Goal: Transaction & Acquisition: Purchase product/service

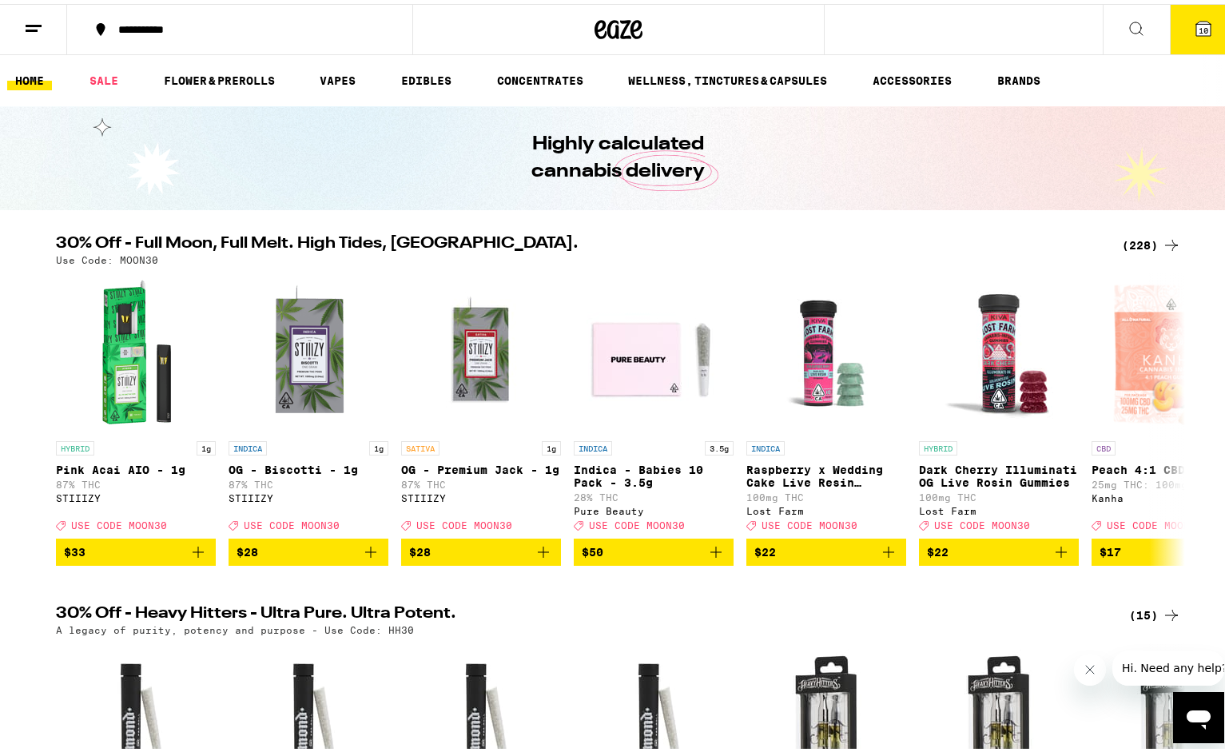
click at [1138, 236] on div "(228)" at bounding box center [1151, 241] width 59 height 19
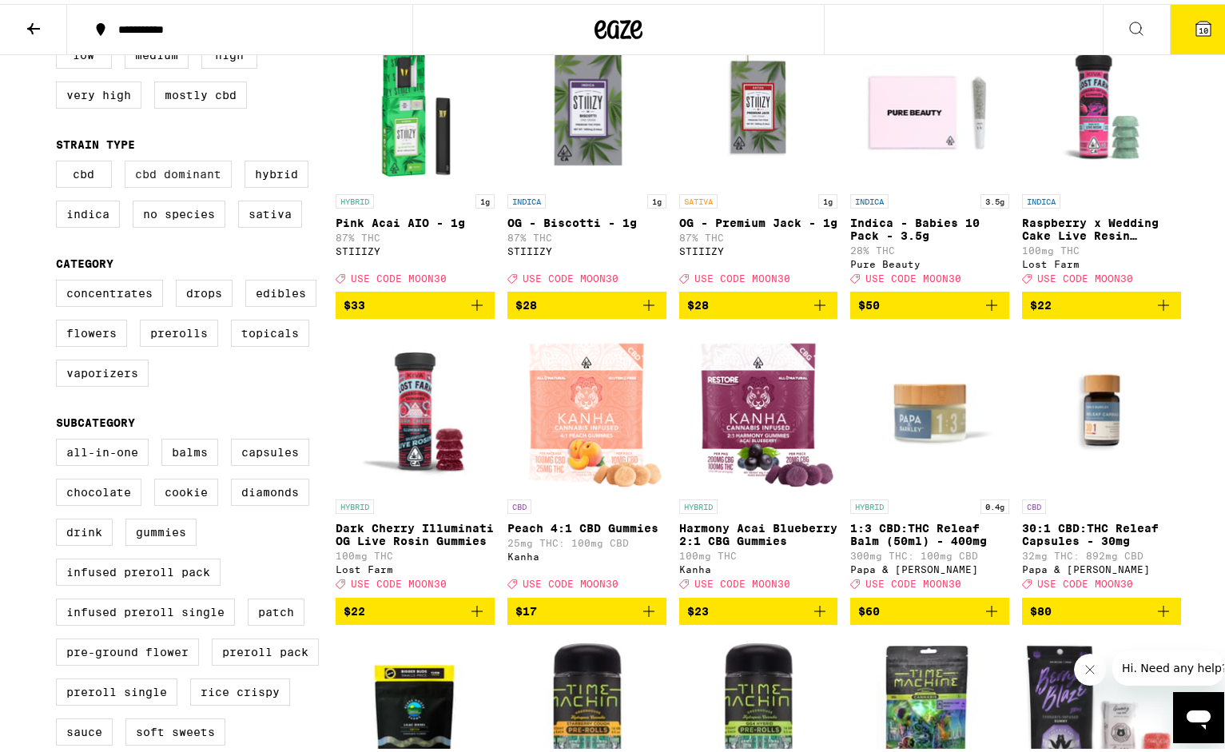
scroll to position [240, 0]
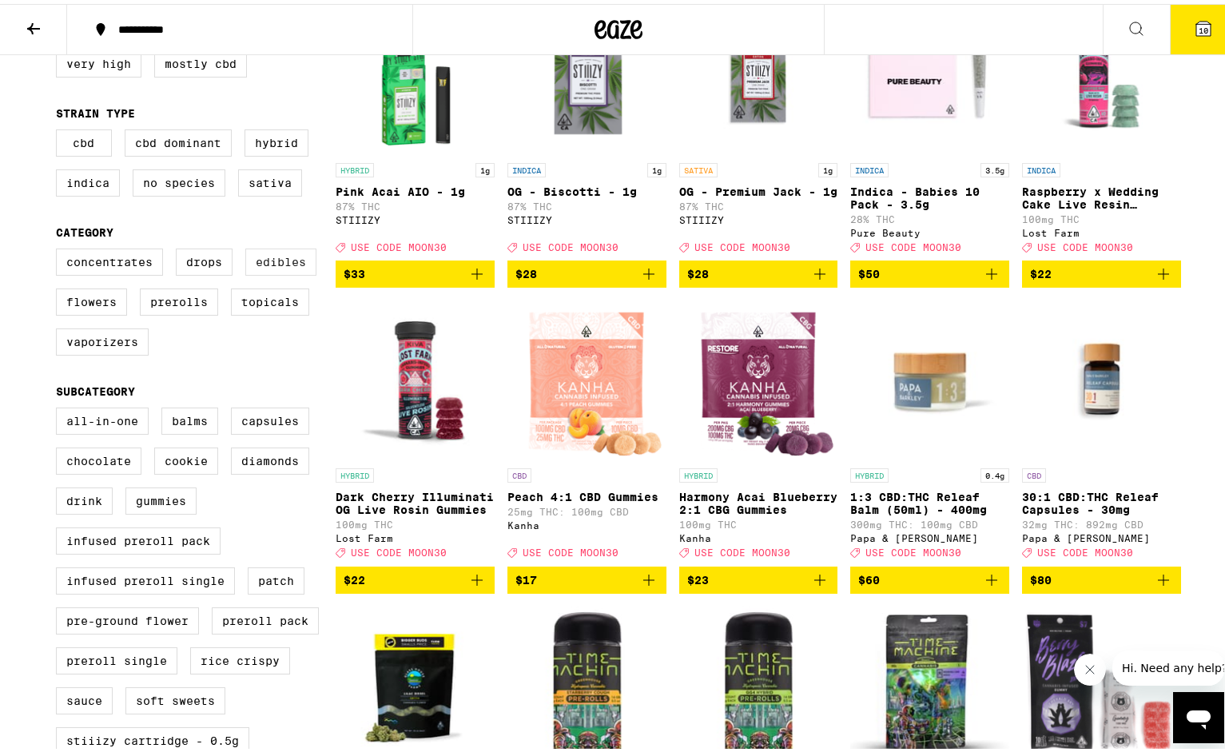
click at [273, 272] on label "Edibles" at bounding box center [280, 258] width 71 height 27
click at [60, 248] on input "Edibles" at bounding box center [59, 247] width 1 height 1
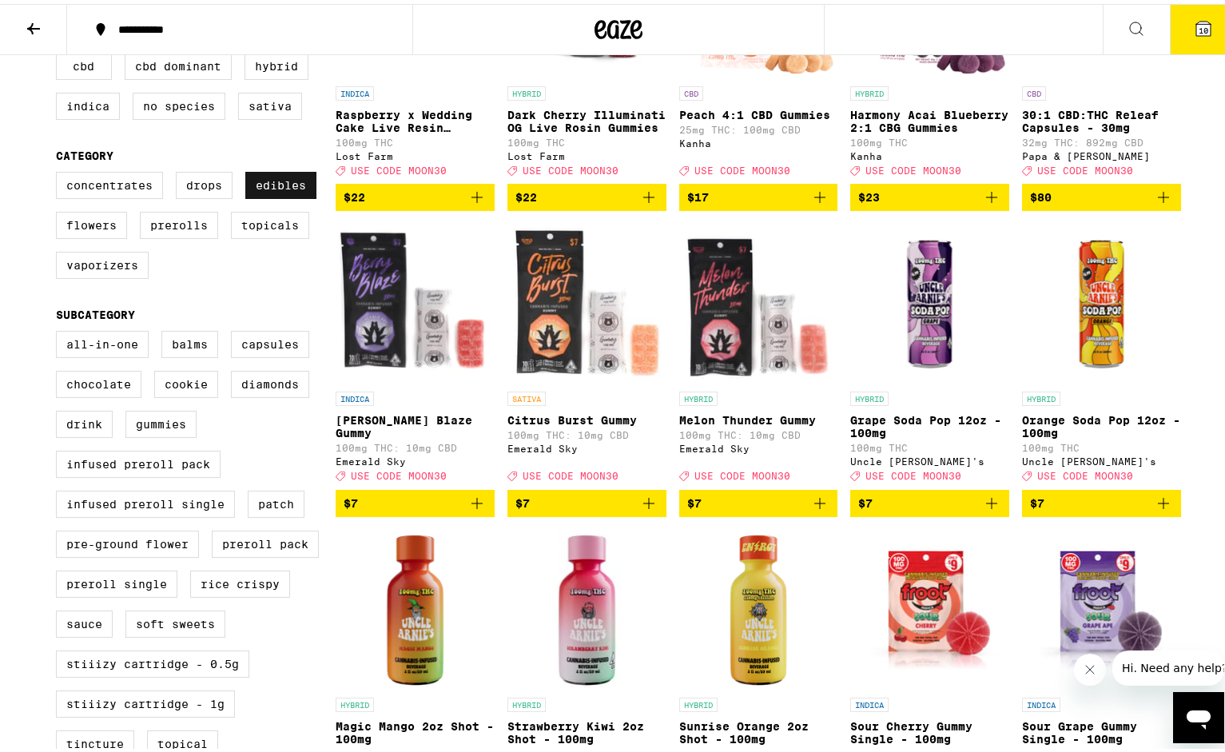
scroll to position [320, 0]
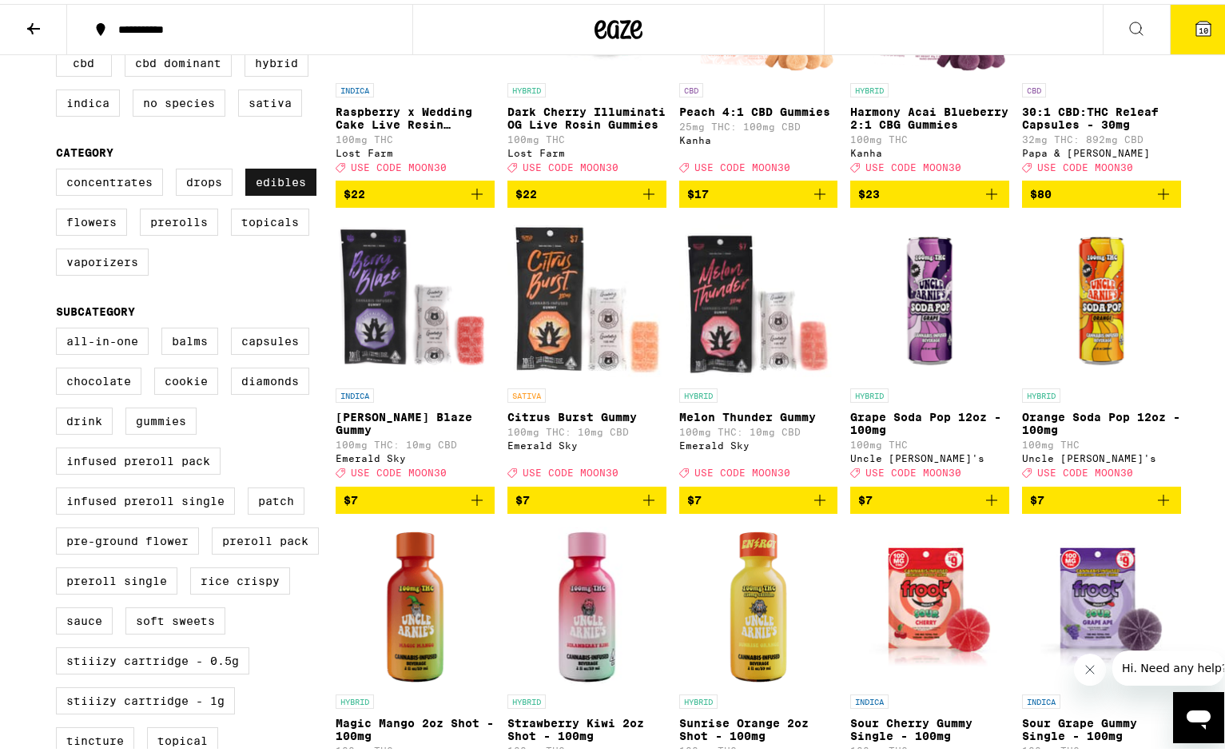
click at [275, 186] on label "Edibles" at bounding box center [280, 178] width 71 height 27
click at [60, 168] on input "Edibles" at bounding box center [59, 167] width 1 height 1
checkbox input "false"
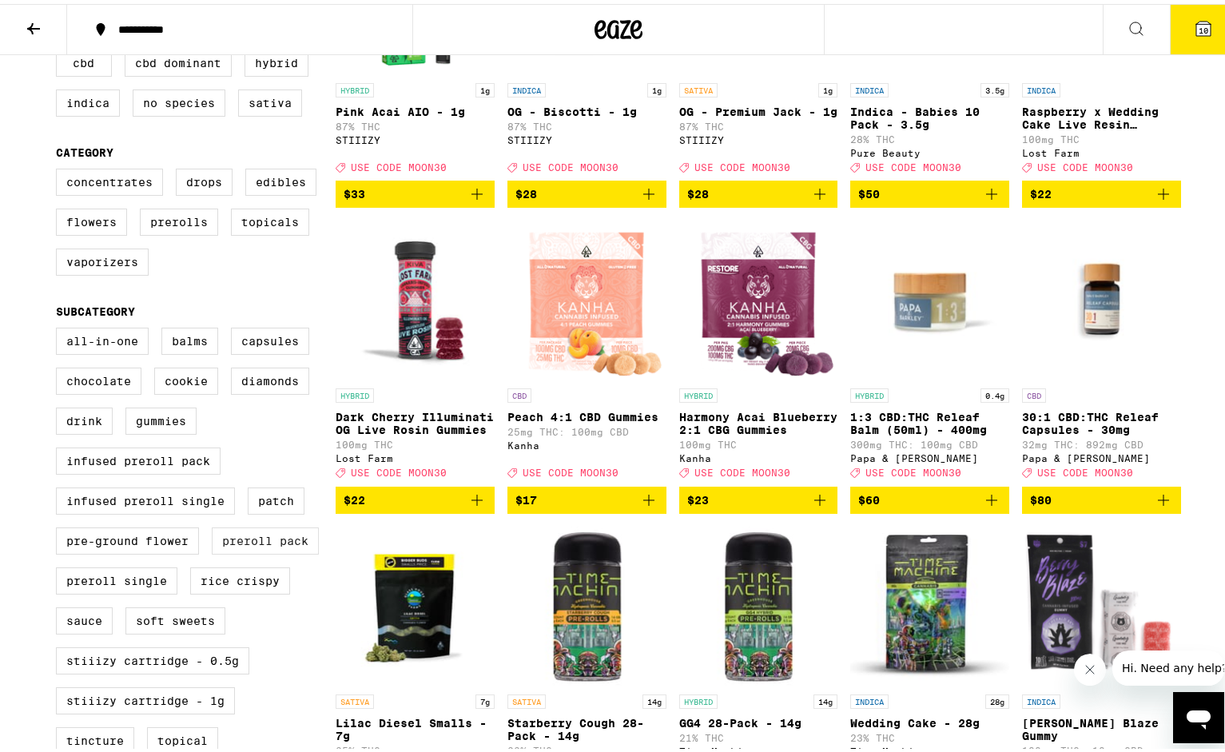
click at [253, 551] on label "Preroll Pack" at bounding box center [265, 536] width 107 height 27
click at [60, 327] on input "Preroll Pack" at bounding box center [59, 326] width 1 height 1
checkbox input "true"
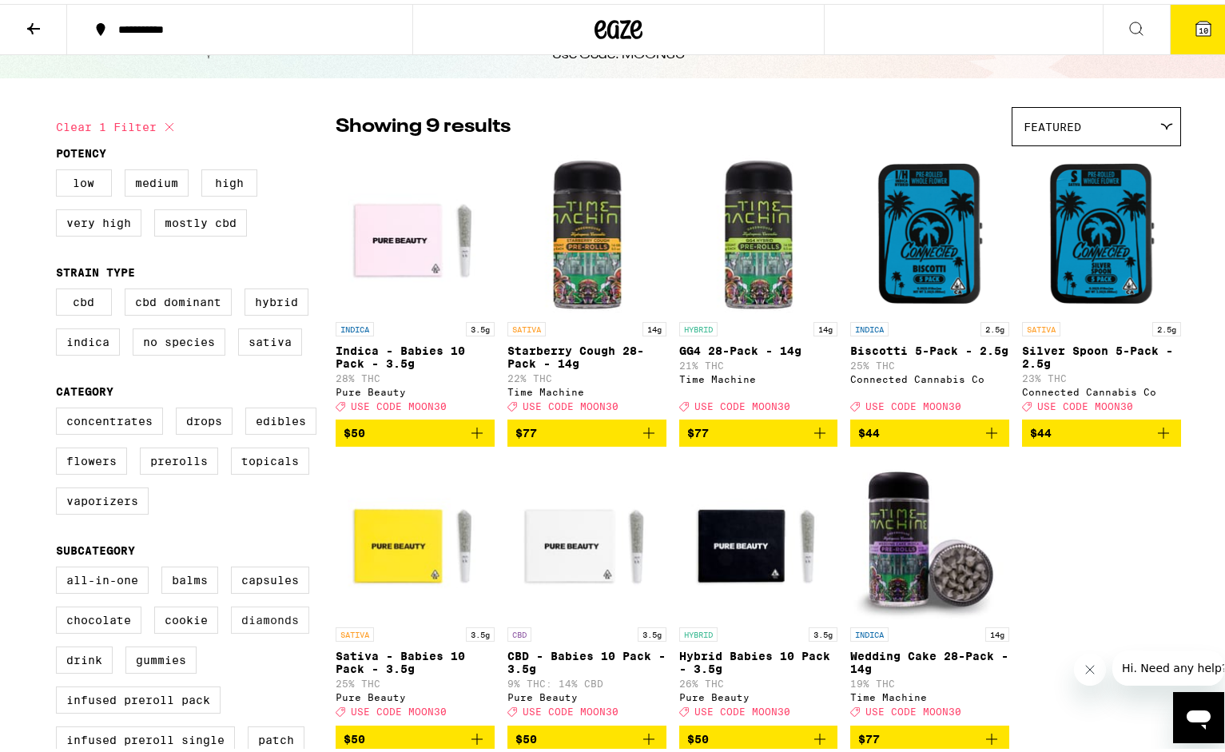
scroll to position [80, 0]
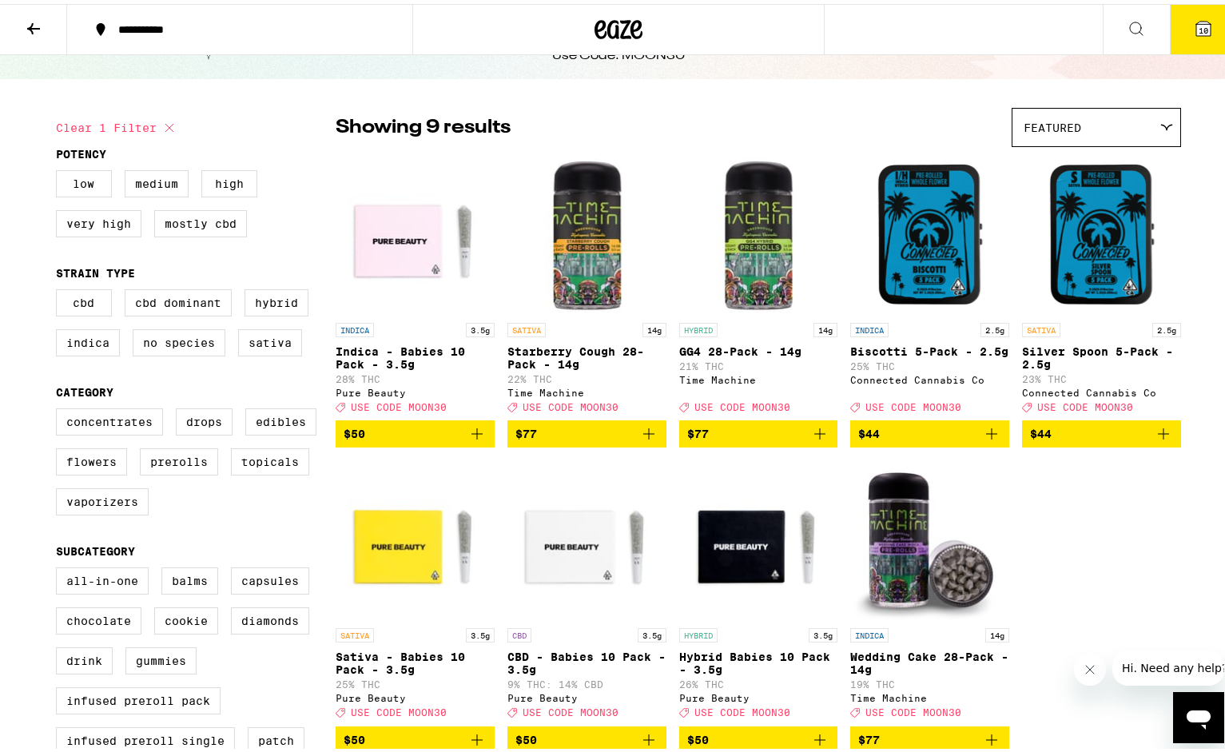
click at [742, 257] on img "Open page for GG4 28-Pack - 14g from Time Machine" at bounding box center [758, 231] width 159 height 160
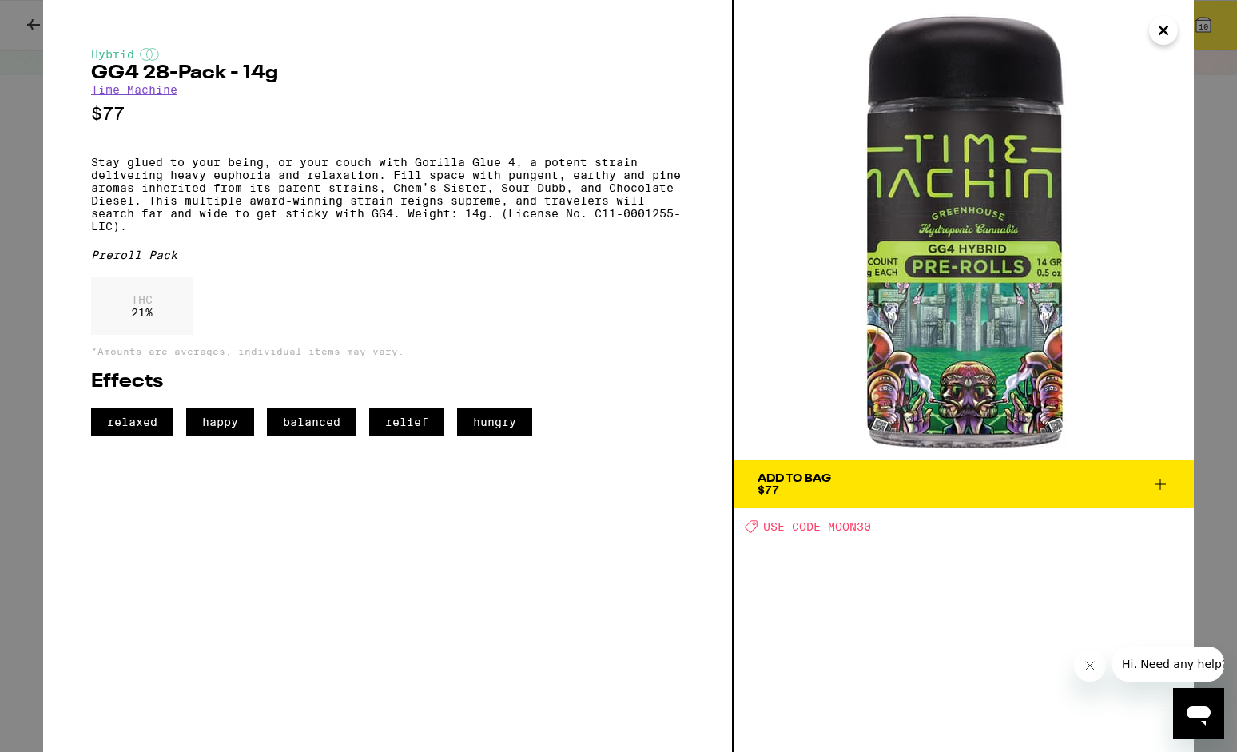
click at [1016, 308] on img at bounding box center [964, 230] width 460 height 460
click at [1158, 24] on icon "Close" at bounding box center [1163, 30] width 19 height 24
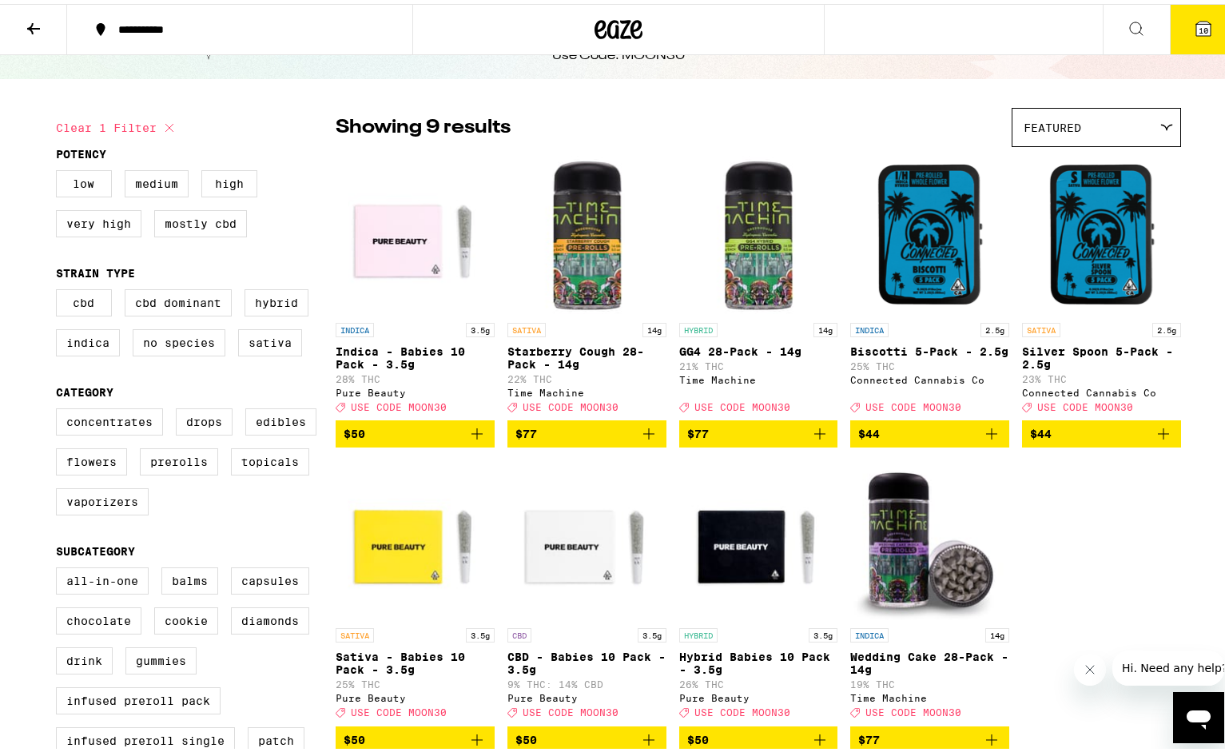
click at [1199, 22] on span "10" at bounding box center [1204, 27] width 10 height 10
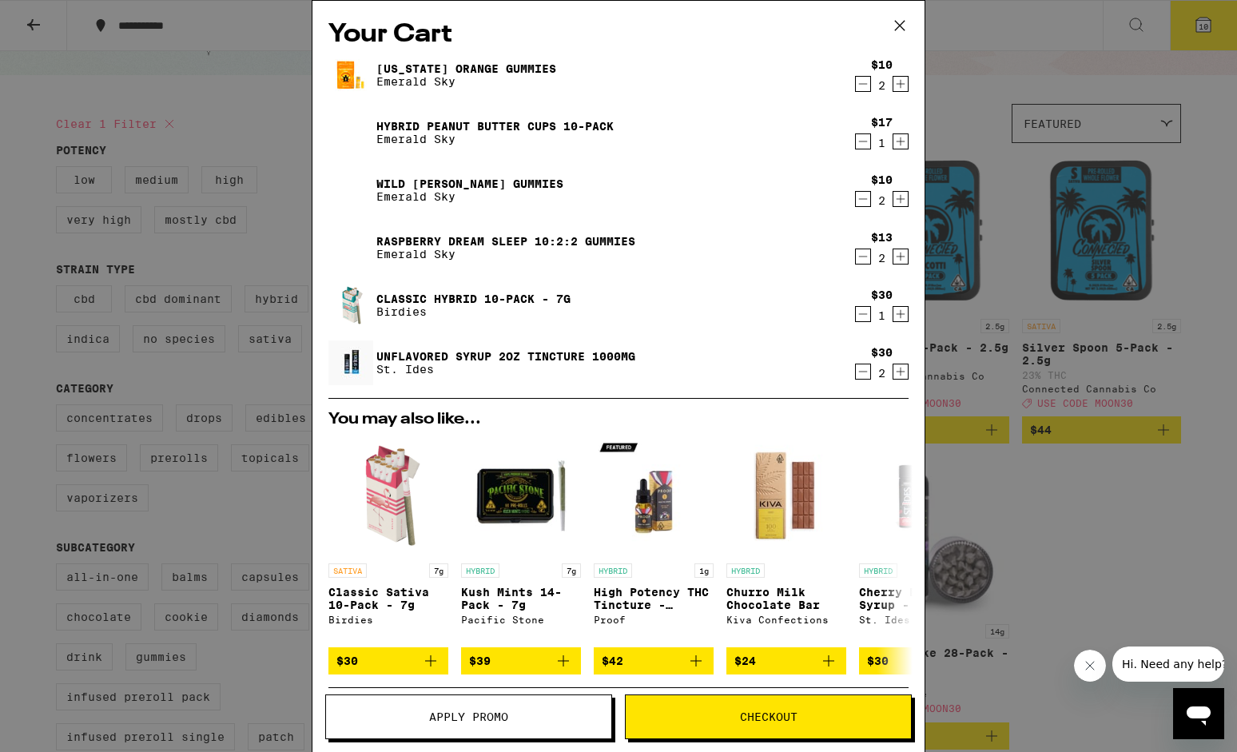
click at [856, 87] on icon "Decrement" at bounding box center [863, 83] width 14 height 19
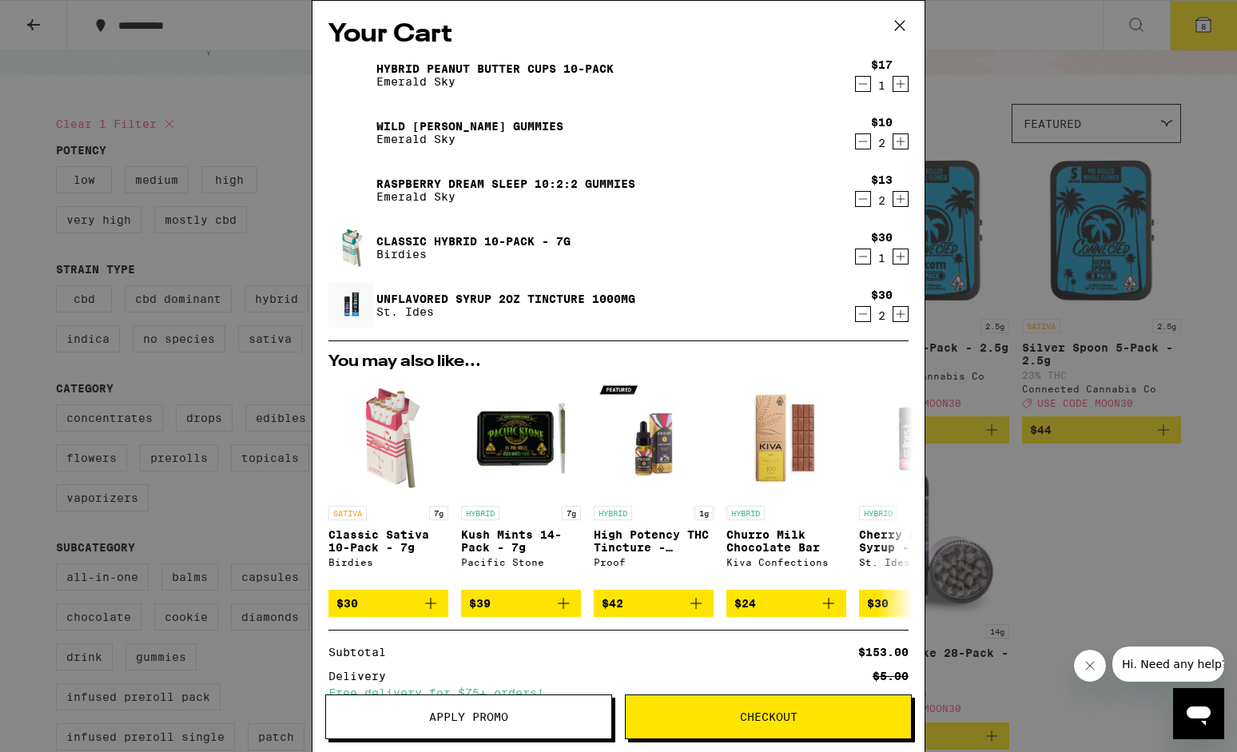
click at [856, 83] on icon "Decrement" at bounding box center [863, 83] width 14 height 19
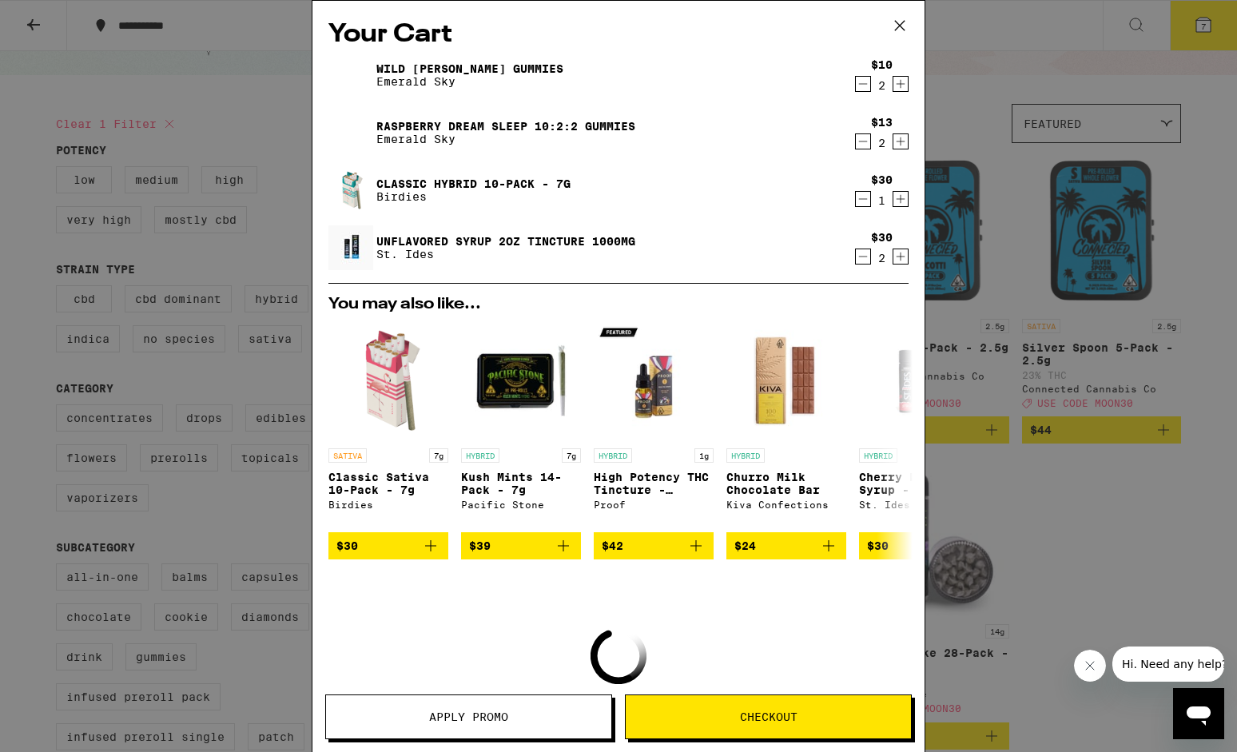
click at [856, 84] on icon "Decrement" at bounding box center [863, 83] width 14 height 19
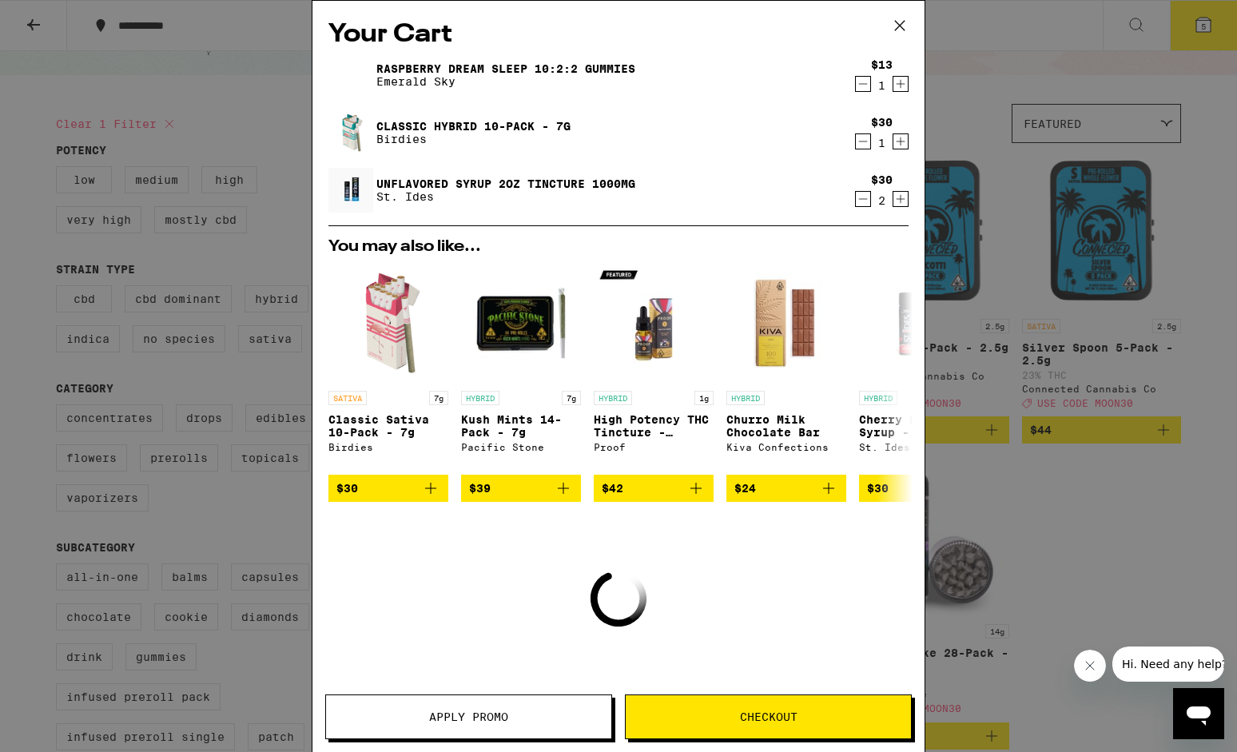
click at [856, 84] on icon "Decrement" at bounding box center [863, 83] width 14 height 19
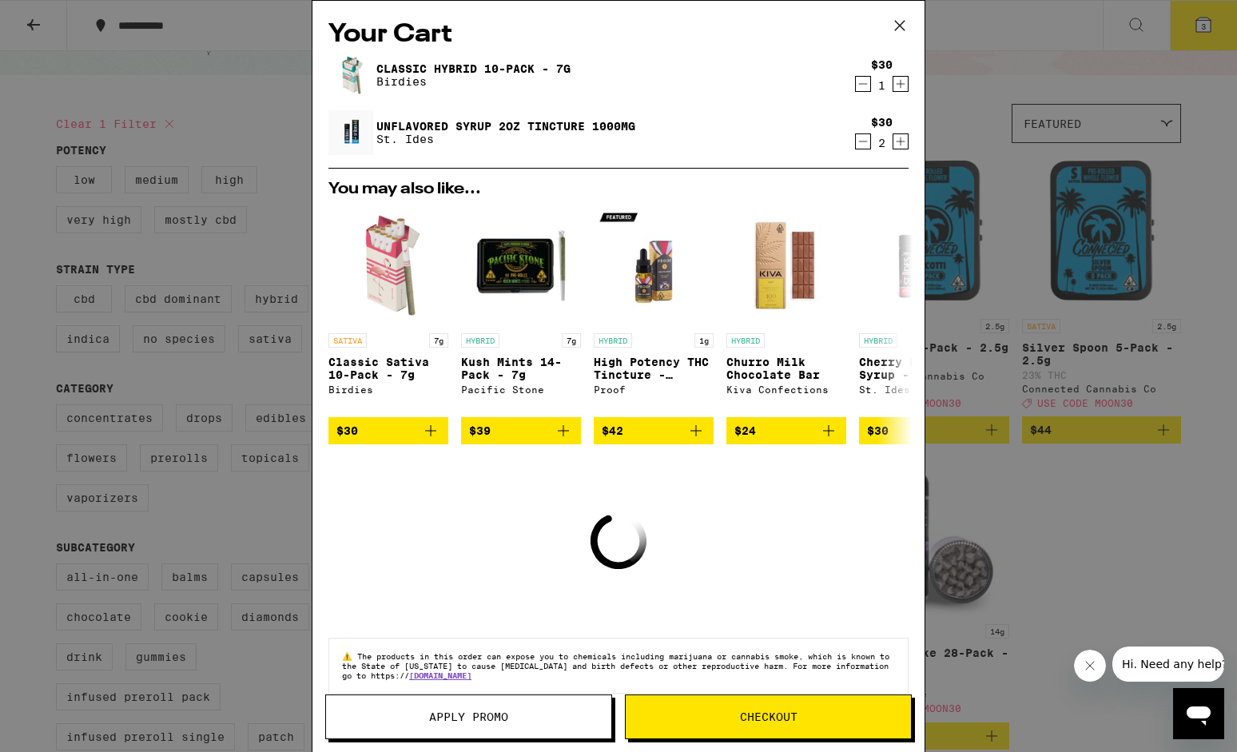
click at [856, 84] on icon "Decrement" at bounding box center [863, 83] width 14 height 19
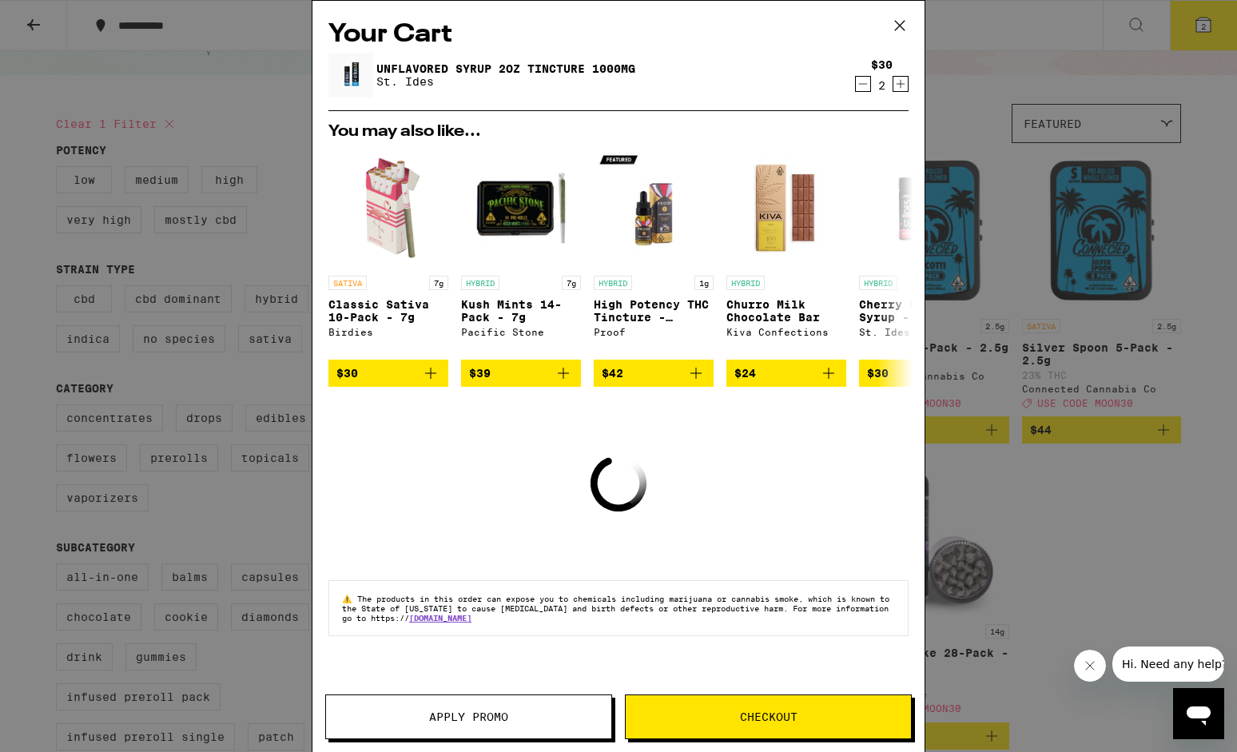
click at [862, 84] on icon "Decrement" at bounding box center [863, 84] width 9 height 0
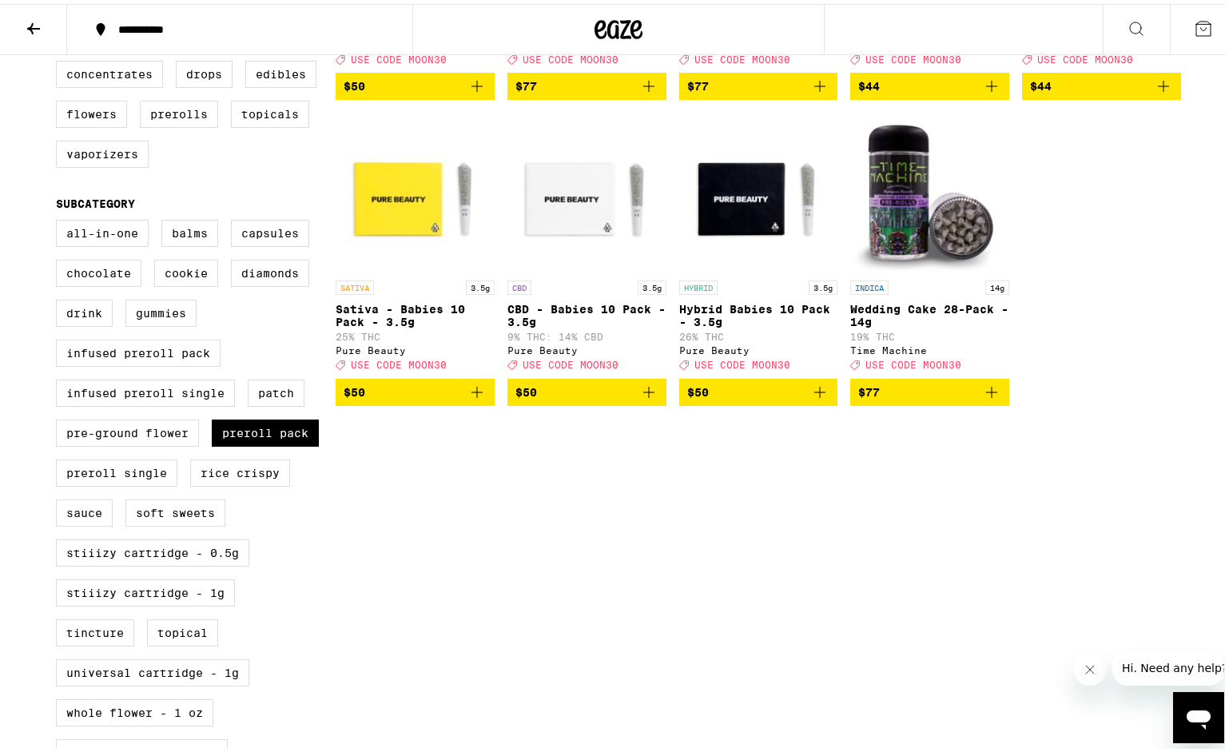
scroll to position [400, 0]
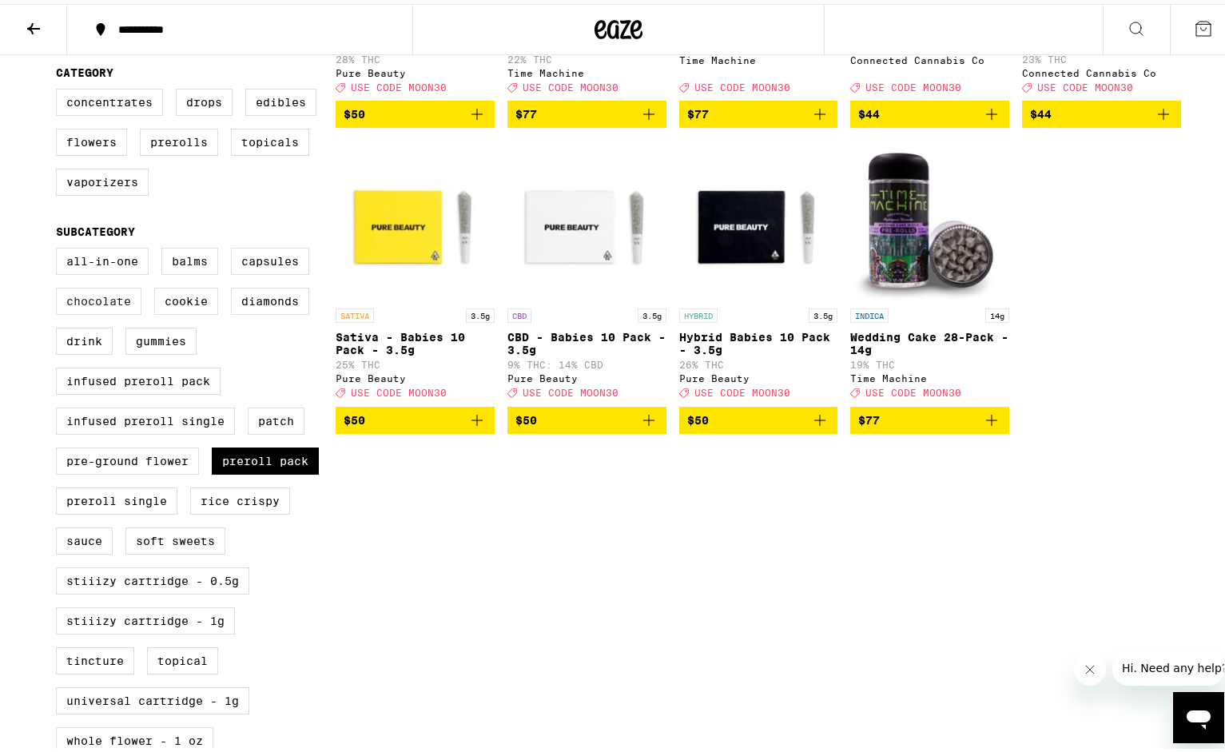
click at [77, 311] on label "Chocolate" at bounding box center [98, 297] width 85 height 27
click at [60, 247] on input "Chocolate" at bounding box center [59, 246] width 1 height 1
checkbox input "true"
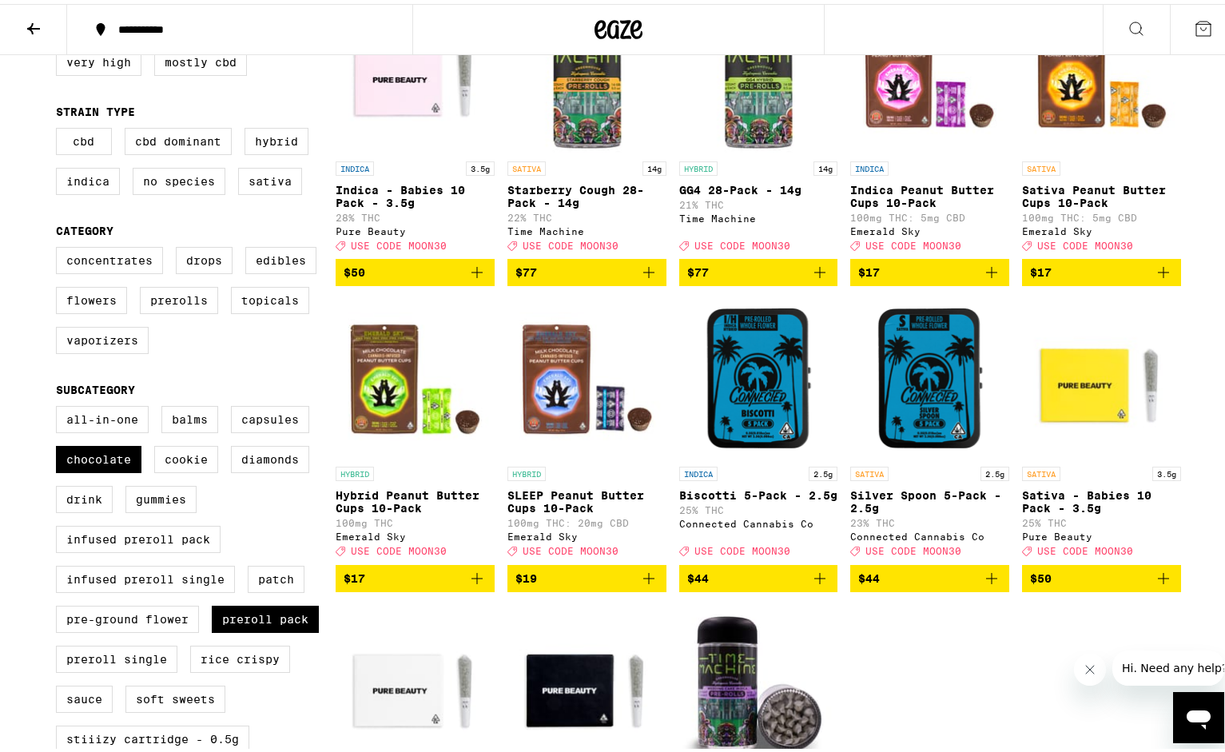
scroll to position [240, 0]
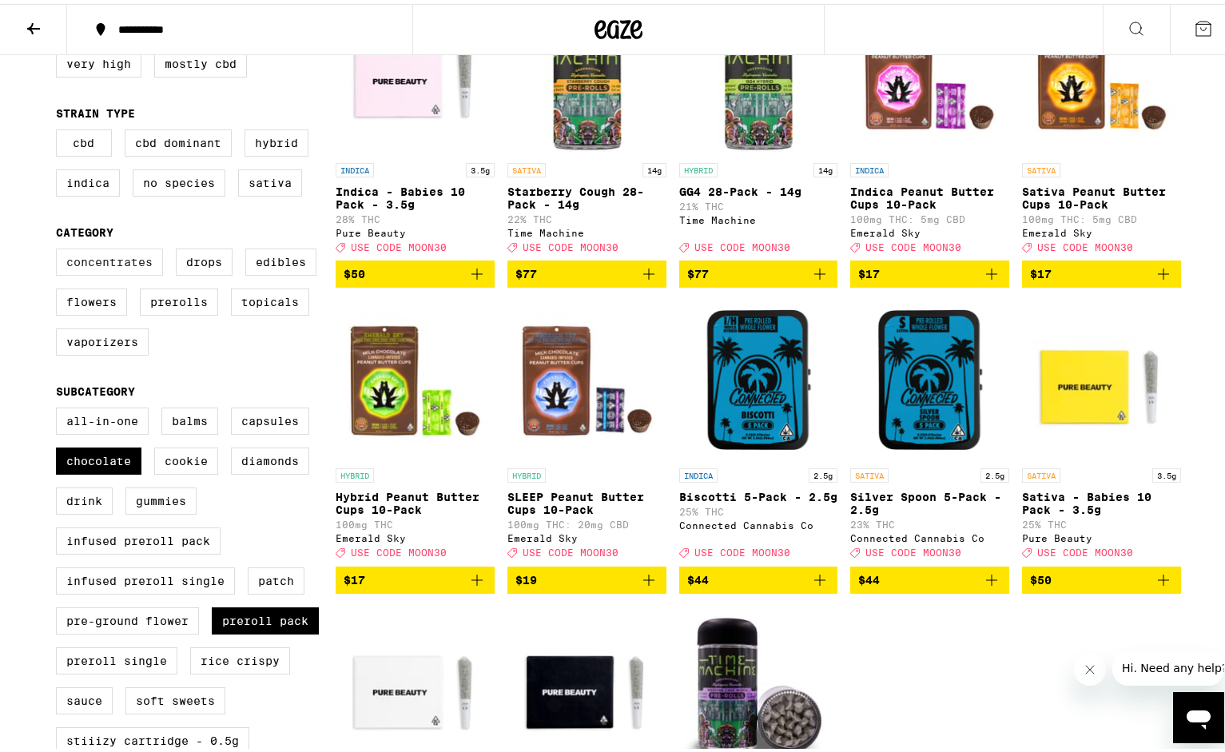
click at [120, 268] on label "Concentrates" at bounding box center [109, 258] width 107 height 27
click at [60, 248] on input "Concentrates" at bounding box center [59, 247] width 1 height 1
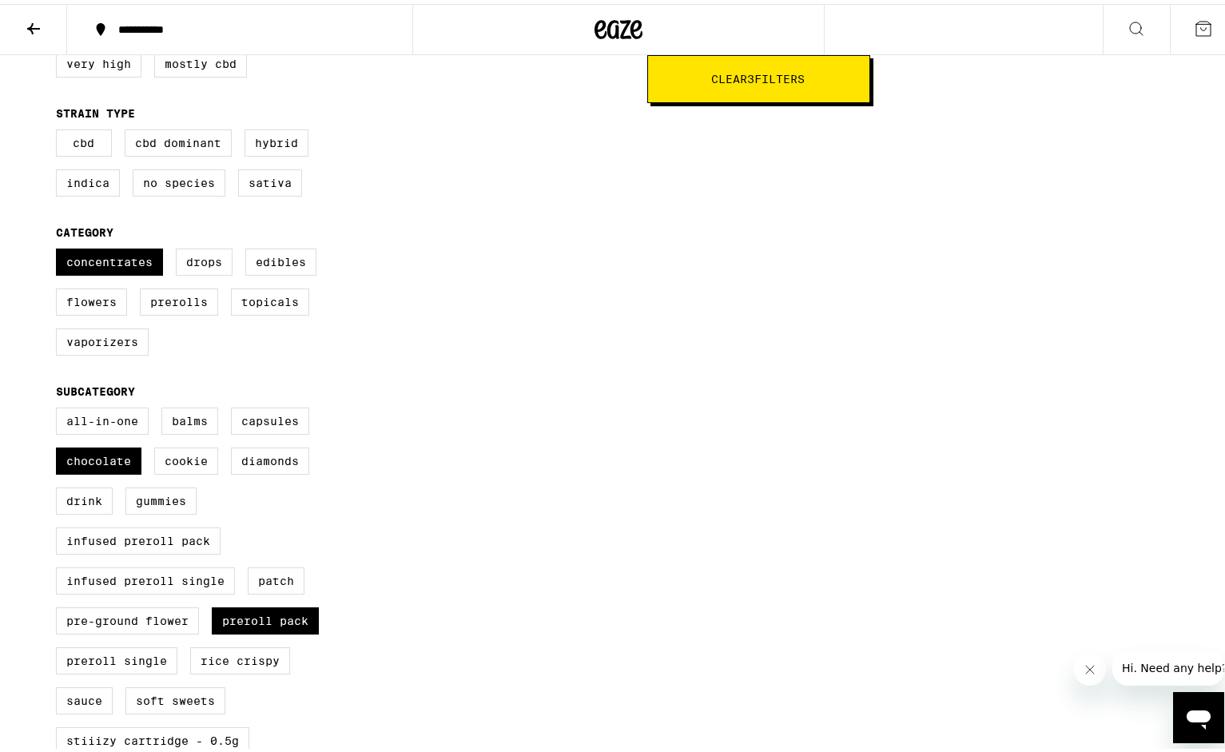
click at [740, 81] on span "Clear 3 filter s" at bounding box center [758, 75] width 93 height 11
checkbox input "false"
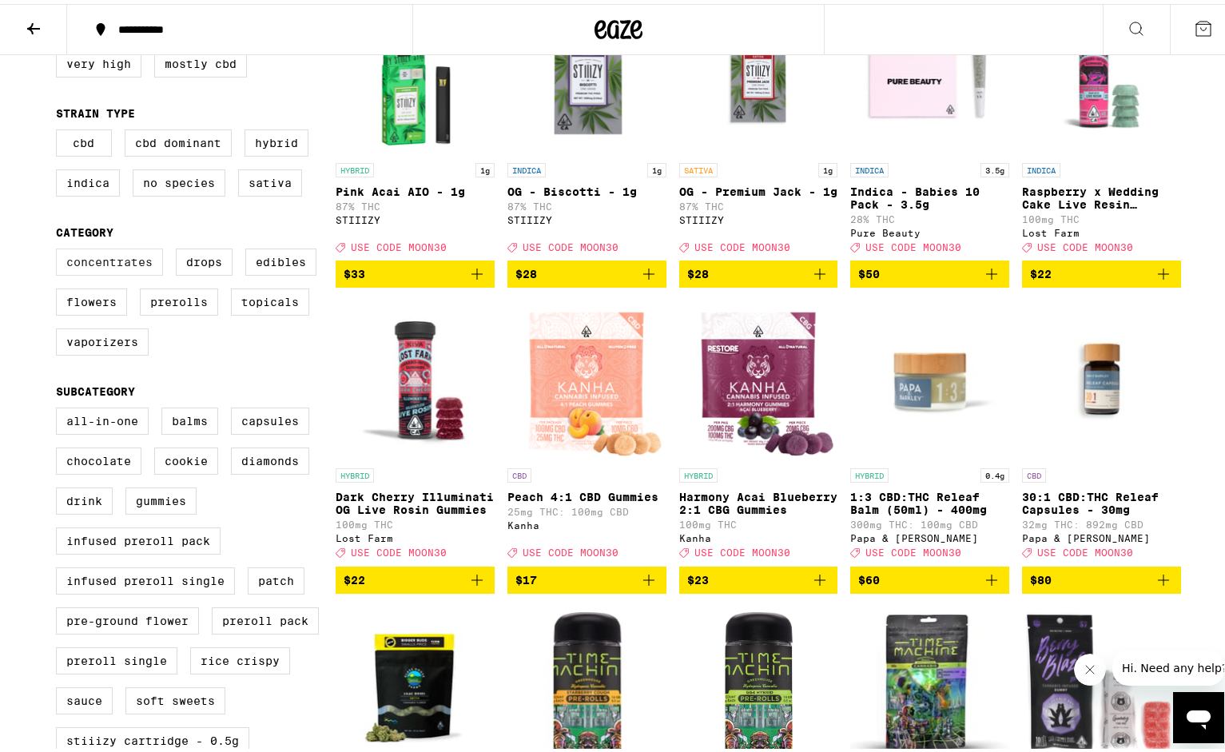
click at [92, 272] on label "Concentrates" at bounding box center [109, 258] width 107 height 27
click at [60, 248] on input "Concentrates" at bounding box center [59, 247] width 1 height 1
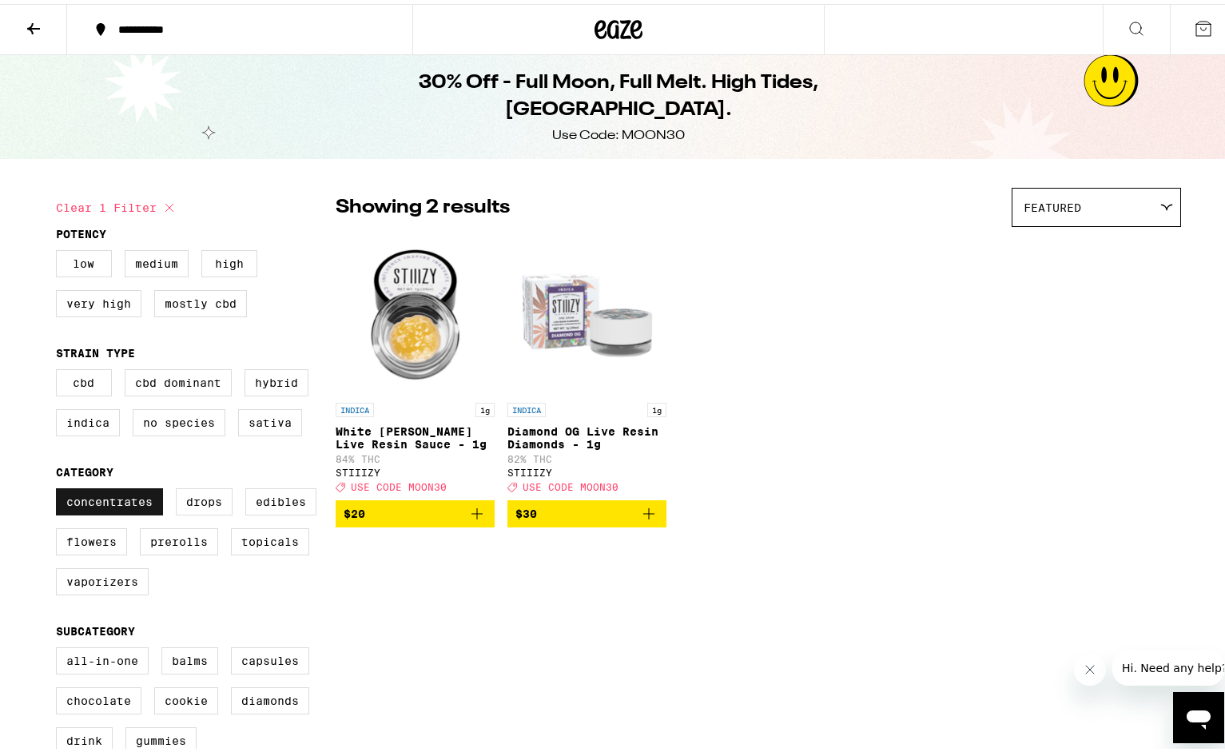
click at [98, 507] on label "Concentrates" at bounding box center [109, 497] width 107 height 27
click at [60, 487] on input "Concentrates" at bounding box center [59, 487] width 1 height 1
checkbox input "false"
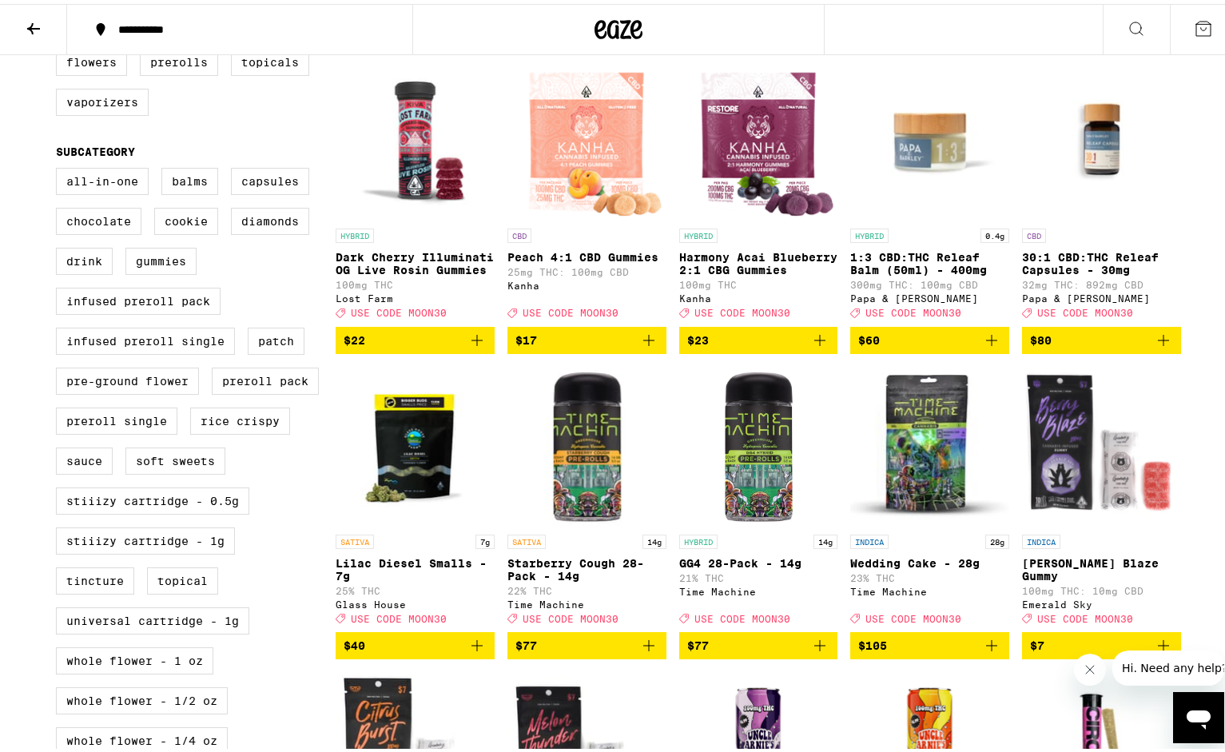
scroll to position [559, 0]
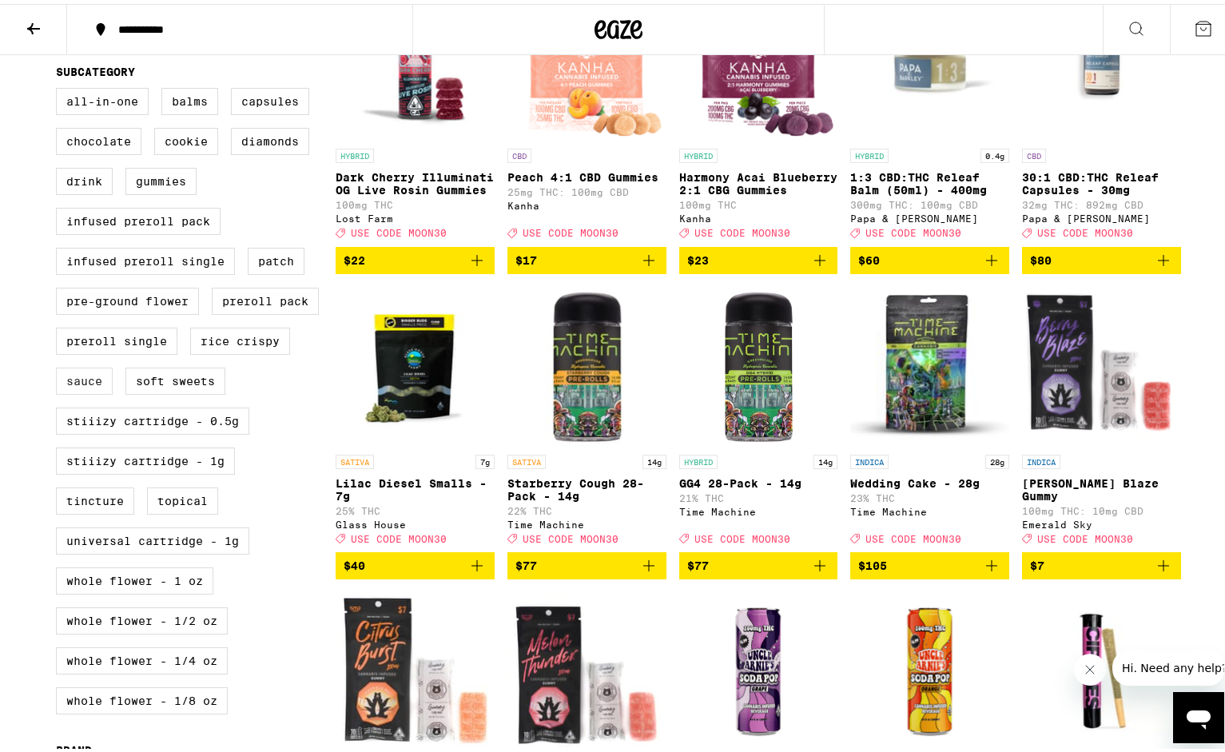
click at [83, 391] on label "Sauce" at bounding box center [84, 377] width 57 height 27
click at [60, 87] on input "Sauce" at bounding box center [59, 86] width 1 height 1
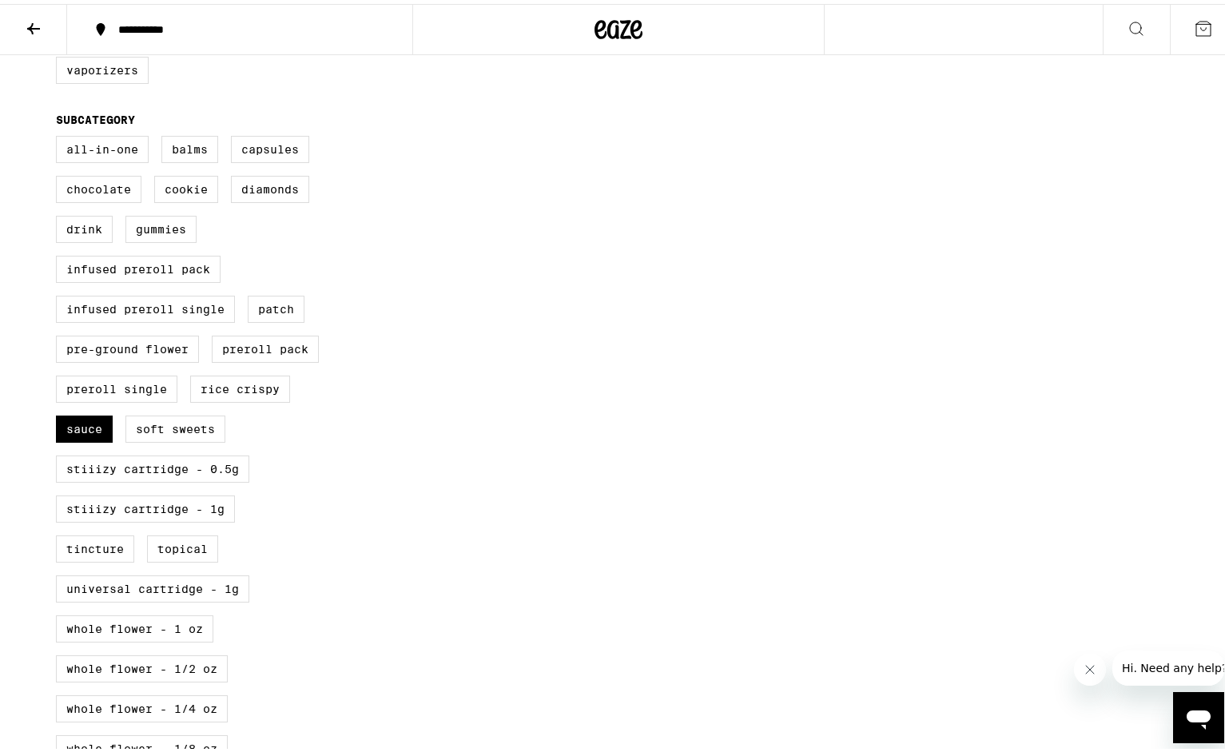
scroll to position [559, 0]
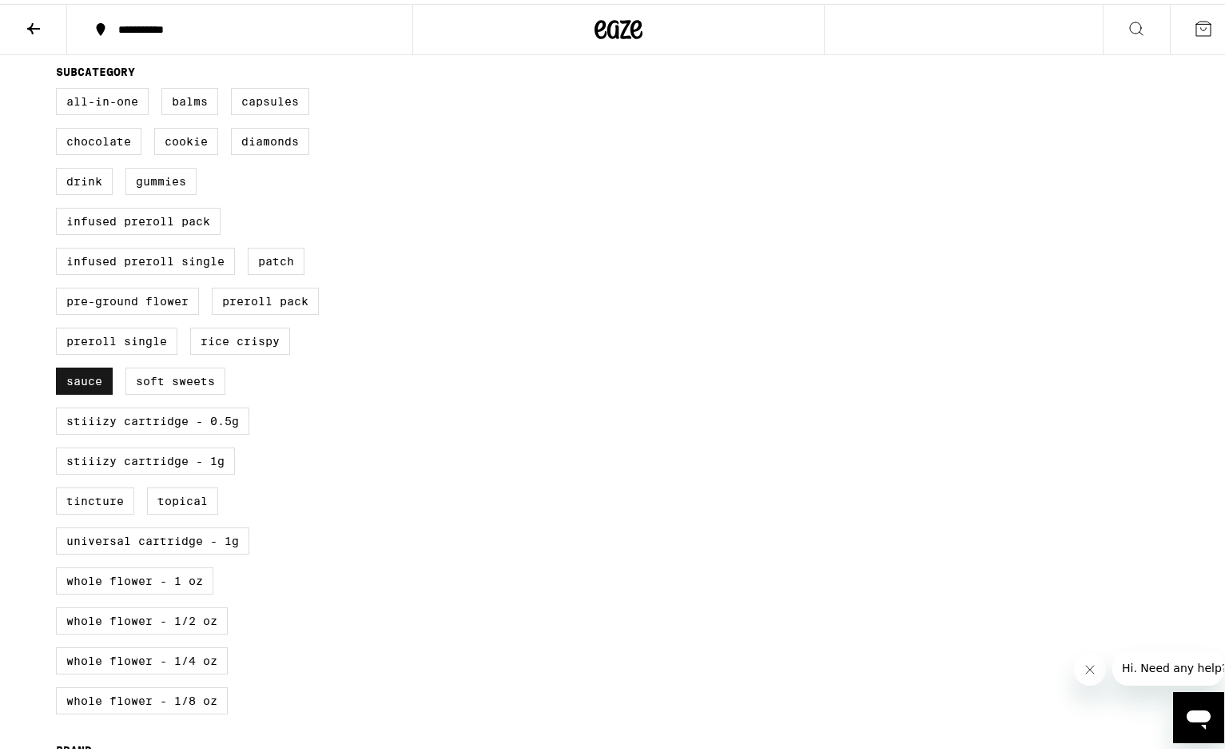
click at [85, 391] on label "Sauce" at bounding box center [84, 377] width 57 height 27
click at [60, 87] on input "Sauce" at bounding box center [59, 86] width 1 height 1
checkbox input "false"
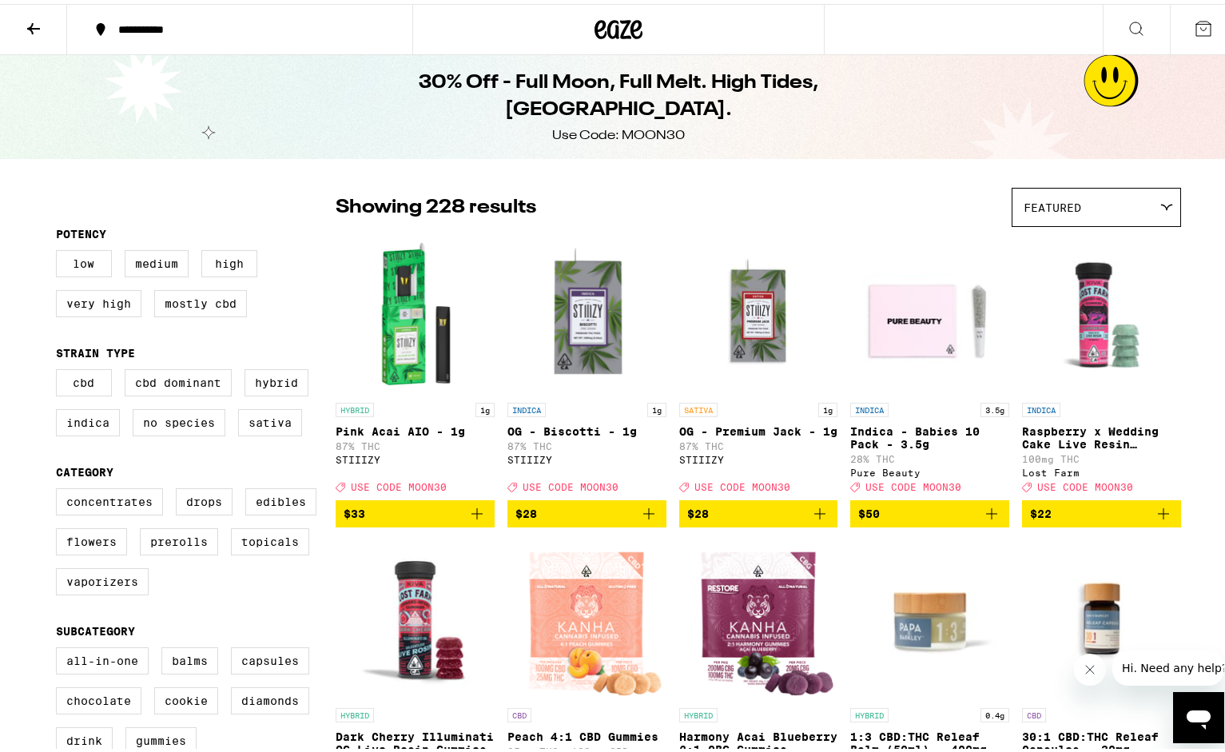
click at [30, 18] on icon at bounding box center [33, 24] width 19 height 19
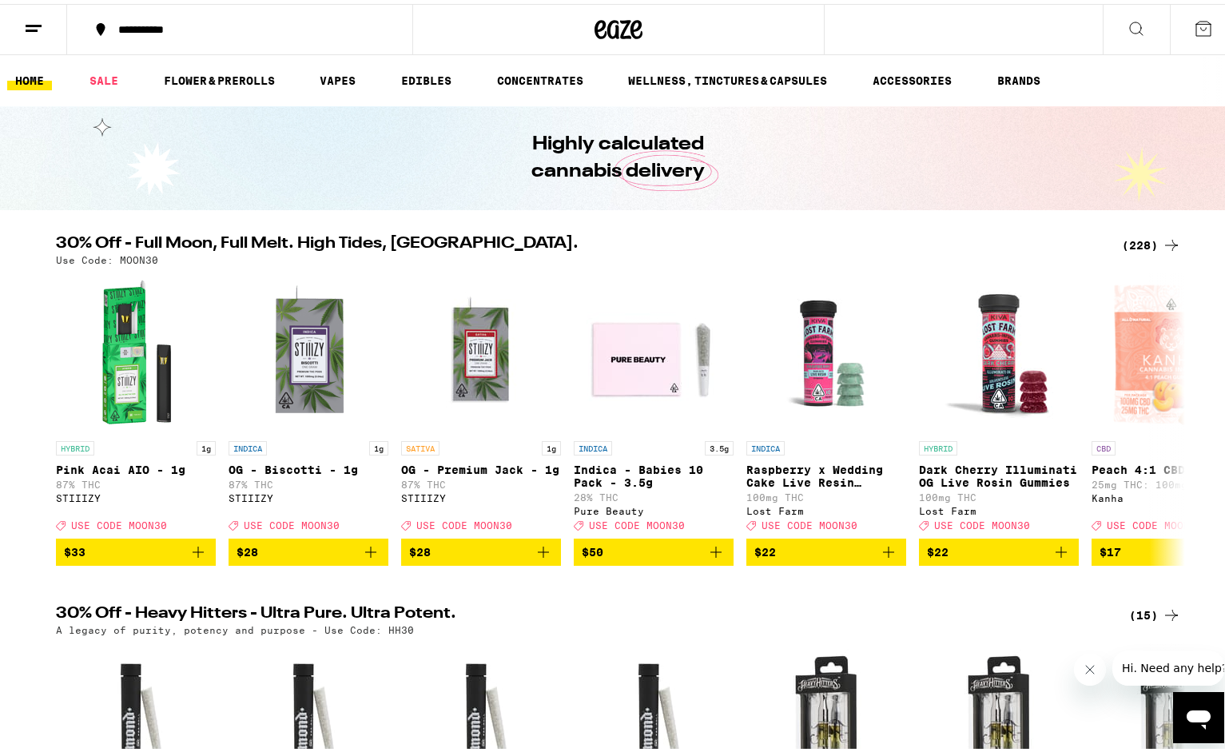
click at [30, 14] on button at bounding box center [33, 26] width 67 height 50
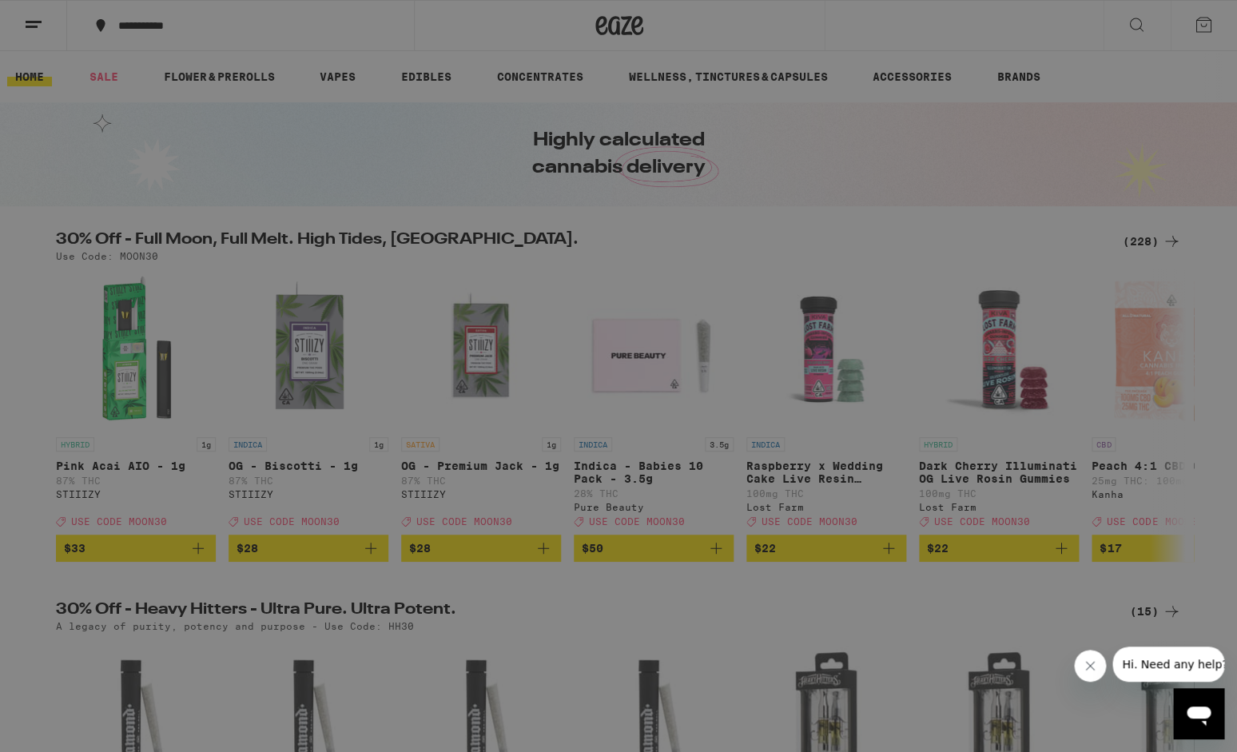
click at [34, 23] on div "Menu Shop Buy It Again Sale Flower & Prerolls Vapes Edibles Concentrates Wellne…" at bounding box center [618, 376] width 1237 height 752
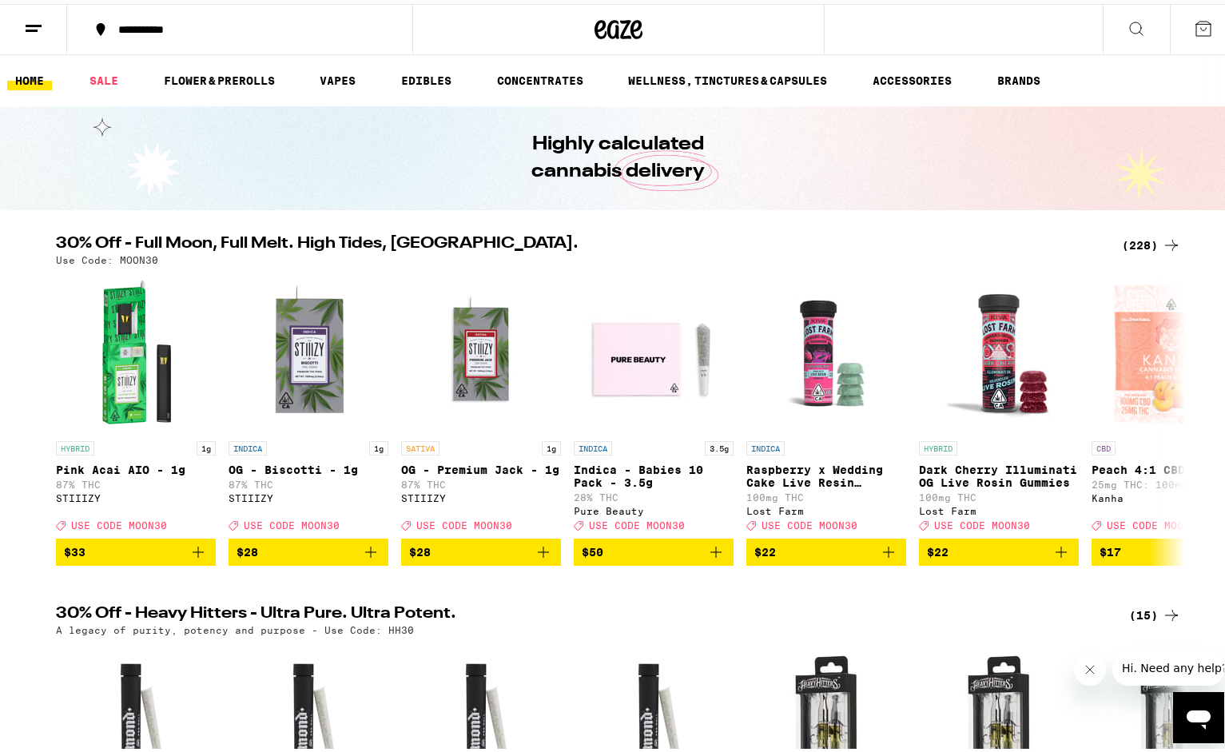
click at [34, 23] on icon at bounding box center [33, 24] width 19 height 19
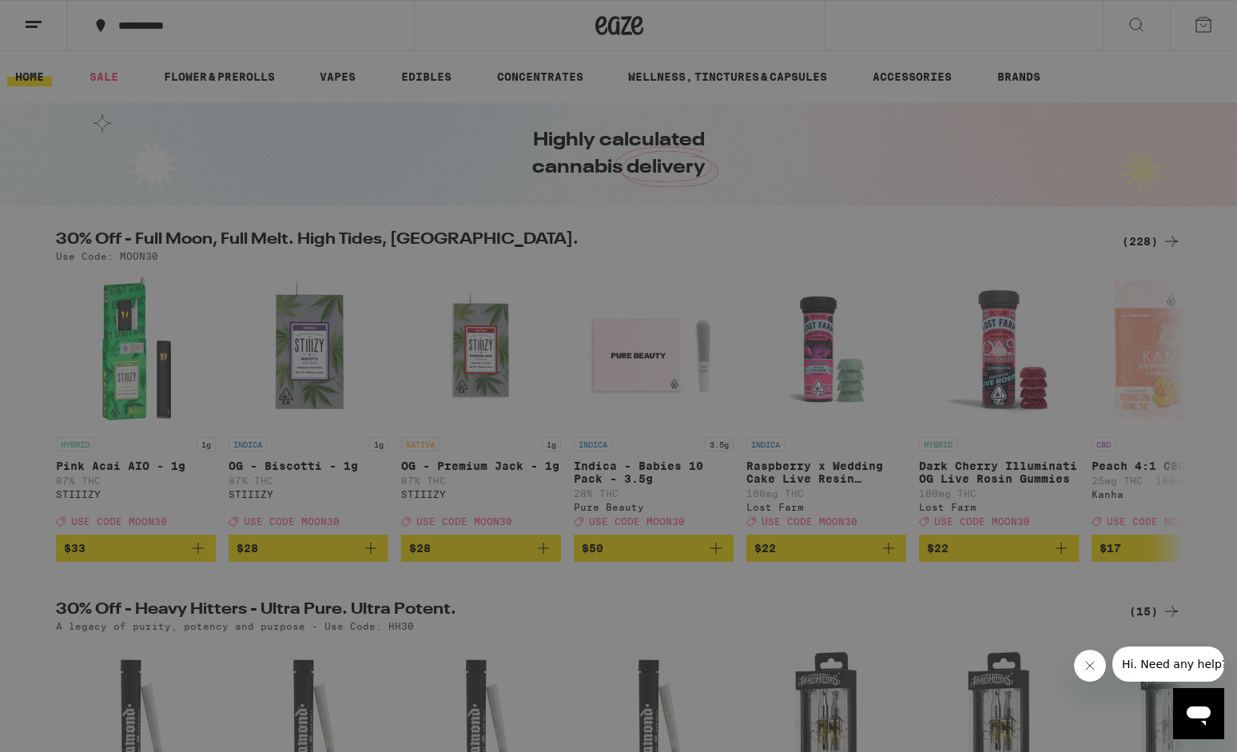
click at [153, 101] on div "Buy It Again" at bounding box center [138, 105] width 113 height 19
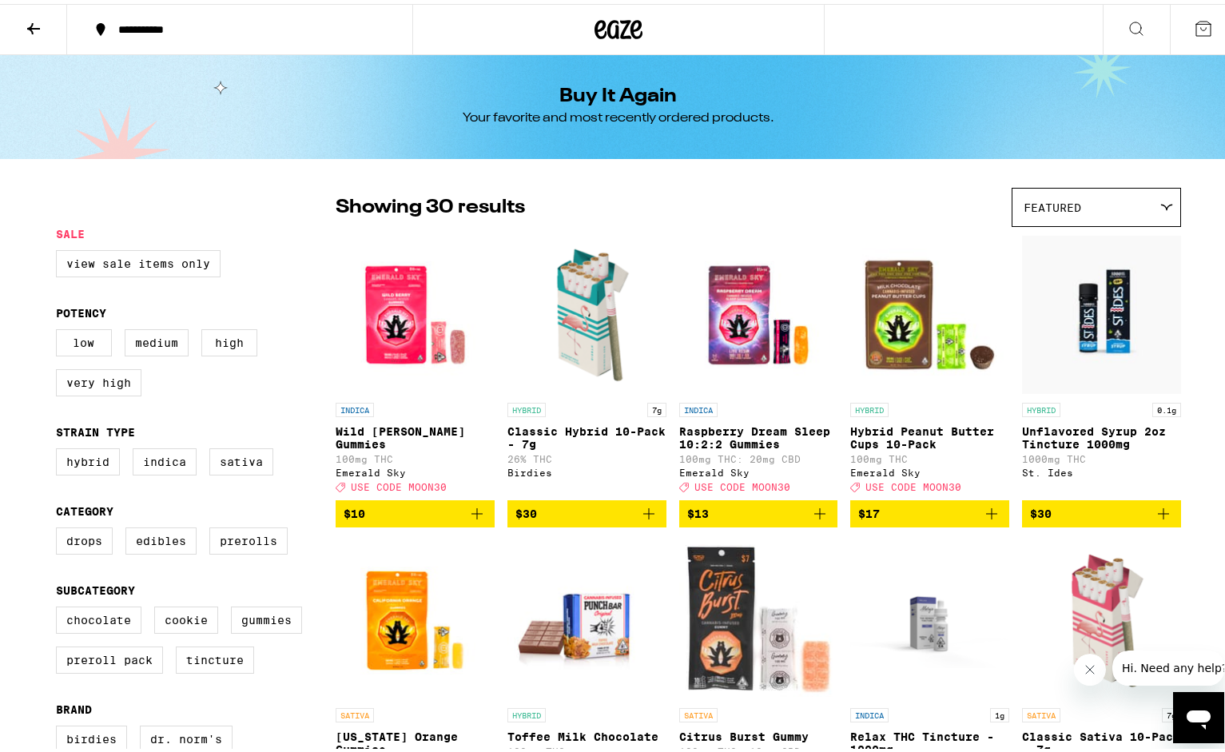
click at [37, 19] on icon at bounding box center [33, 24] width 19 height 19
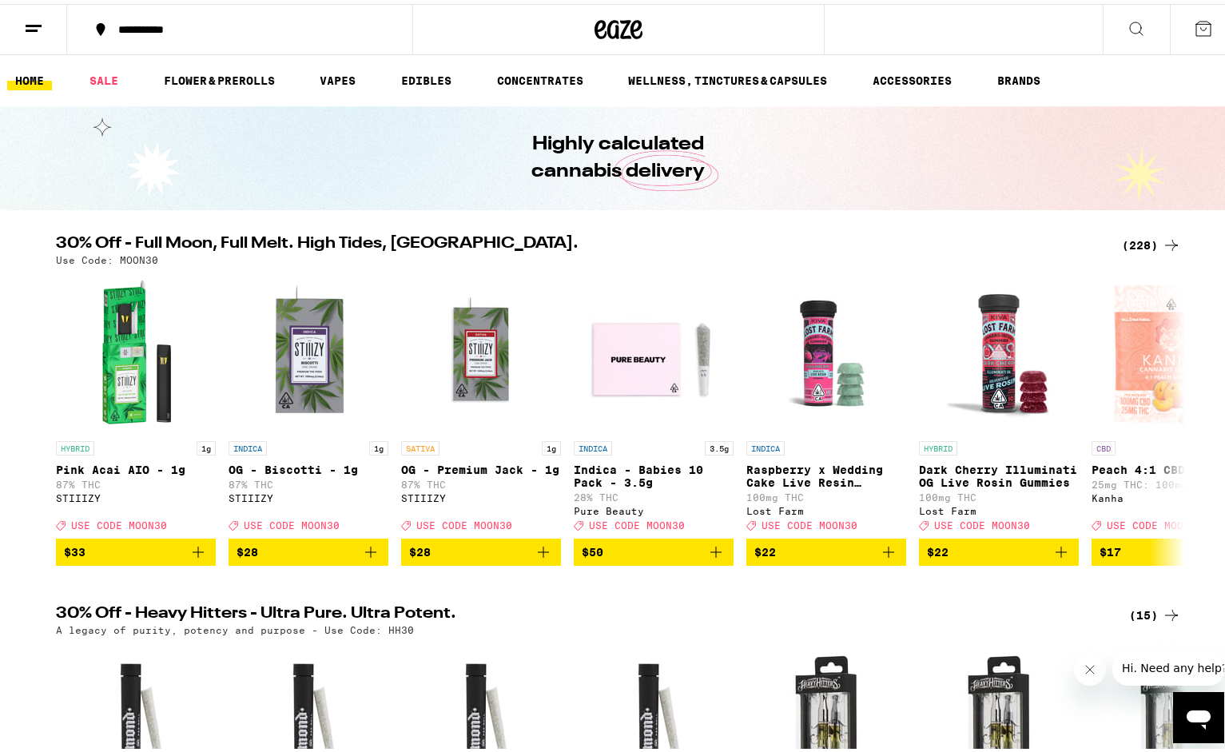
click at [33, 24] on icon at bounding box center [33, 24] width 19 height 19
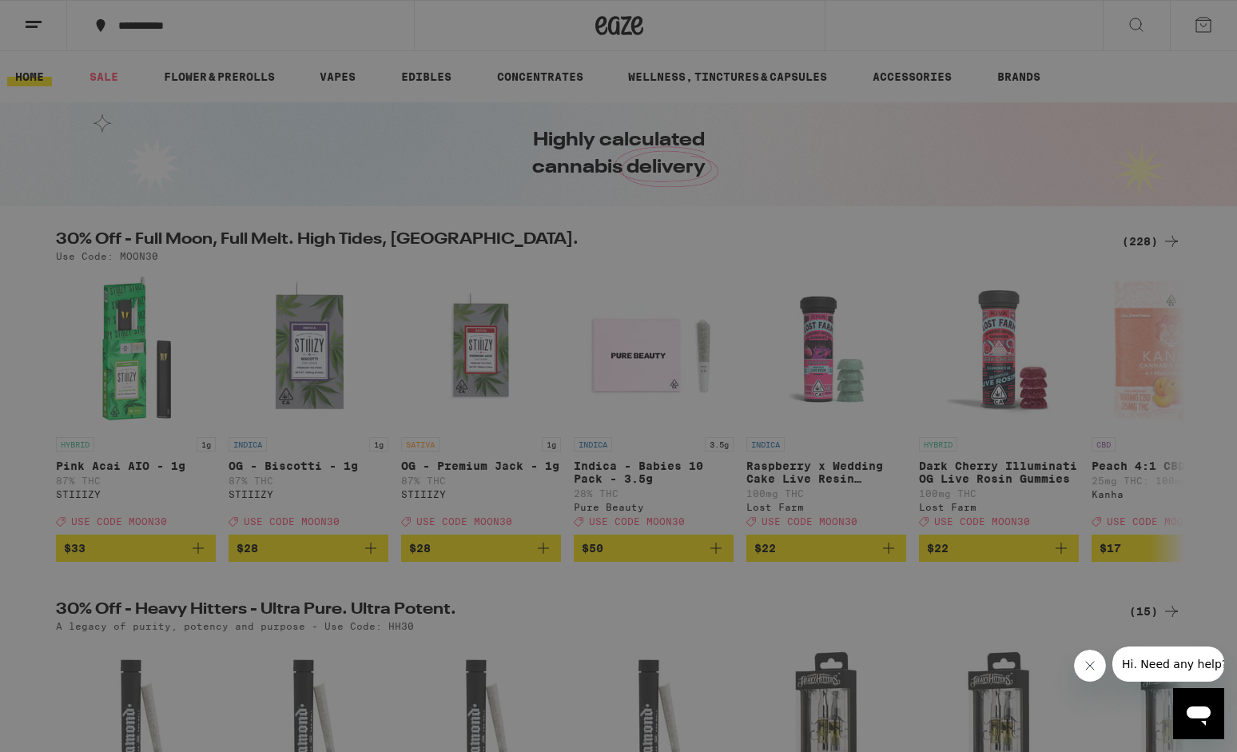
click at [173, 427] on link "Order History" at bounding box center [222, 429] width 280 height 19
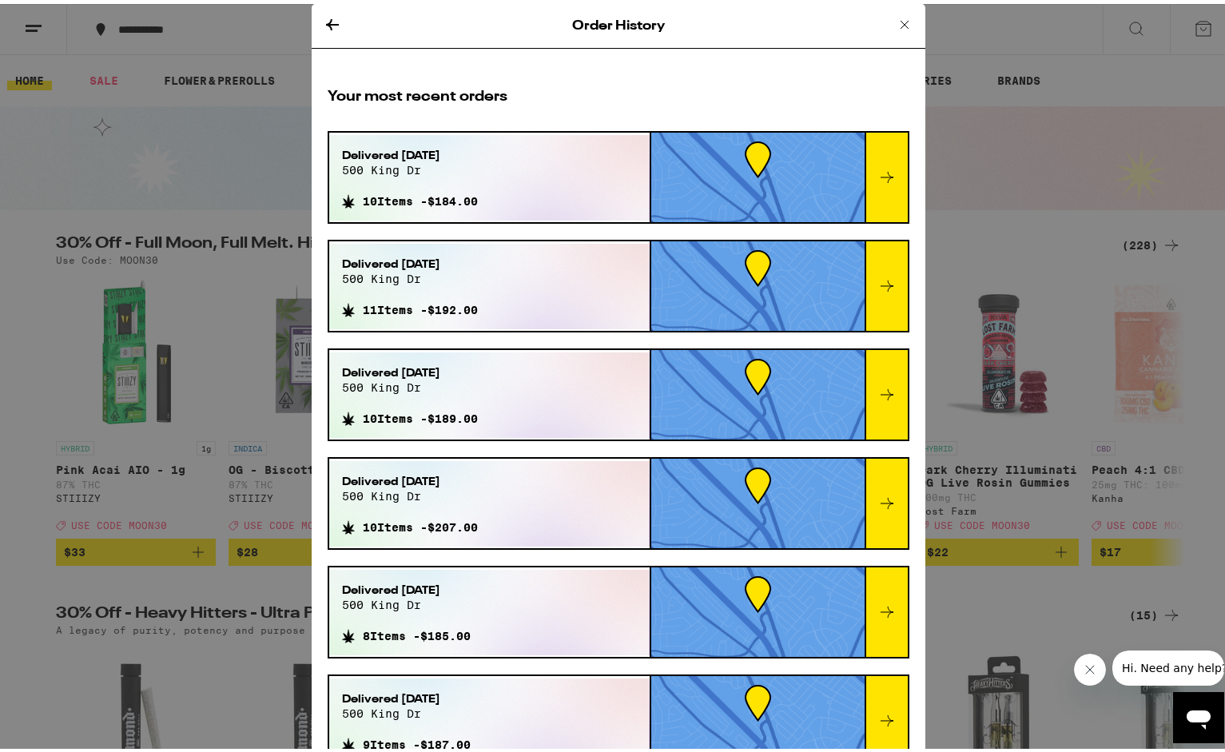
click at [895, 18] on icon at bounding box center [904, 20] width 19 height 19
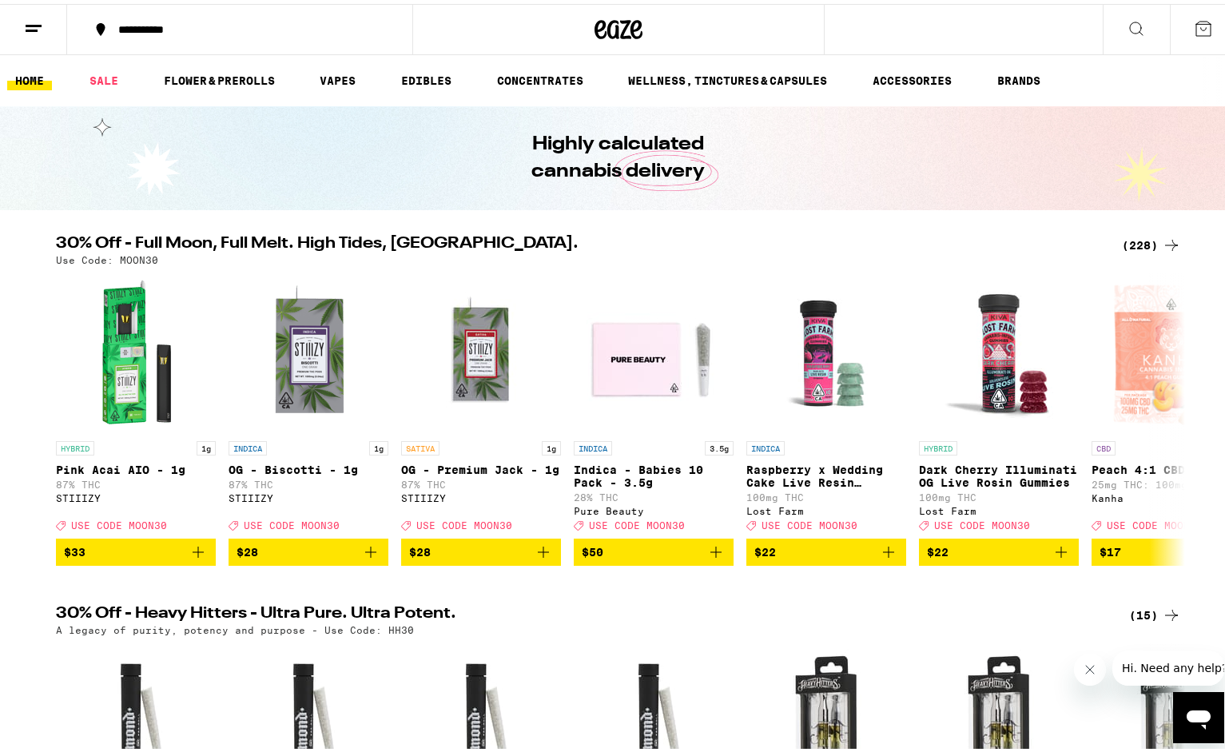
click at [38, 19] on icon at bounding box center [33, 24] width 19 height 19
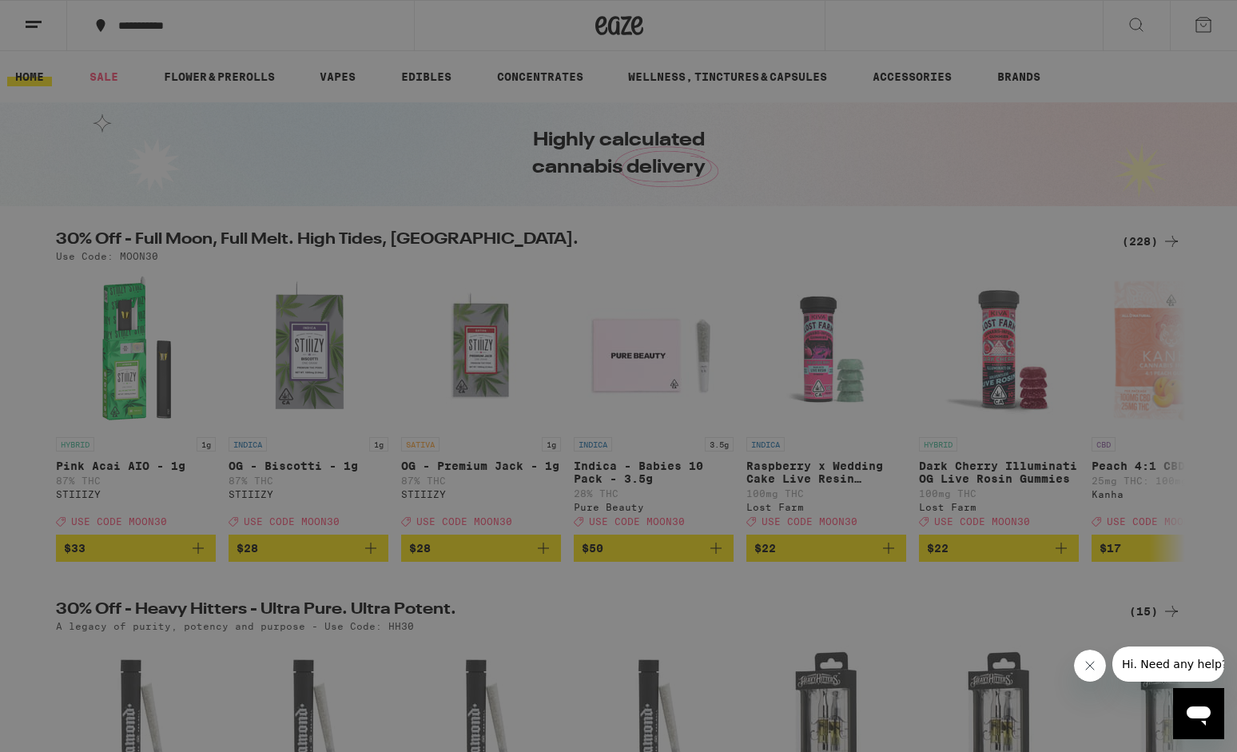
click at [163, 101] on div "Buy It Again" at bounding box center [138, 105] width 113 height 19
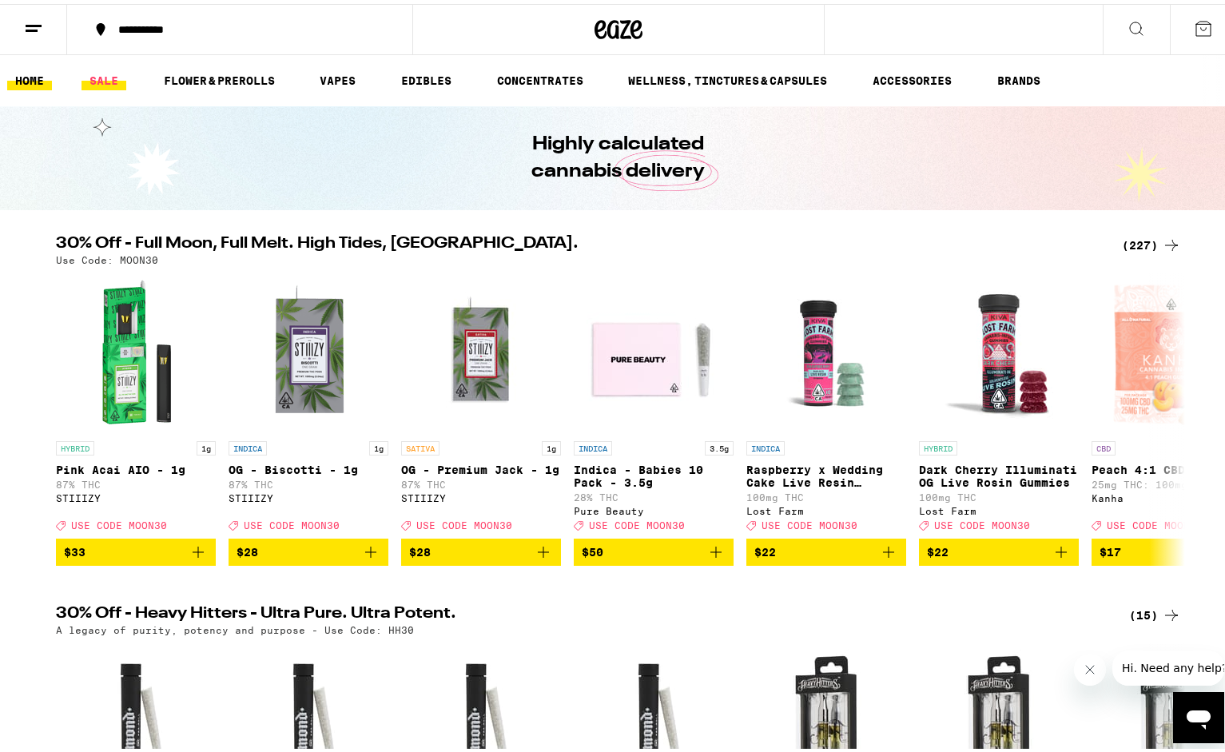
click at [111, 73] on link "SALE" at bounding box center [104, 76] width 45 height 19
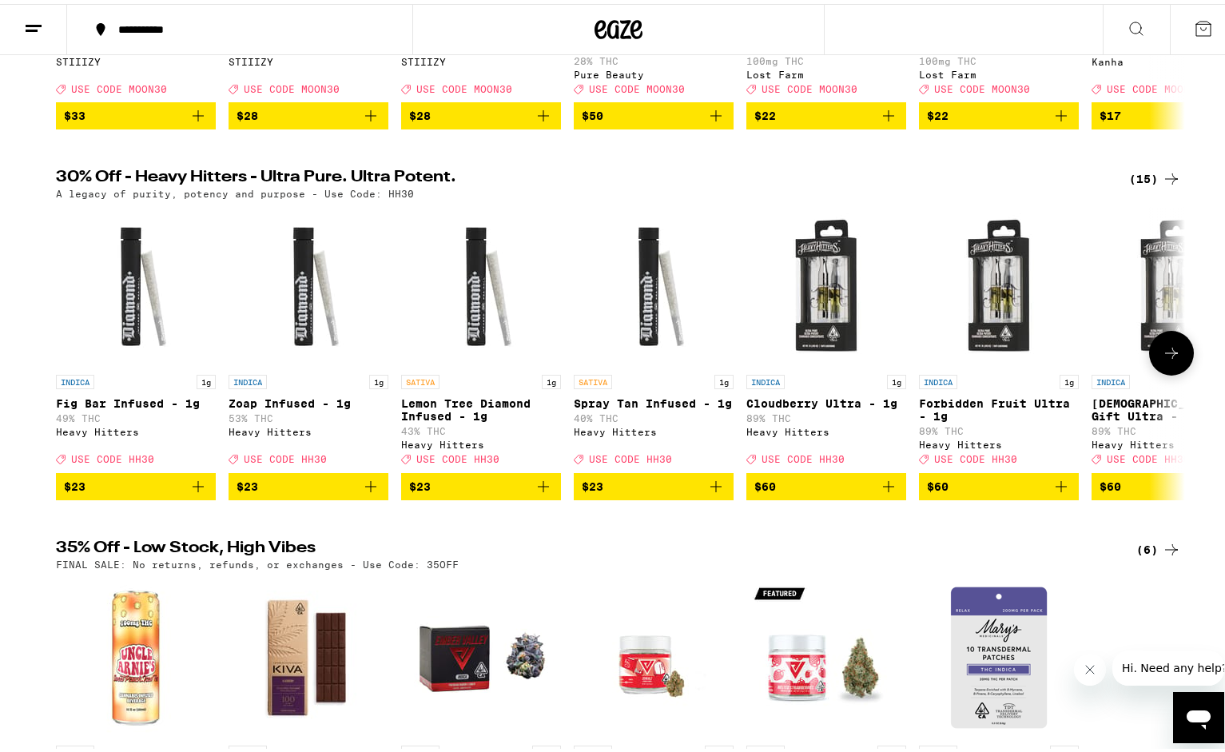
scroll to position [400, 0]
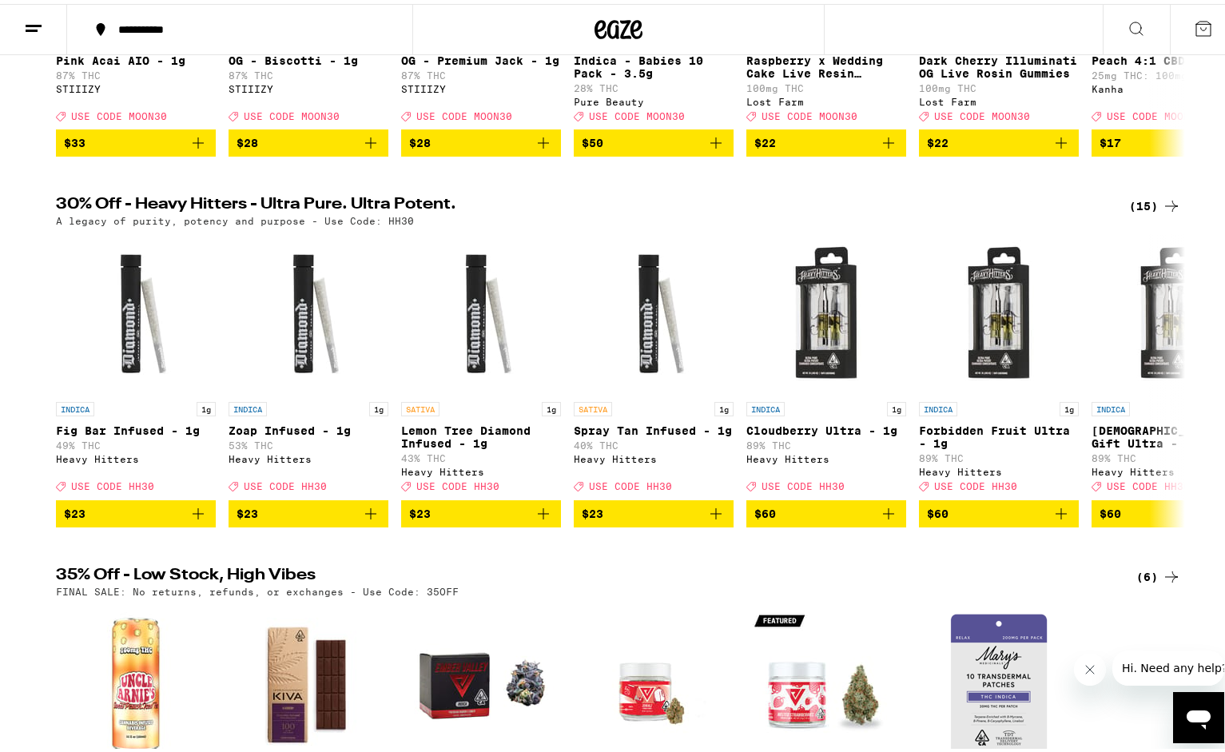
click at [1164, 212] on icon at bounding box center [1171, 202] width 19 height 19
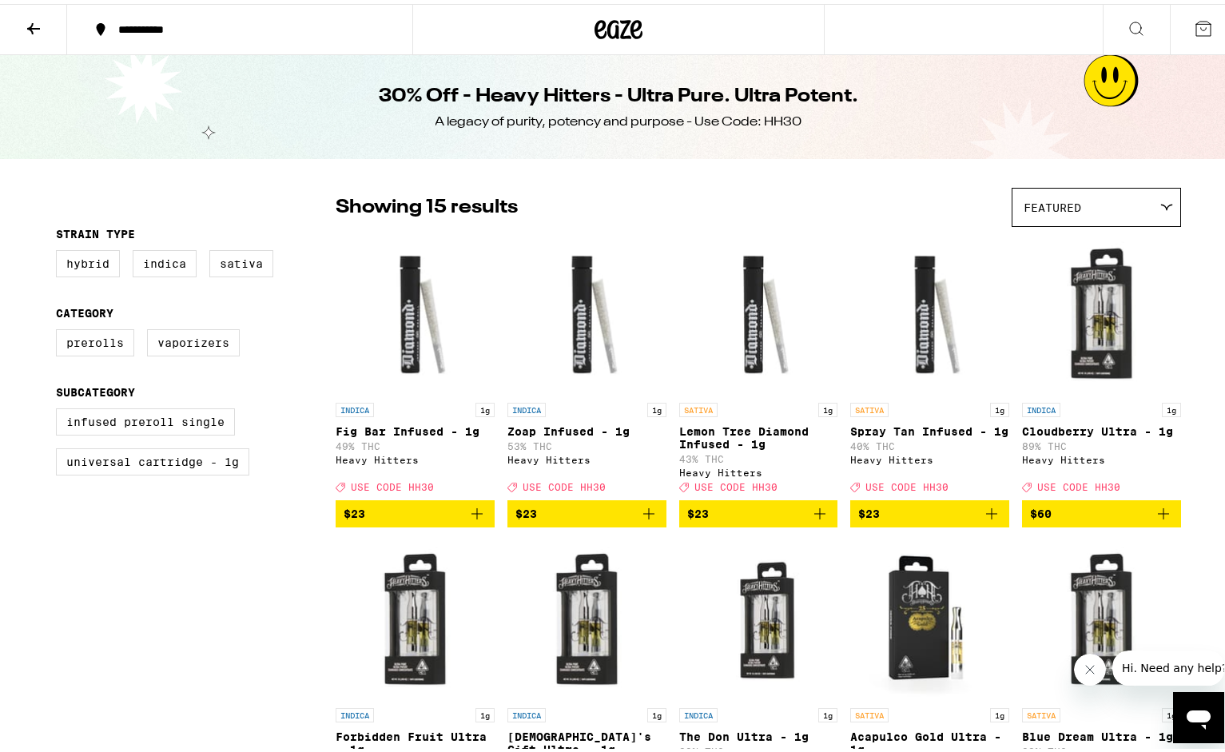
click at [29, 26] on icon at bounding box center [33, 24] width 19 height 19
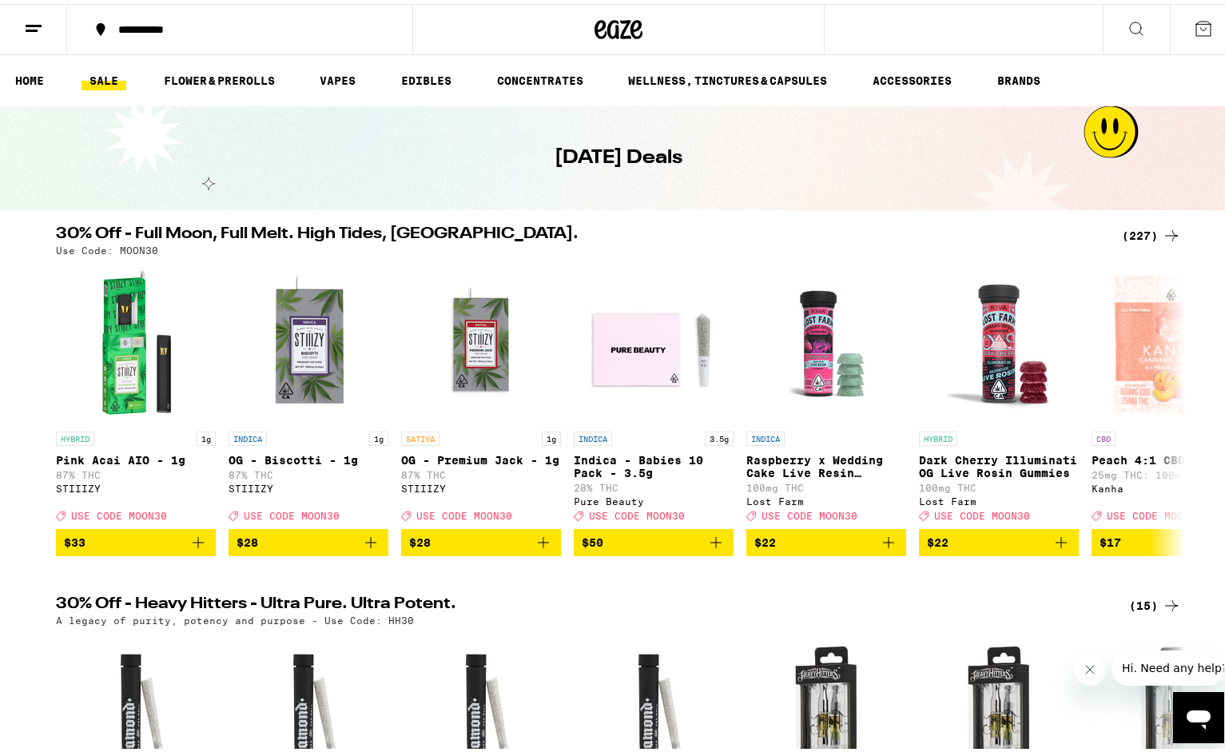
click at [1137, 232] on div "(227)" at bounding box center [1151, 231] width 59 height 19
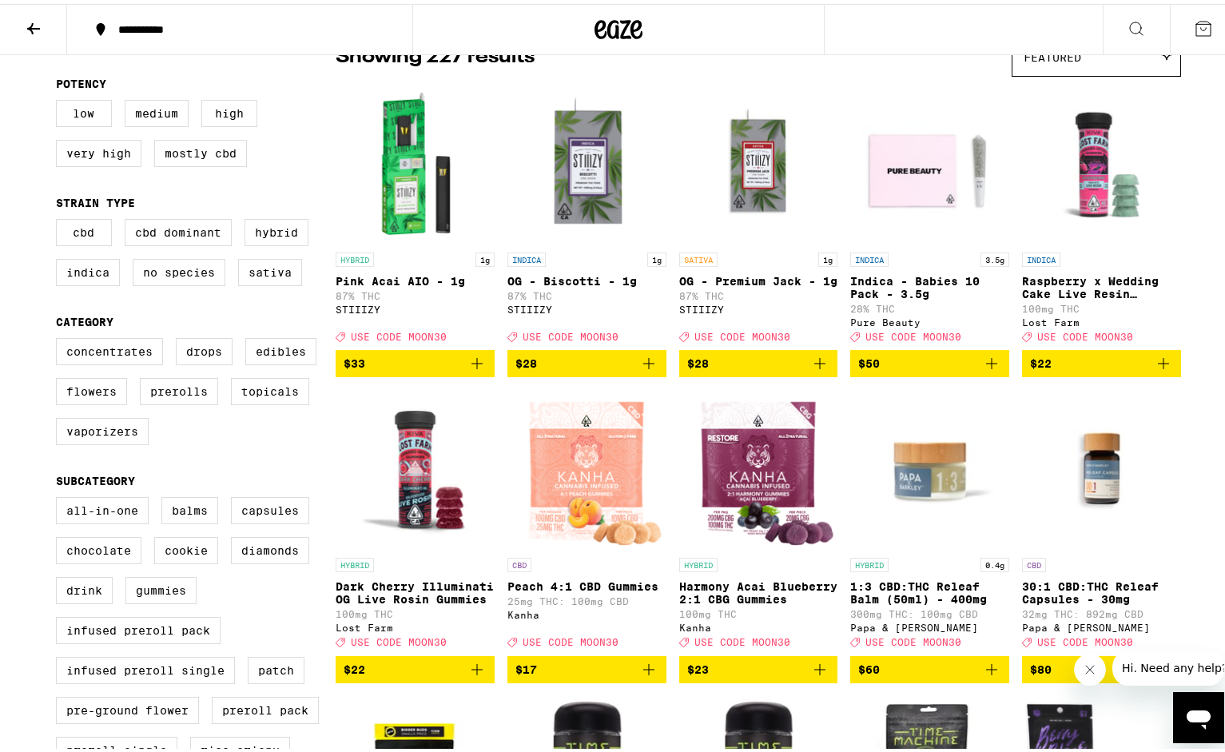
scroll to position [160, 0]
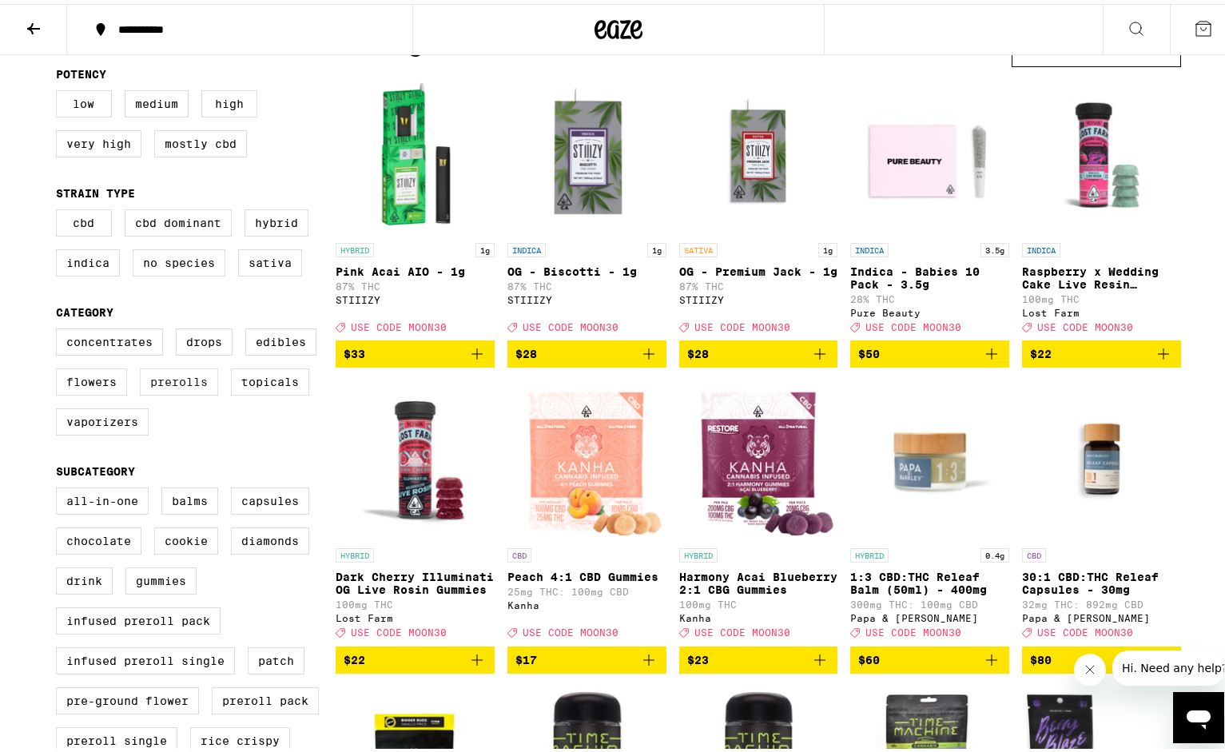
click at [188, 387] on label "Prerolls" at bounding box center [179, 377] width 78 height 27
click at [60, 328] on input "Prerolls" at bounding box center [59, 327] width 1 height 1
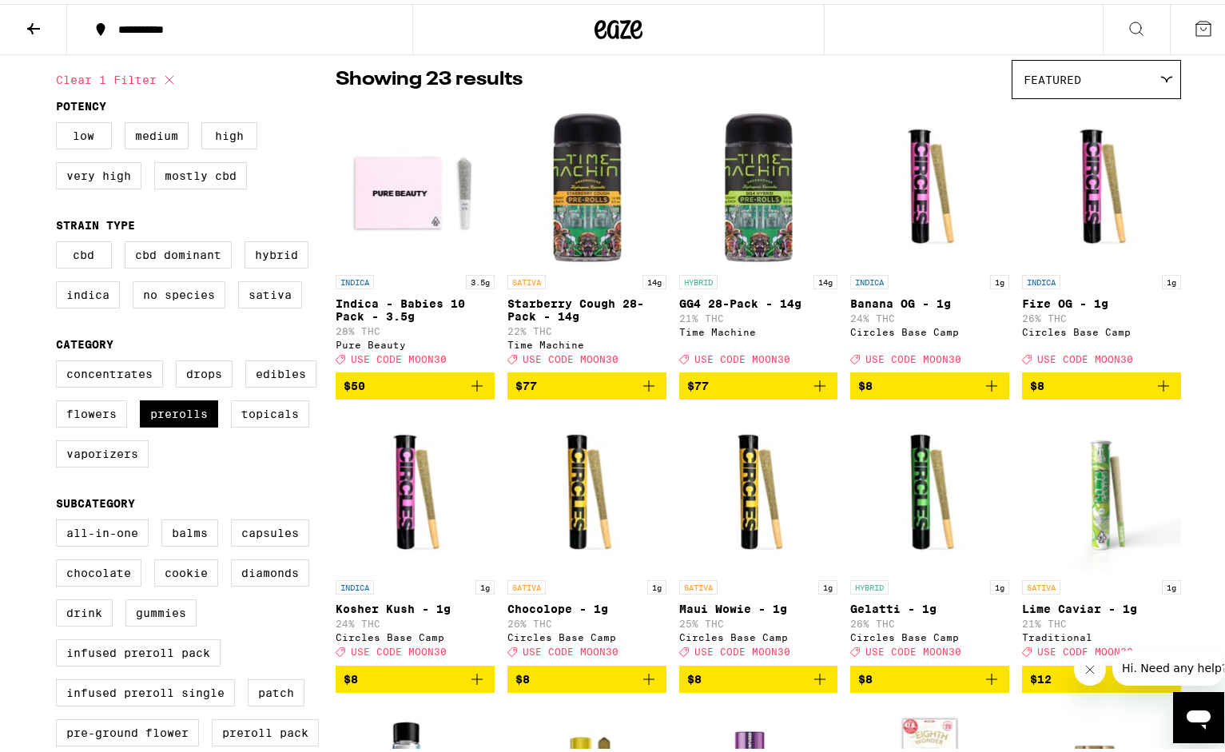
scroll to position [80, 0]
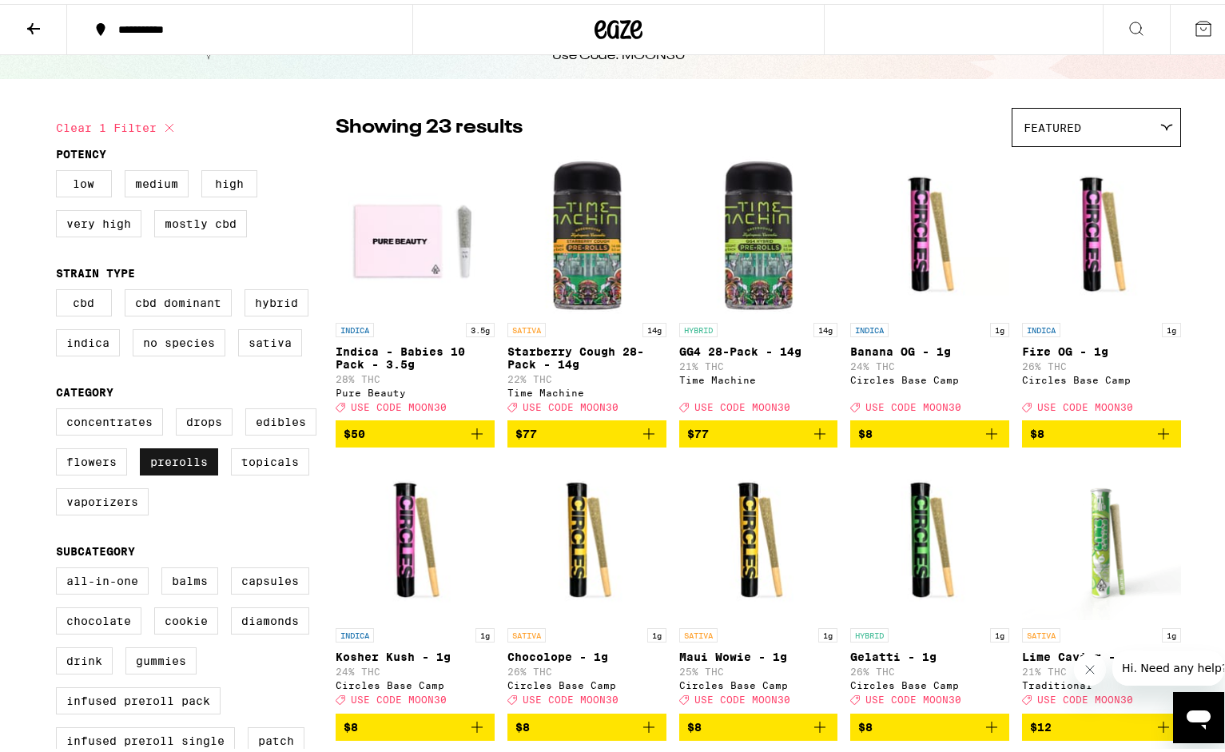
click at [200, 465] on label "Prerolls" at bounding box center [179, 457] width 78 height 27
click at [60, 408] on input "Prerolls" at bounding box center [59, 407] width 1 height 1
checkbox input "false"
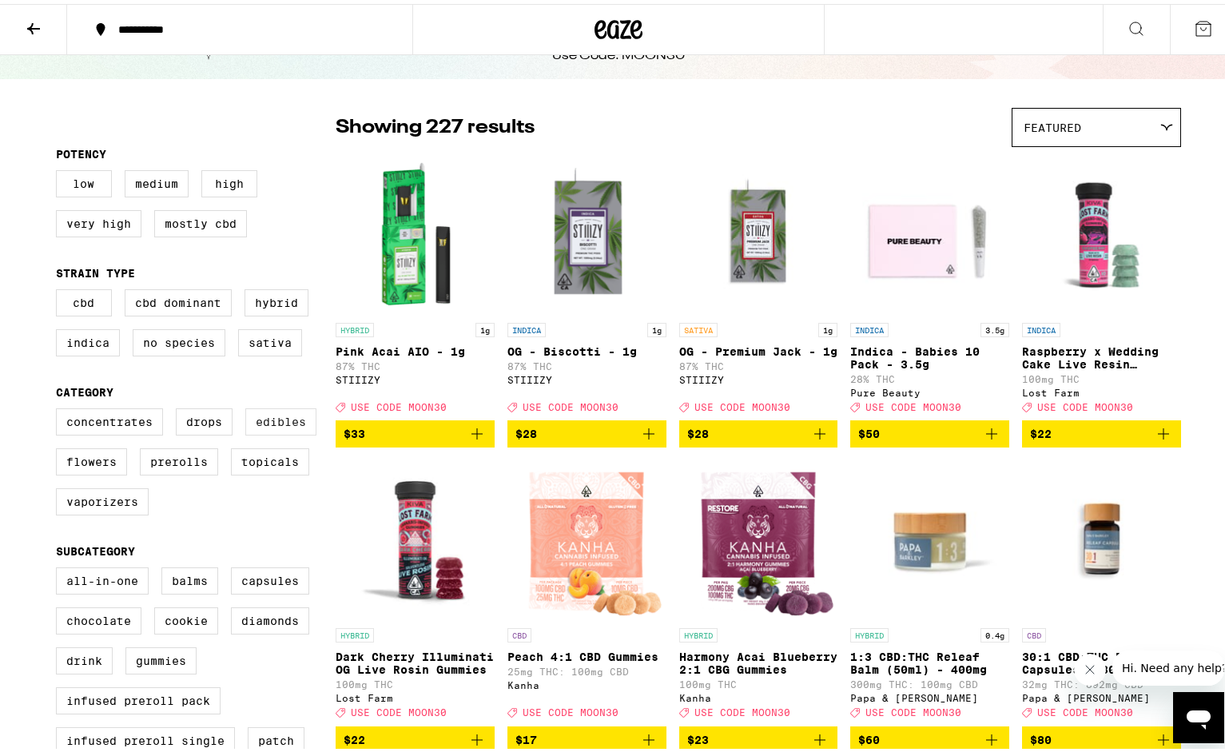
click at [292, 423] on label "Edibles" at bounding box center [280, 417] width 71 height 27
click at [60, 408] on input "Edibles" at bounding box center [59, 407] width 1 height 1
checkbox input "true"
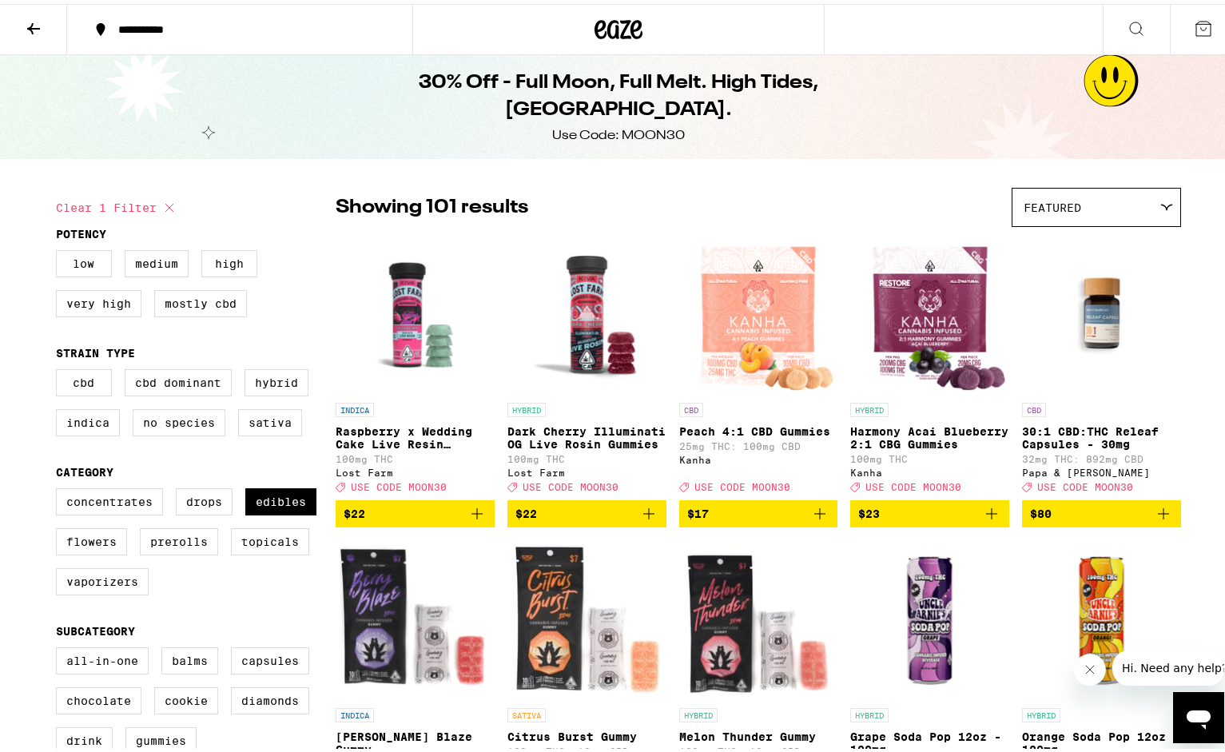
click at [32, 22] on icon at bounding box center [33, 24] width 13 height 11
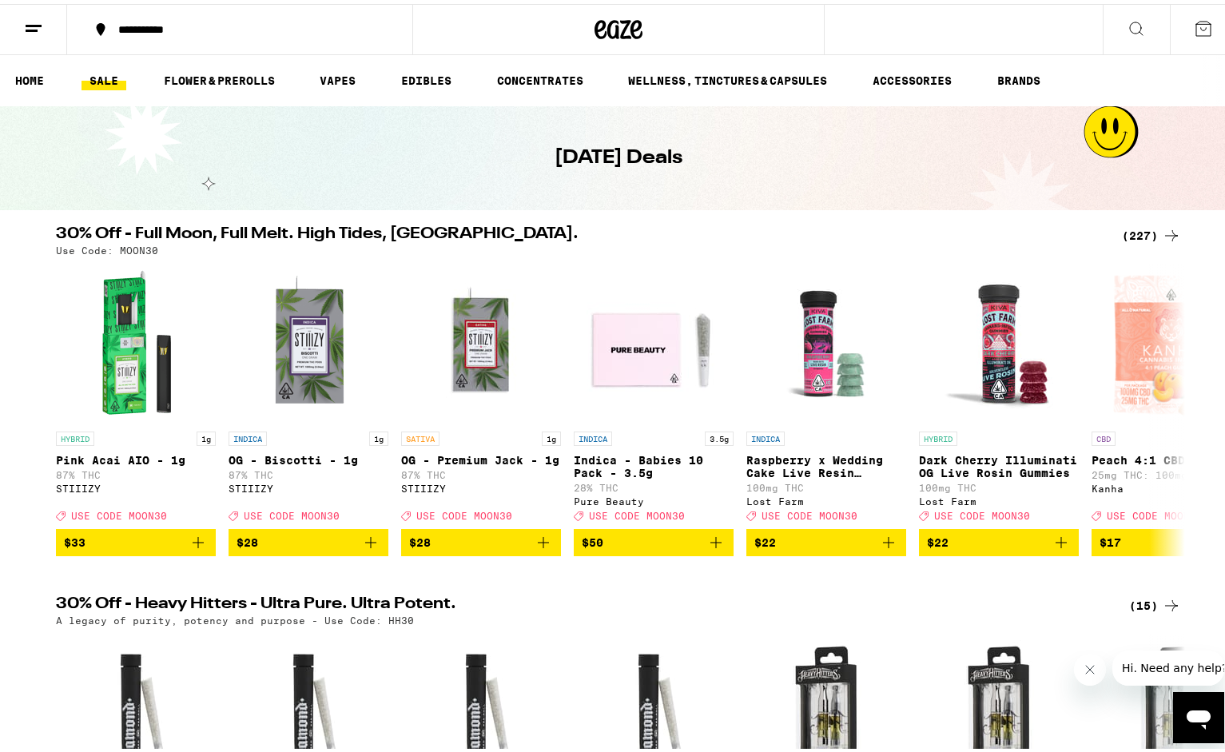
click at [1134, 227] on div "(227)" at bounding box center [1151, 231] width 59 height 19
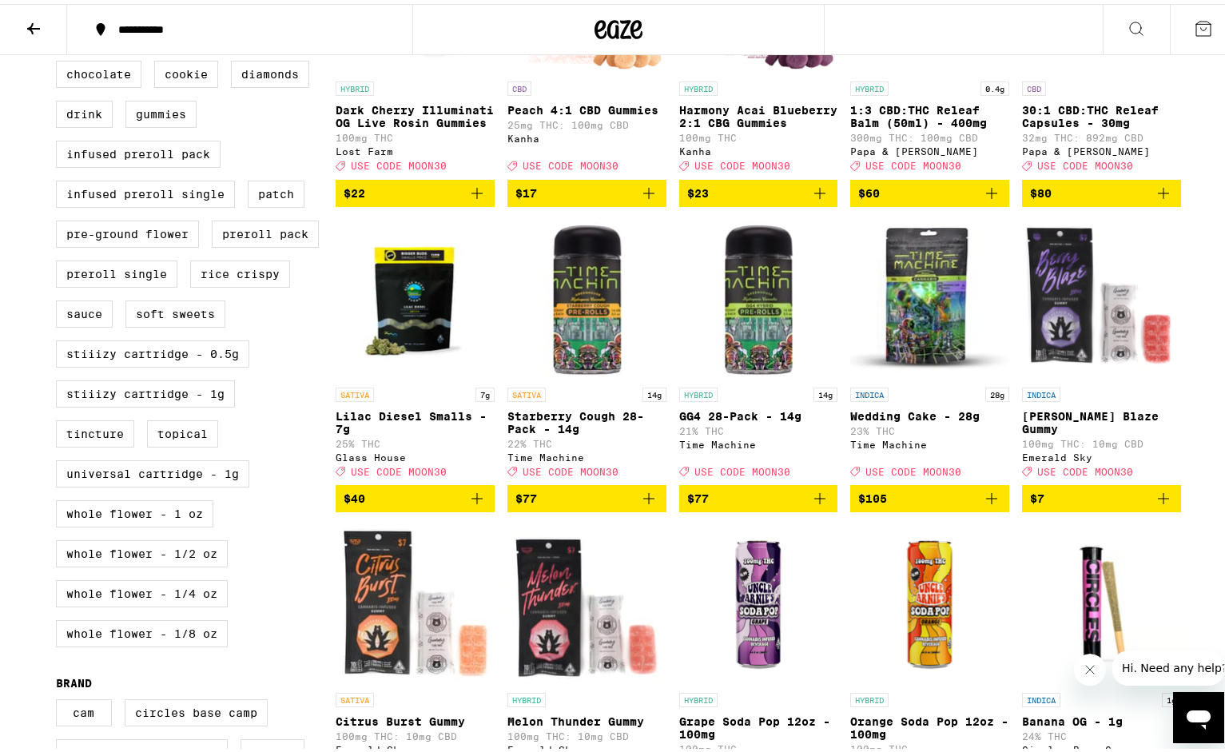
scroll to position [639, 0]
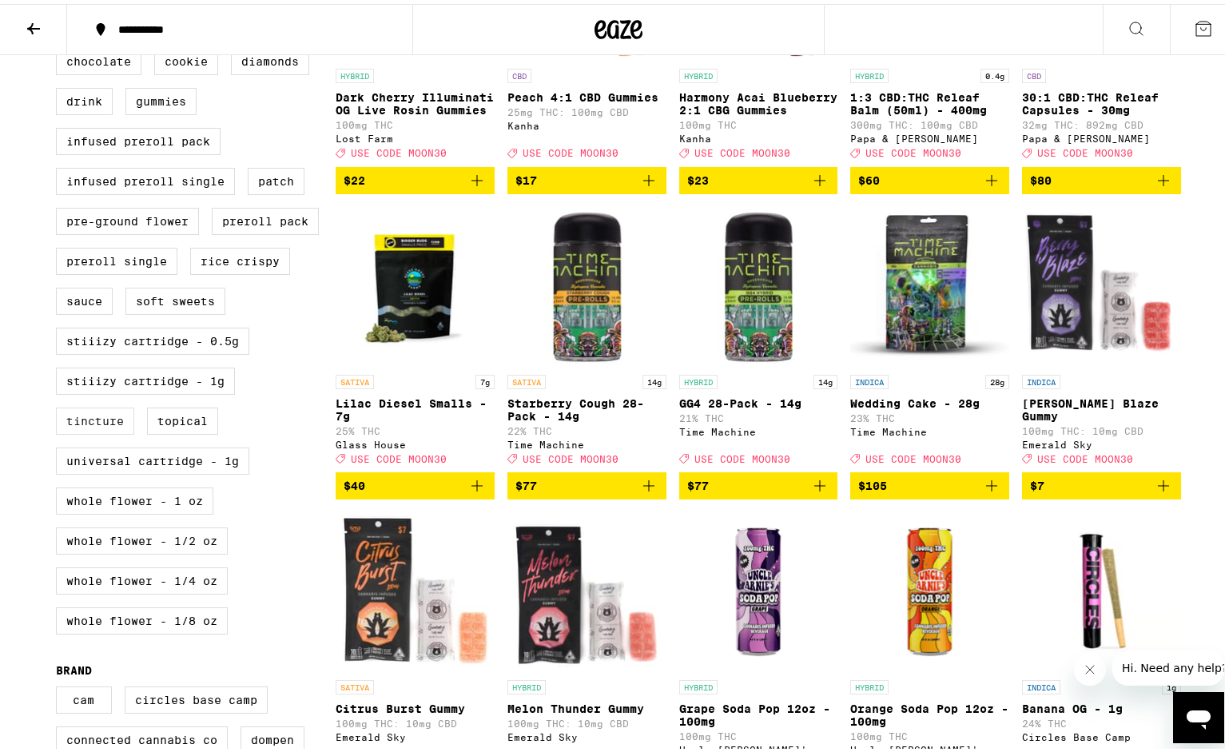
click at [96, 431] on label "Tincture" at bounding box center [95, 417] width 78 height 27
click at [60, 7] on input "Tincture" at bounding box center [59, 6] width 1 height 1
checkbox input "true"
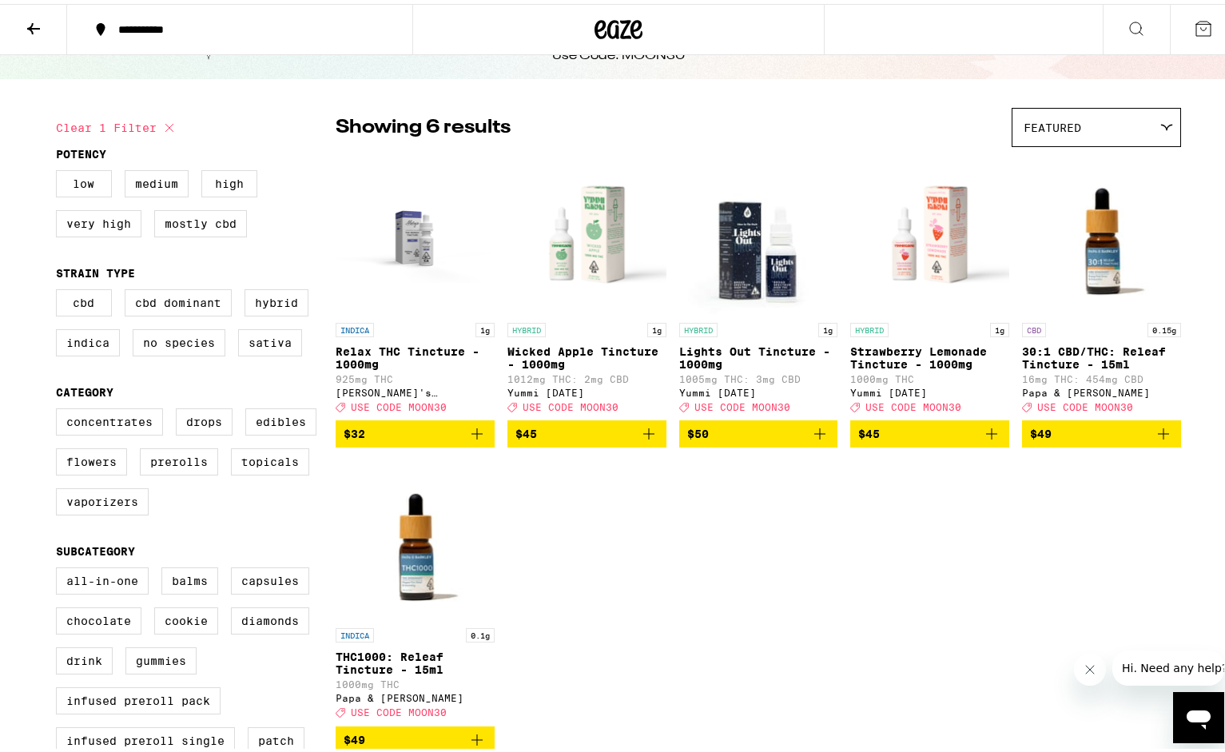
scroll to position [160, 0]
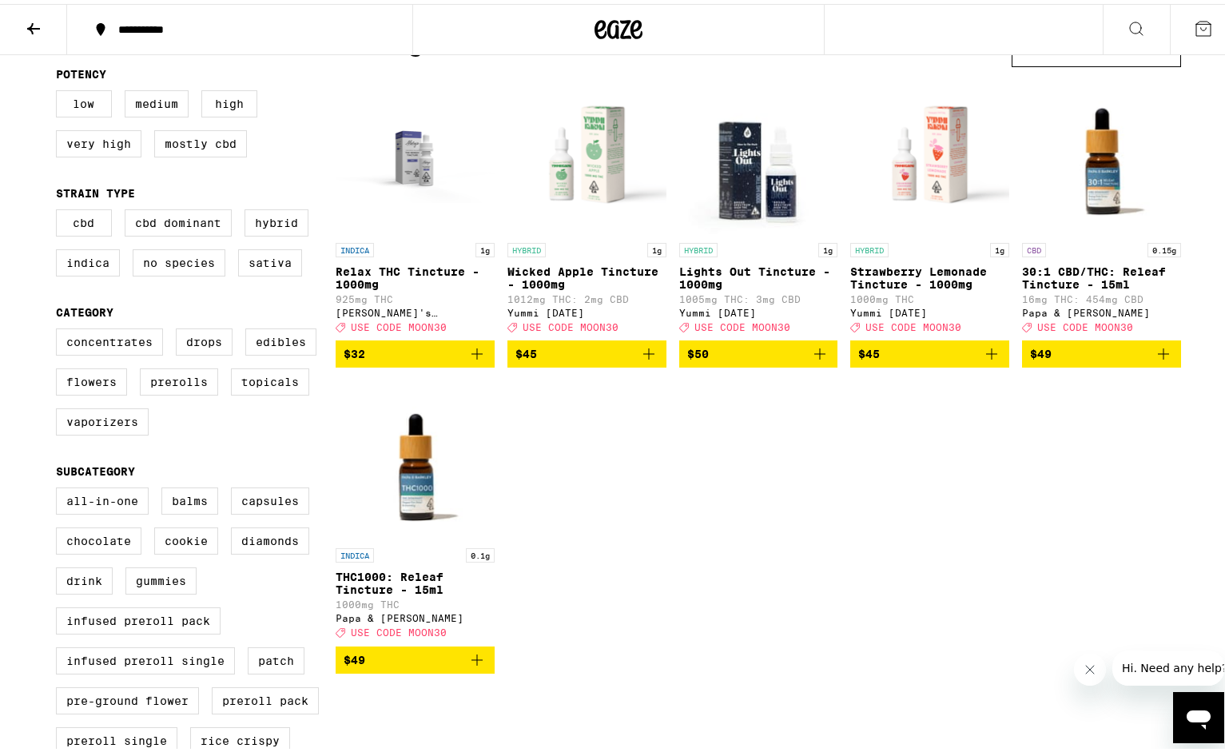
click at [400, 151] on img "Open page for Relax THC Tincture - 1000mg from Mary's Medicinals" at bounding box center [415, 151] width 159 height 160
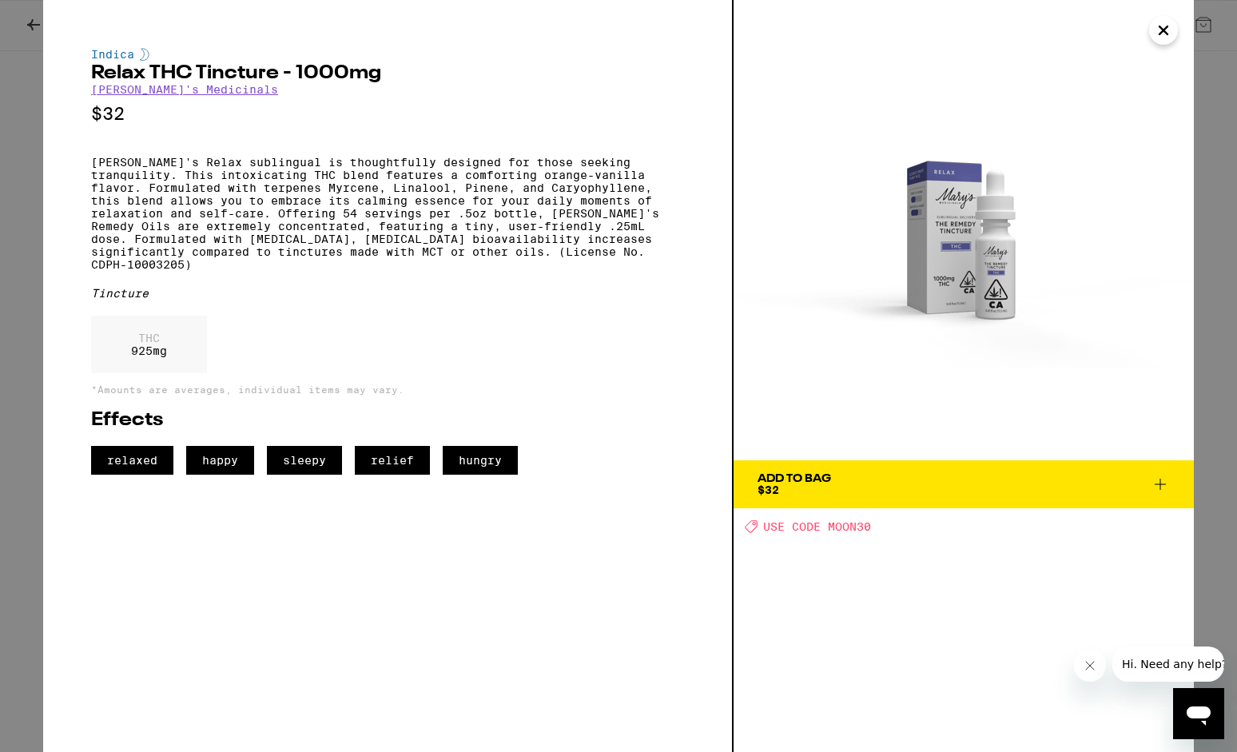
click at [1159, 483] on icon at bounding box center [1160, 484] width 19 height 19
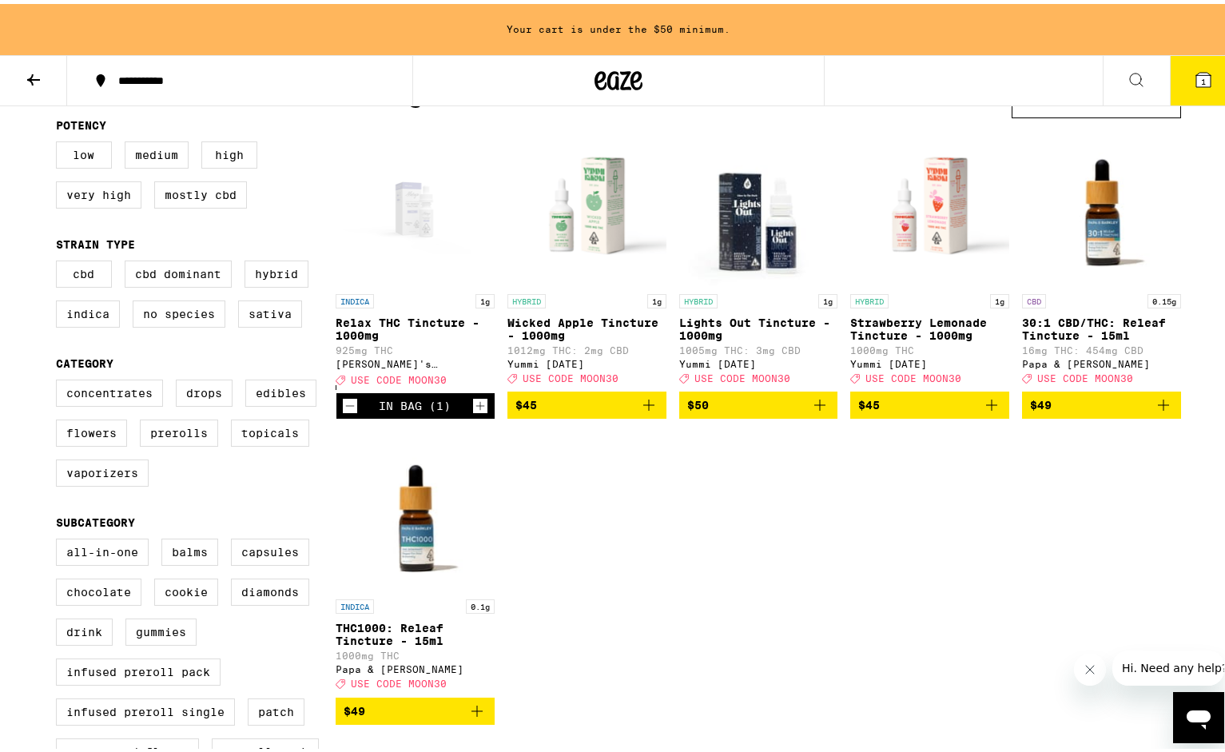
scroll to position [211, 0]
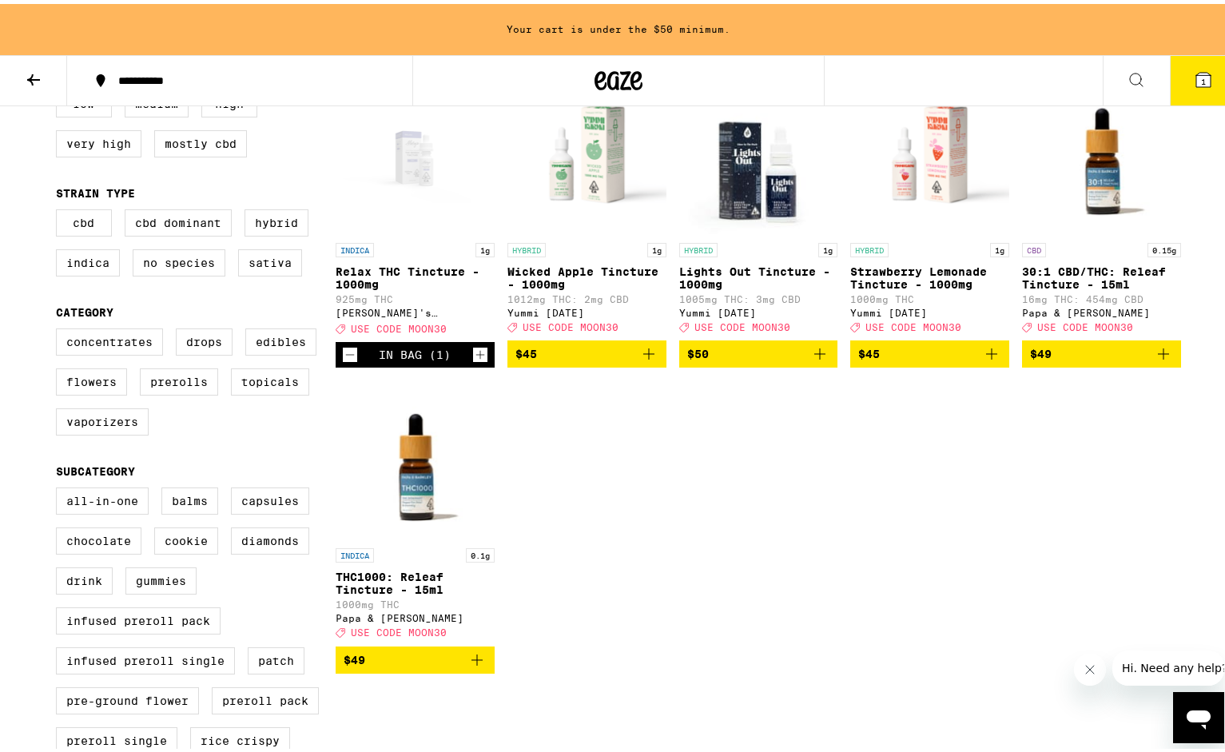
click at [473, 360] on icon "Increment" at bounding box center [480, 350] width 14 height 19
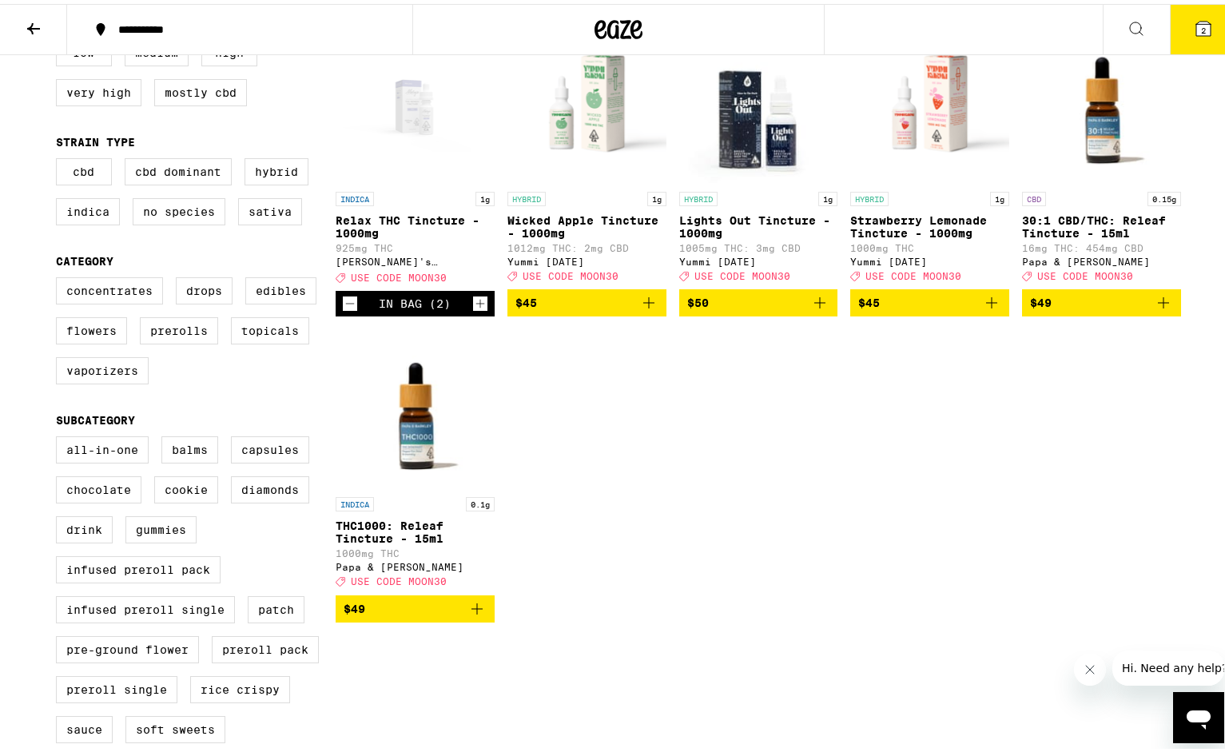
scroll to position [160, 0]
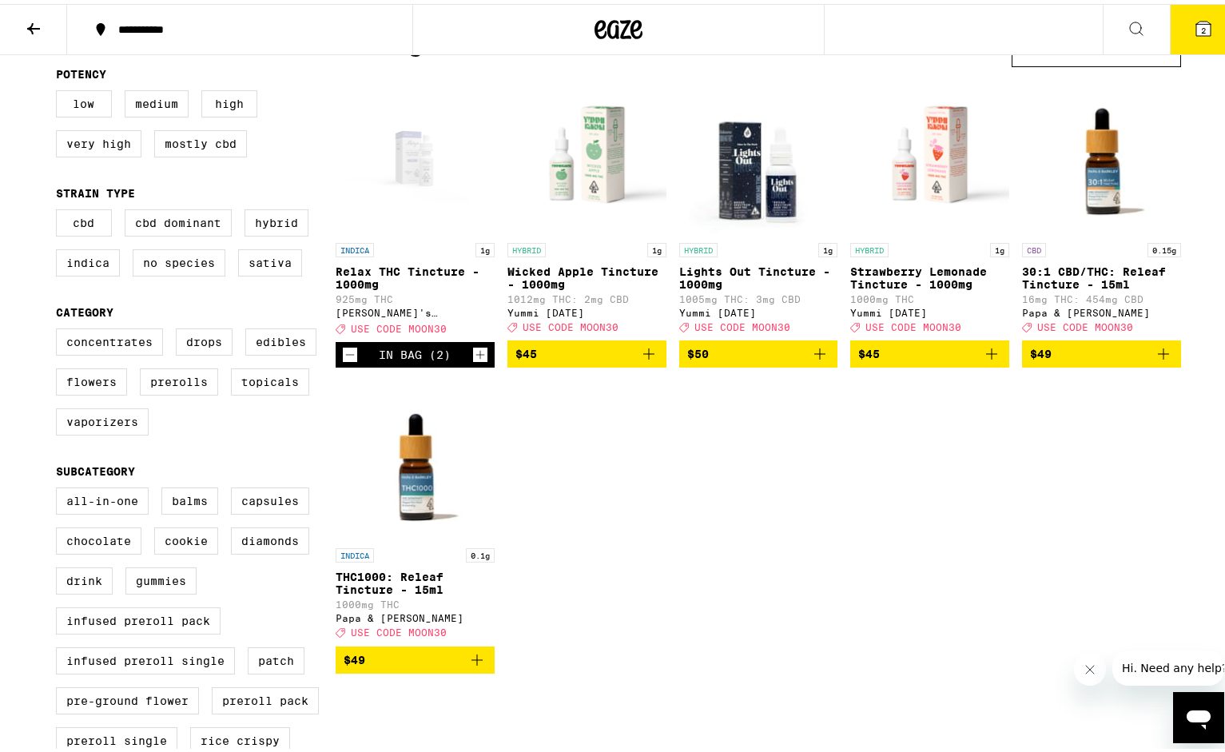
click at [1196, 21] on icon at bounding box center [1203, 25] width 14 height 14
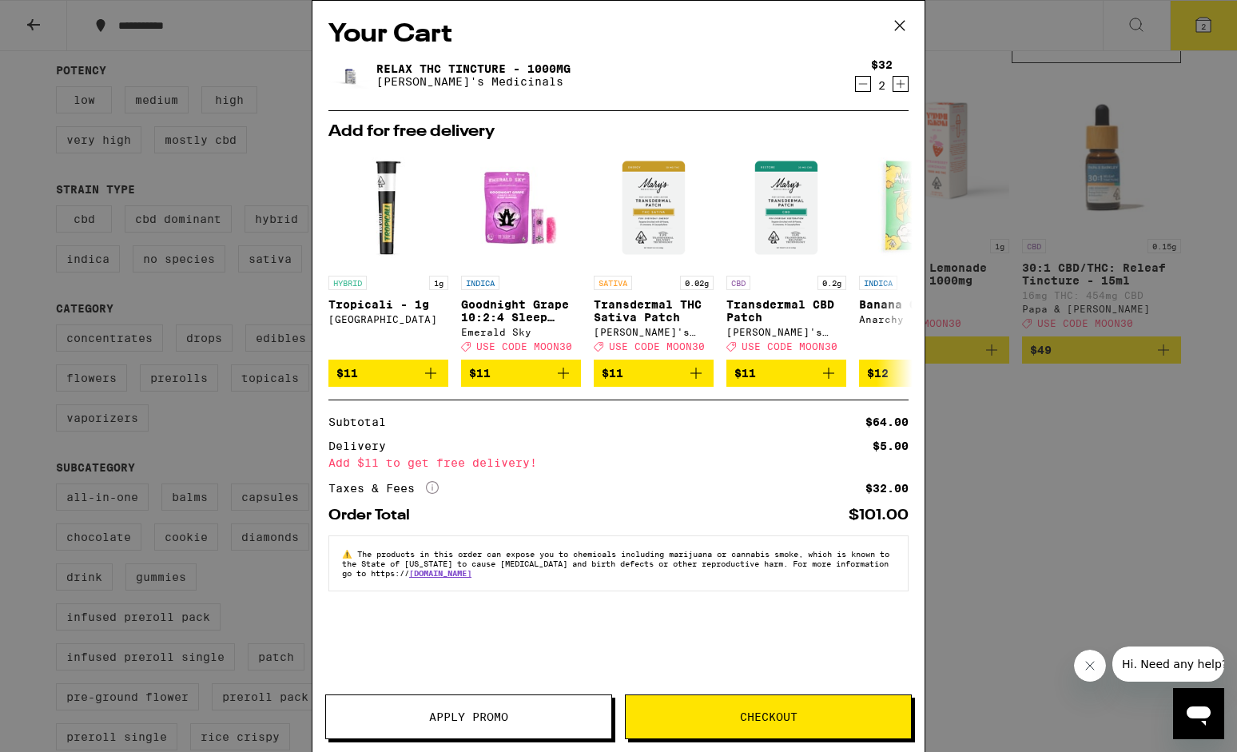
click at [486, 714] on span "Apply Promo" at bounding box center [468, 716] width 79 height 11
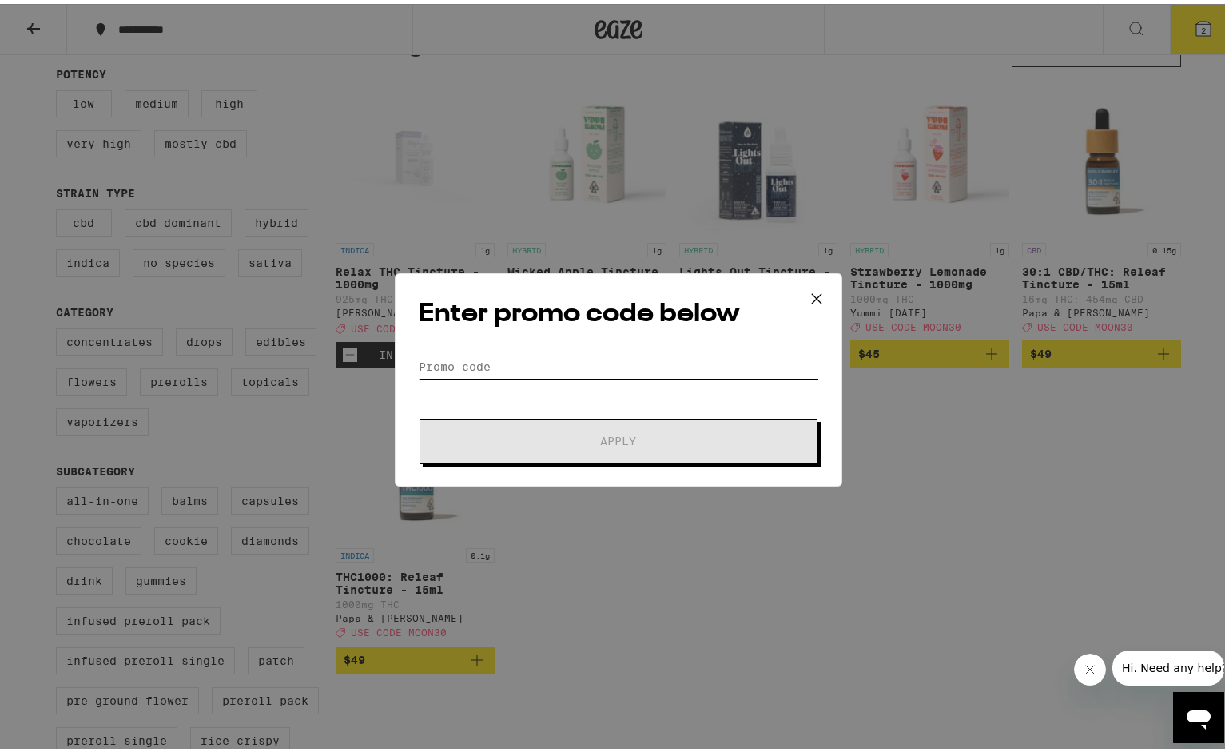
click at [520, 367] on input "Promo Code" at bounding box center [618, 363] width 401 height 24
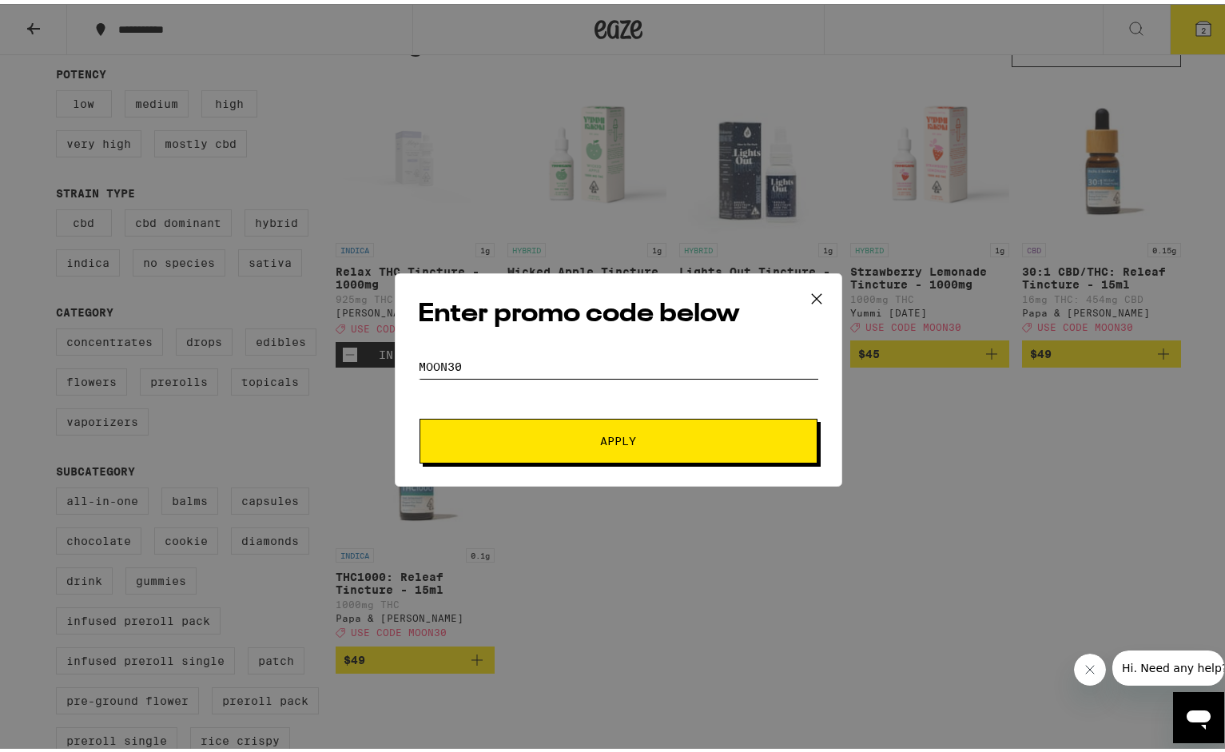
type input "moon30"
click at [622, 435] on span "Apply" at bounding box center [619, 436] width 36 height 11
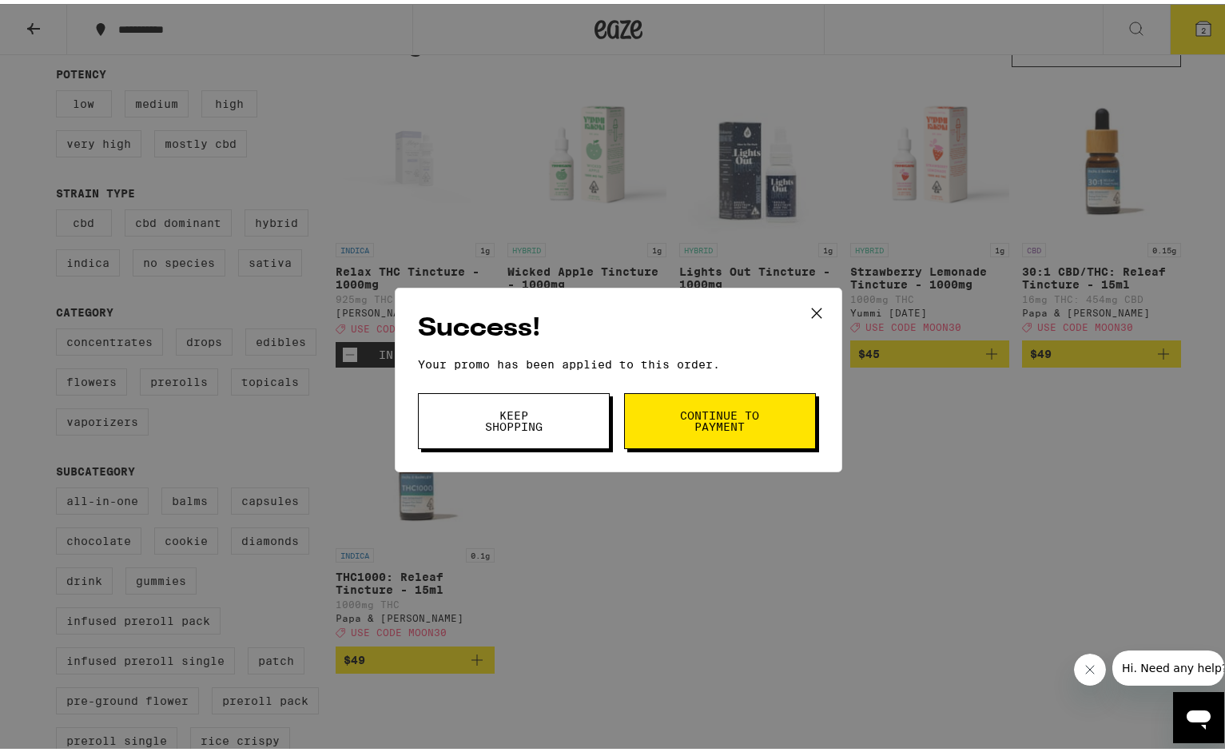
click at [809, 303] on icon at bounding box center [817, 309] width 24 height 24
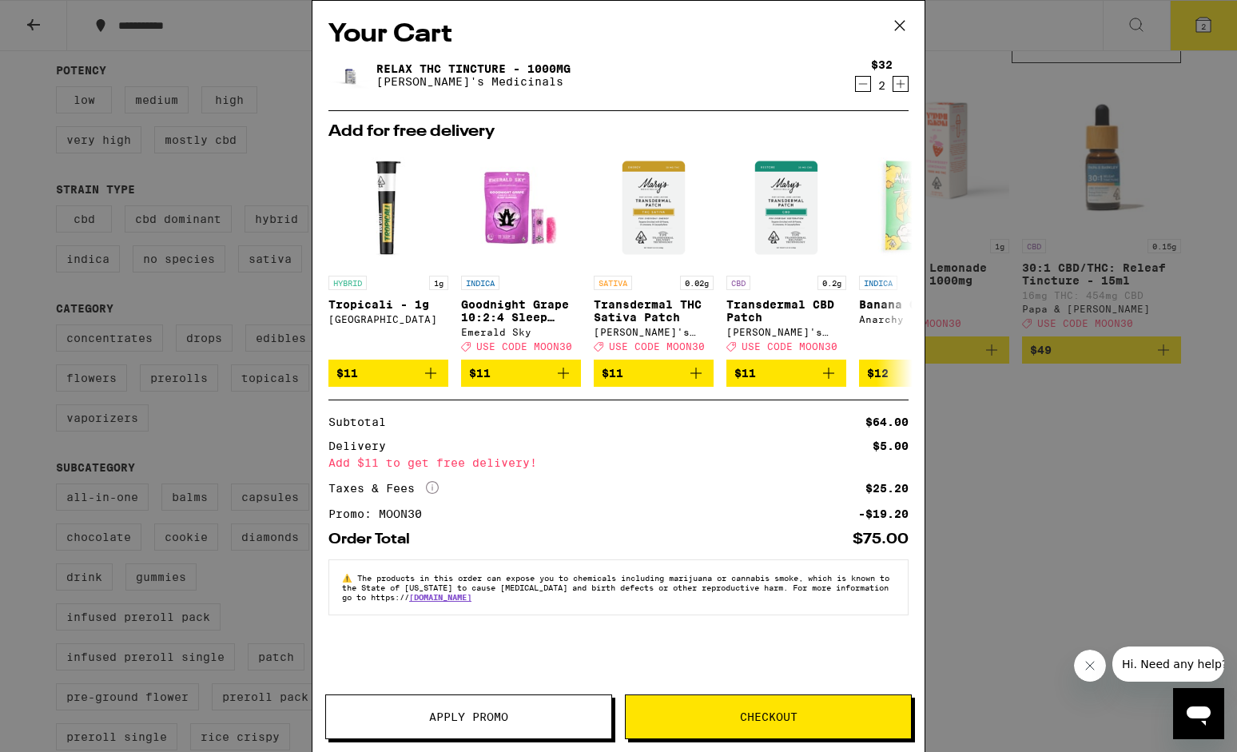
click at [901, 21] on icon at bounding box center [900, 26] width 24 height 24
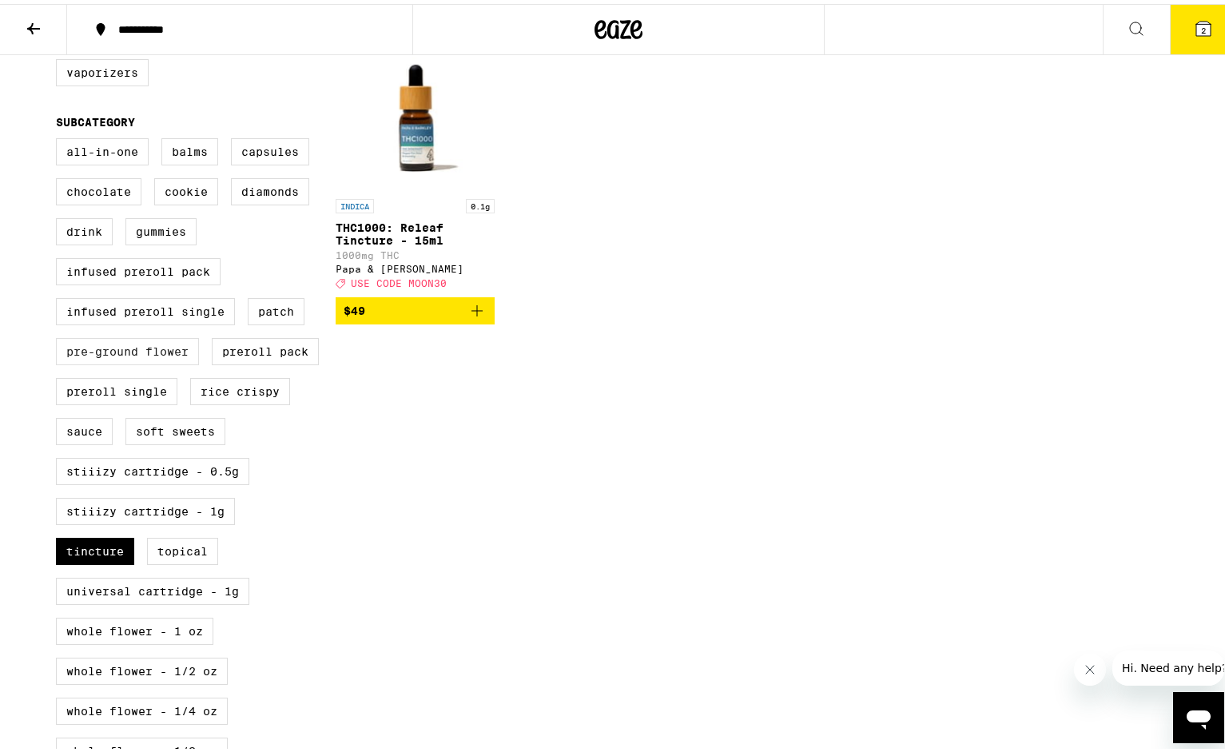
scroll to position [559, 0]
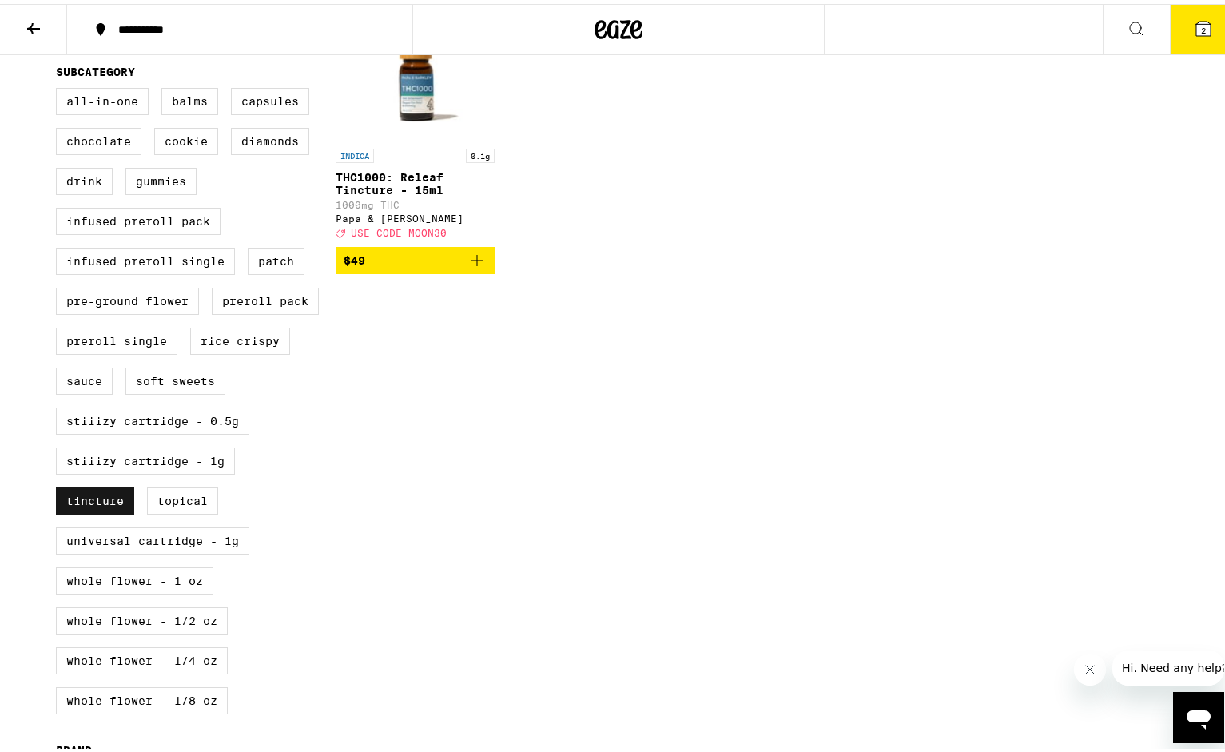
click at [89, 511] on label "Tincture" at bounding box center [95, 496] width 78 height 27
click at [60, 87] on input "Tincture" at bounding box center [59, 86] width 1 height 1
checkbox input "false"
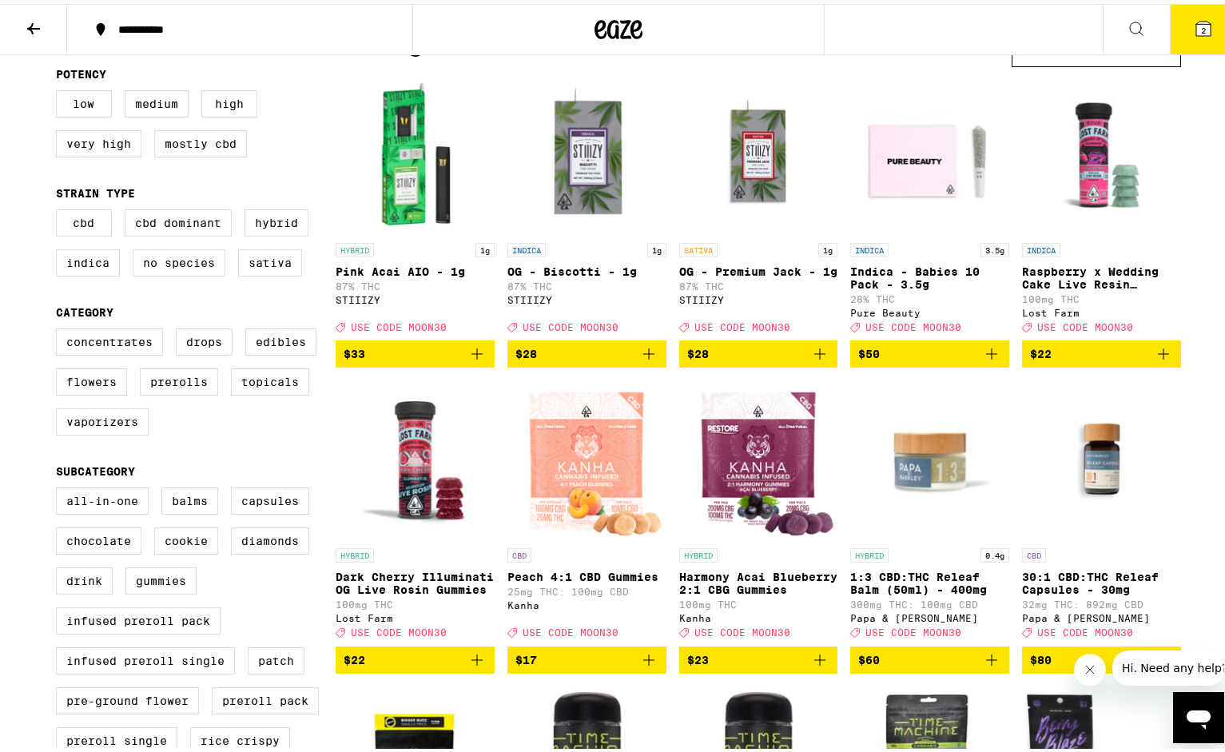
scroll to position [80, 0]
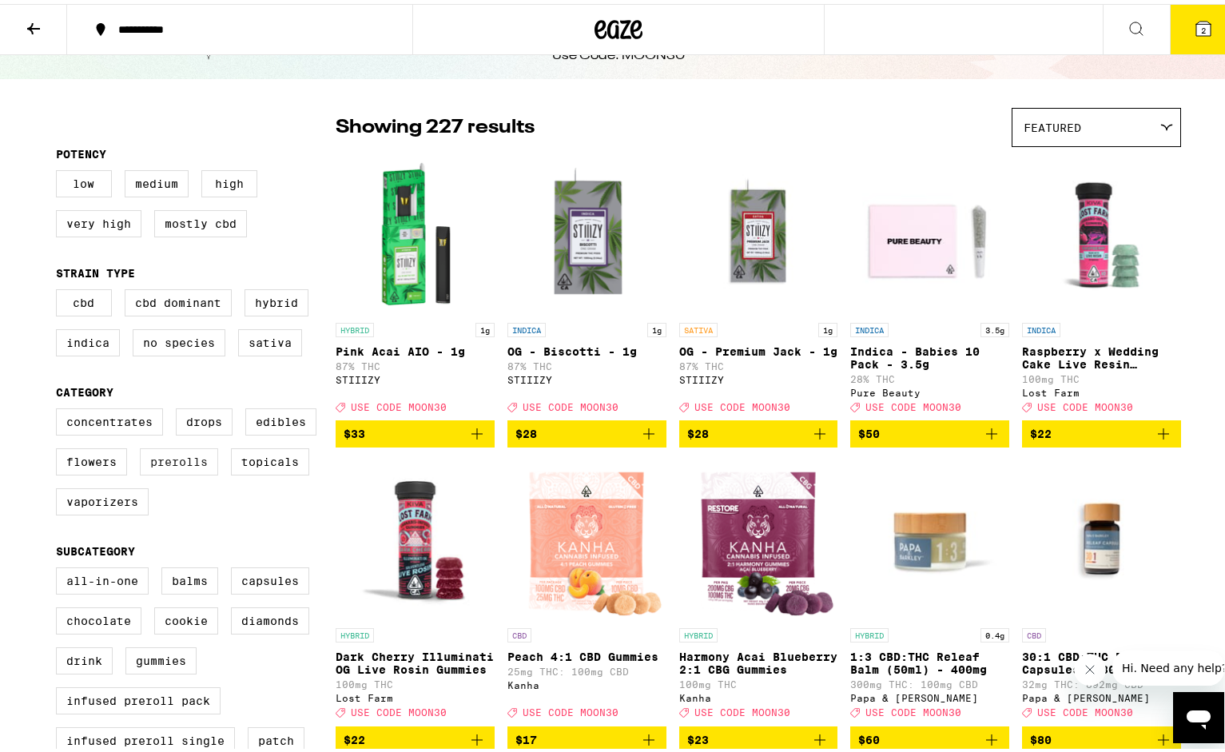
click at [174, 471] on label "Prerolls" at bounding box center [179, 457] width 78 height 27
click at [60, 408] on input "Prerolls" at bounding box center [59, 407] width 1 height 1
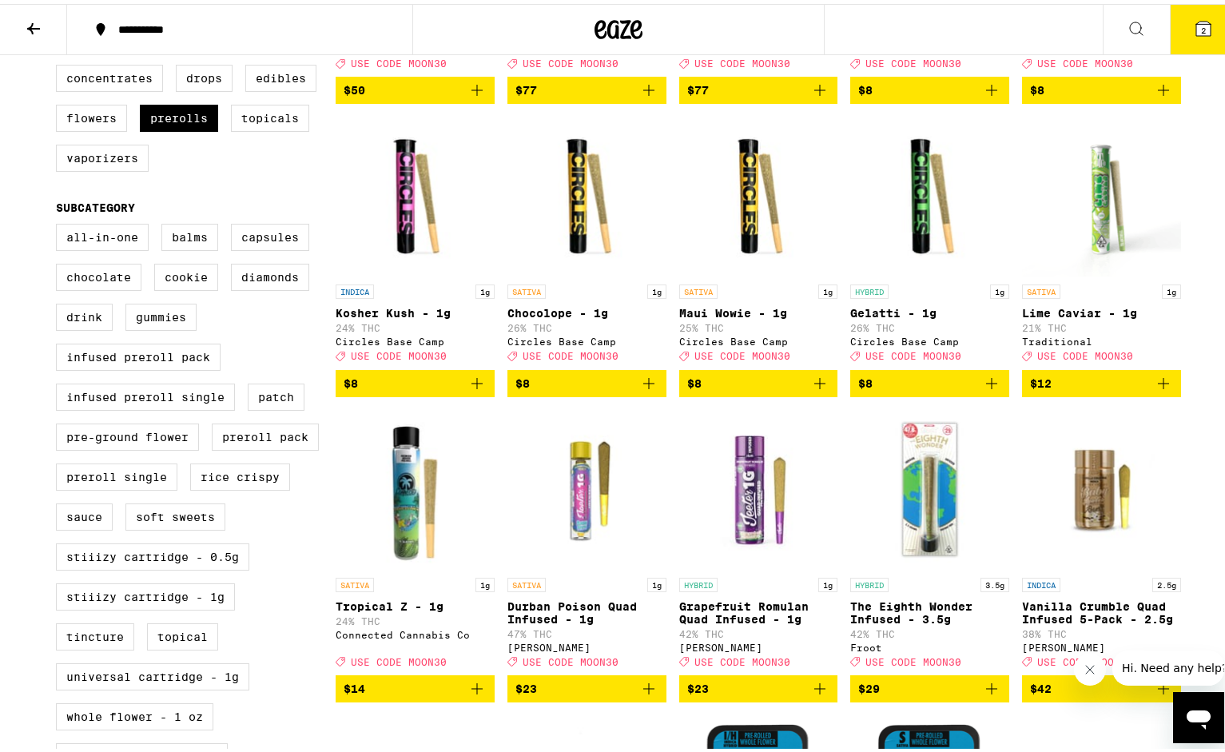
scroll to position [160, 0]
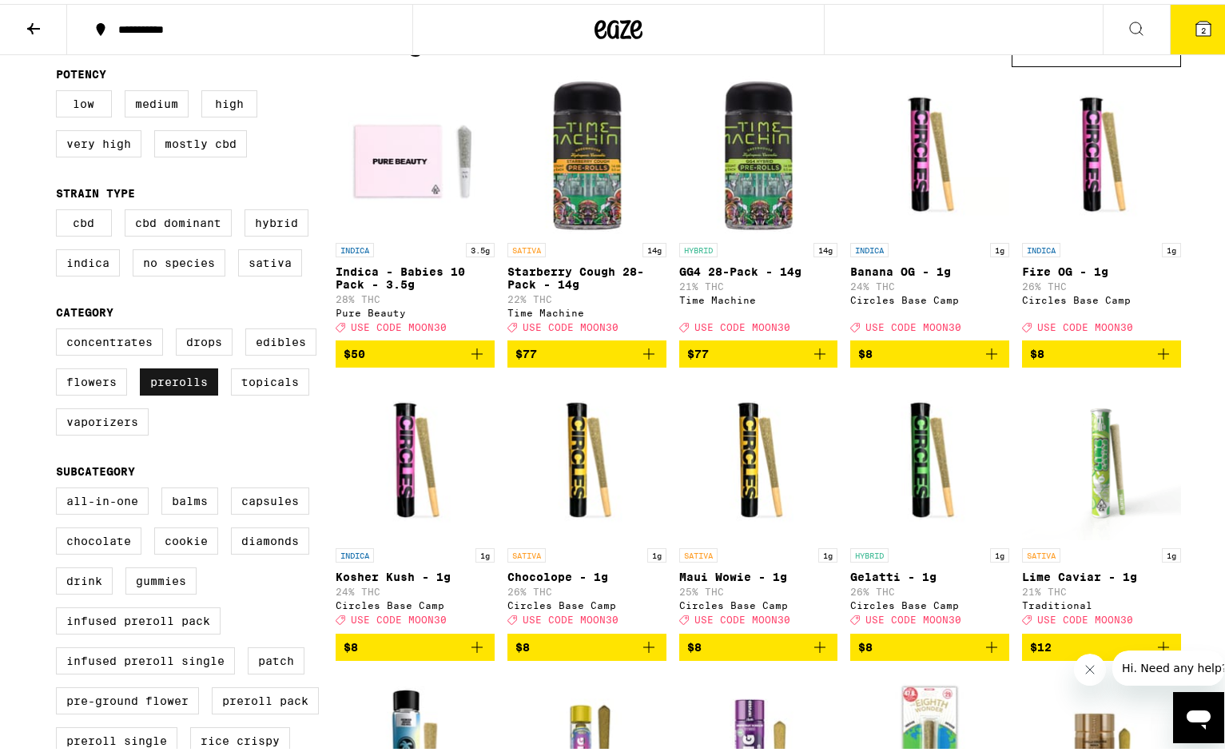
click at [167, 392] on label "Prerolls" at bounding box center [179, 377] width 78 height 27
click at [60, 328] on input "Prerolls" at bounding box center [59, 327] width 1 height 1
checkbox input "false"
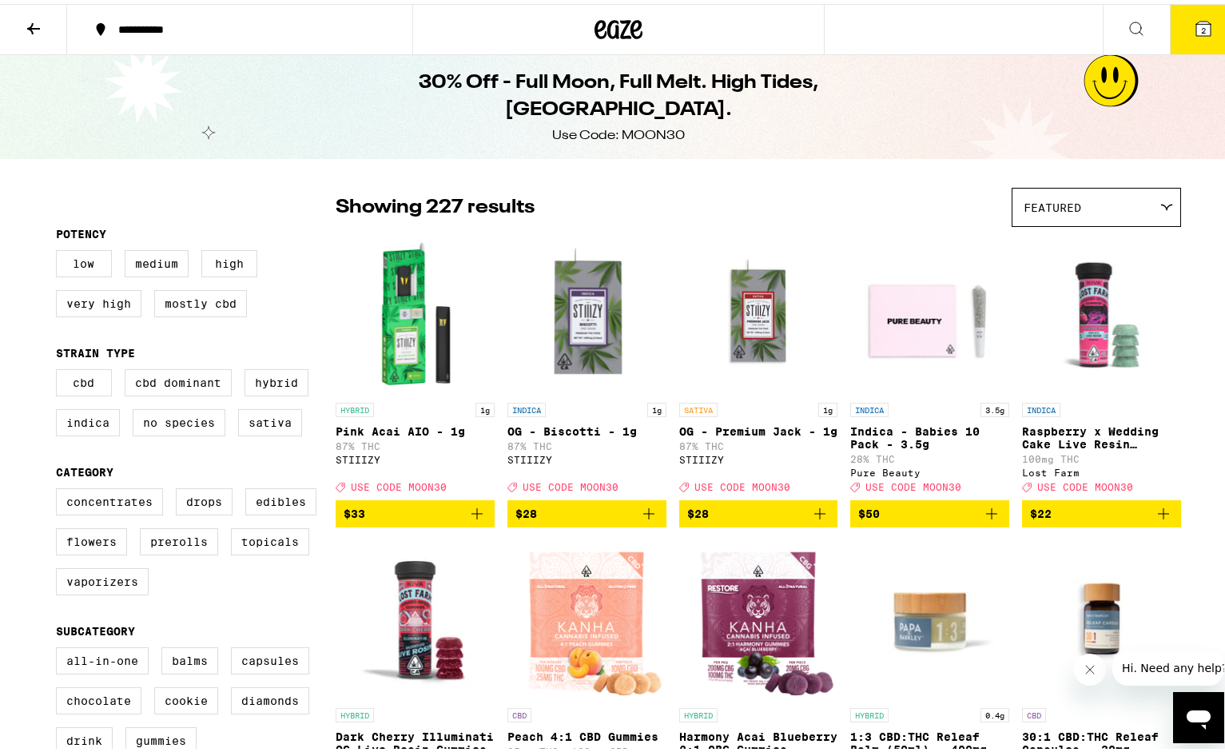
click at [28, 20] on icon at bounding box center [33, 24] width 19 height 19
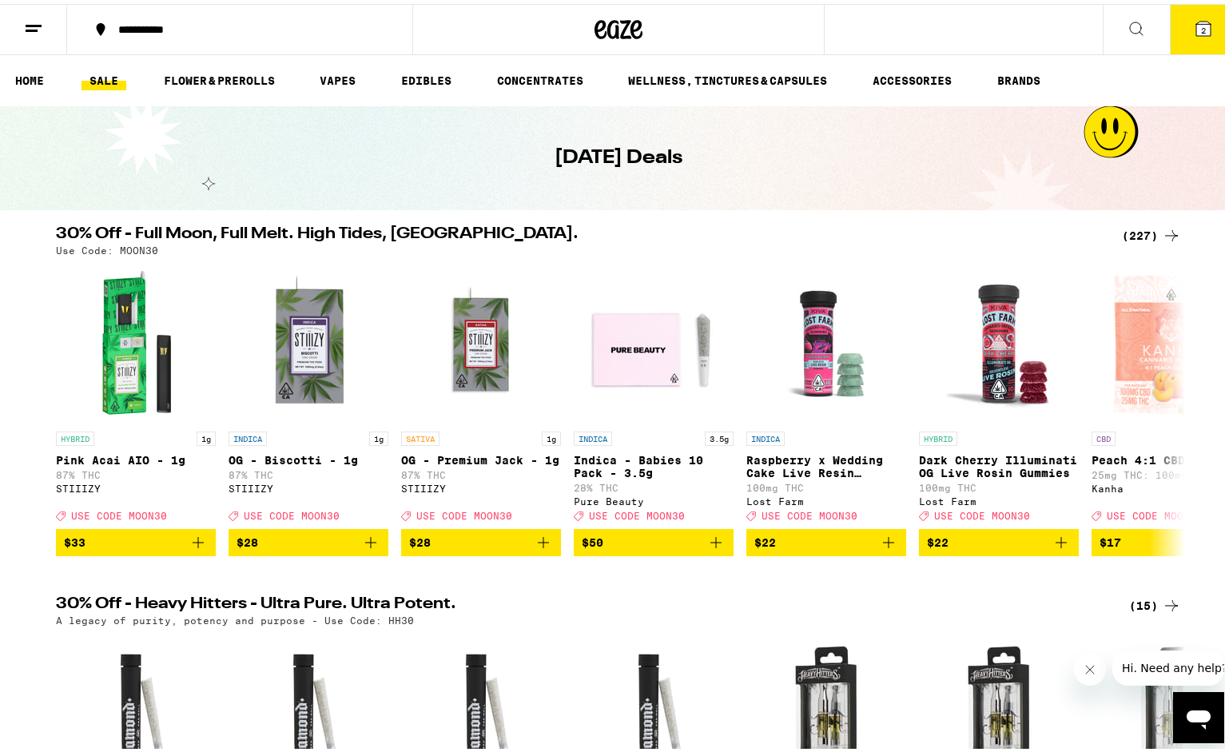
click at [24, 21] on icon at bounding box center [33, 24] width 19 height 19
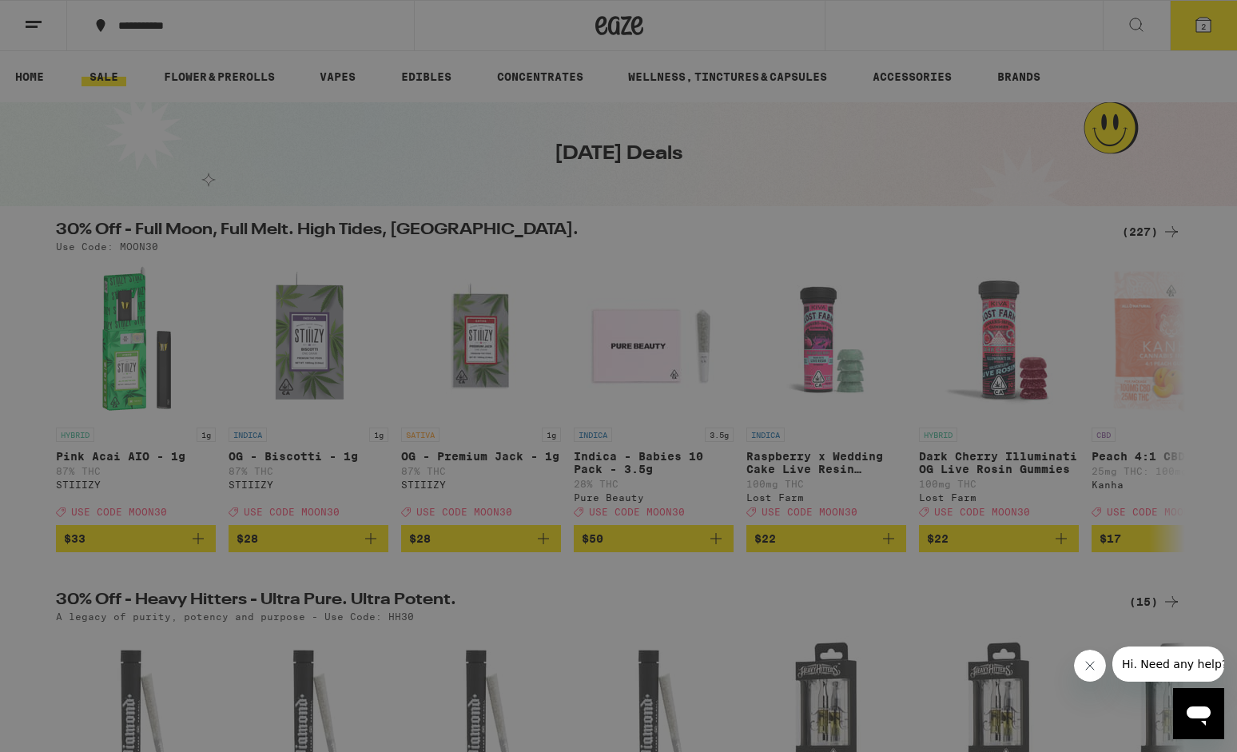
click at [182, 106] on div "Buy It Again" at bounding box center [138, 105] width 113 height 19
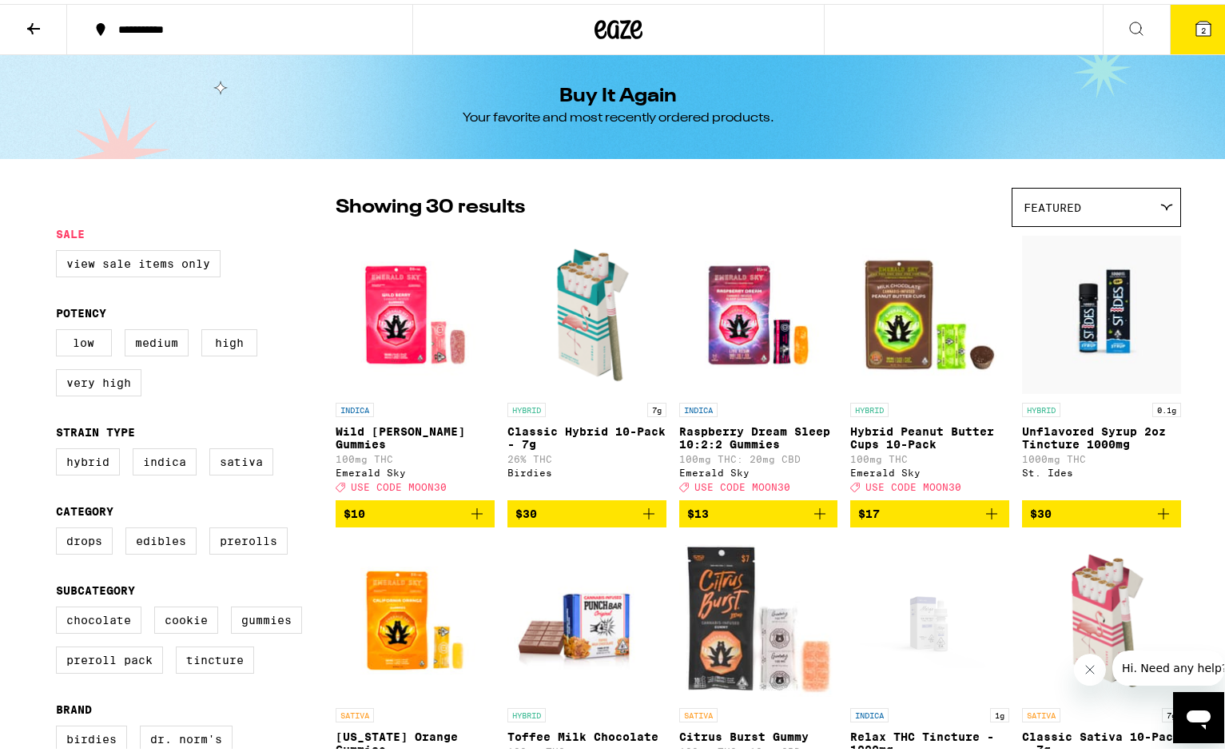
click at [1201, 28] on span "2" at bounding box center [1203, 27] width 5 height 10
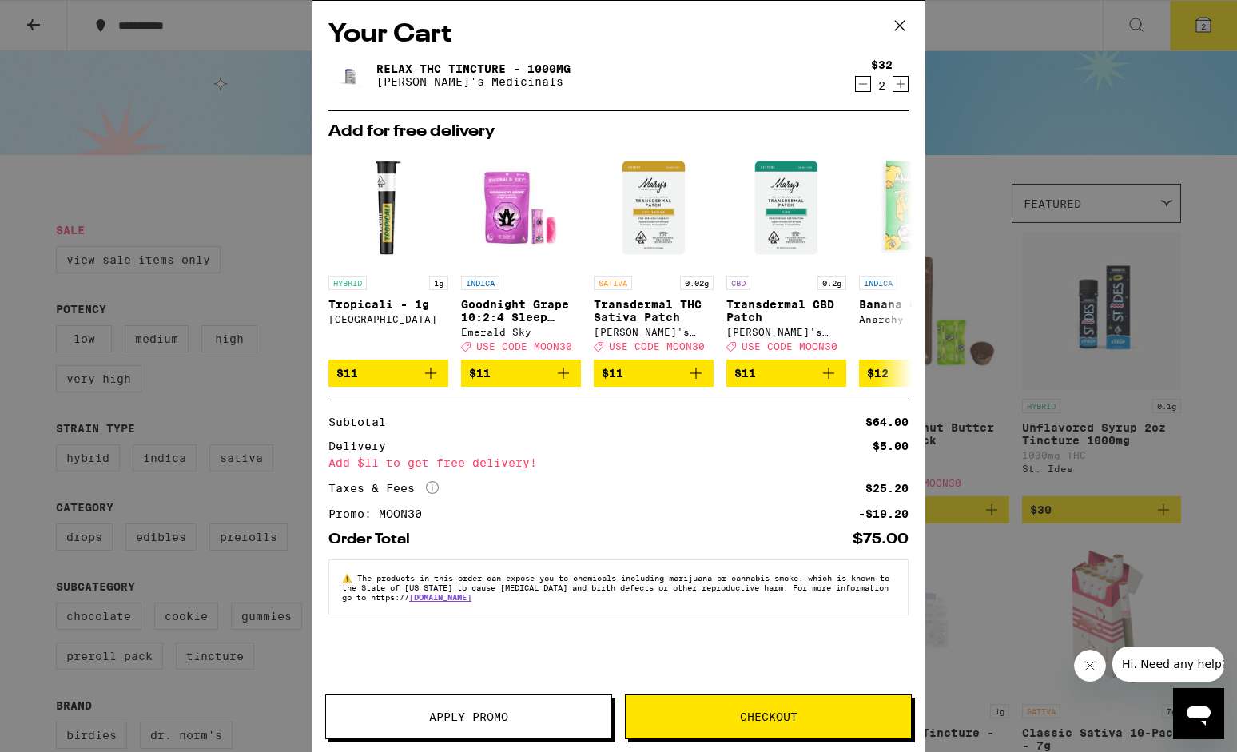
click at [899, 24] on icon at bounding box center [900, 26] width 24 height 24
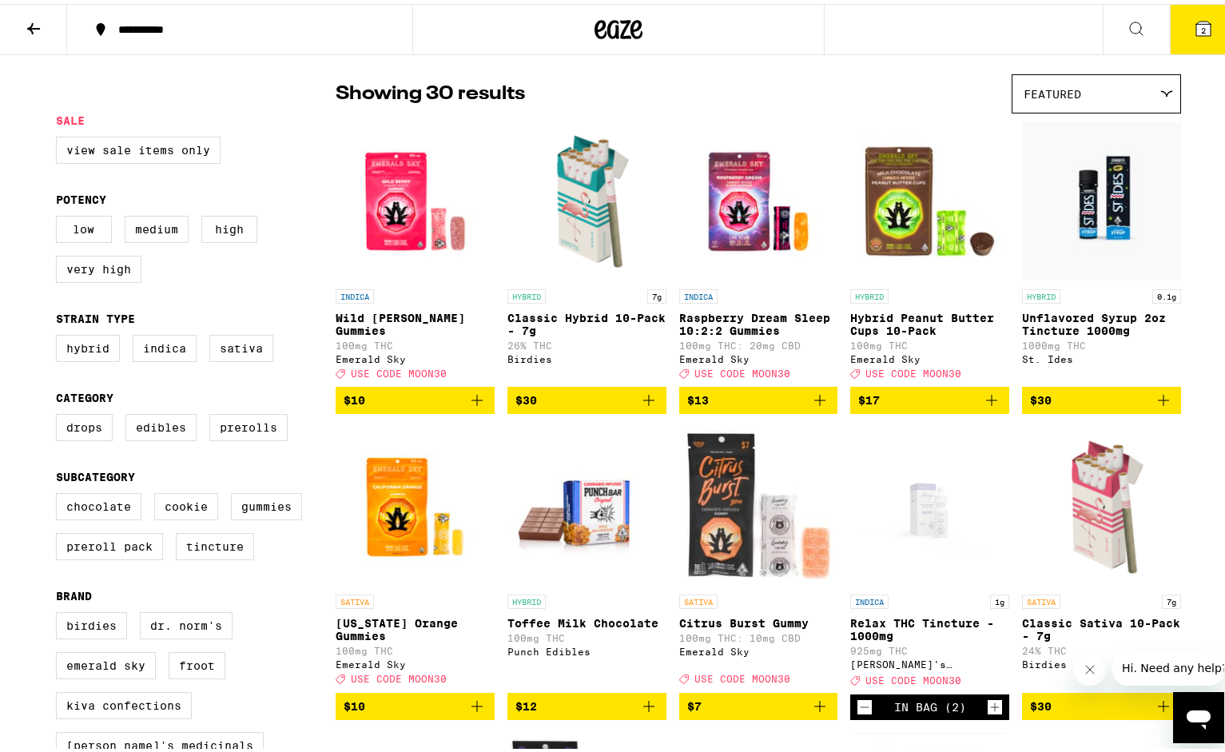
scroll to position [160, 0]
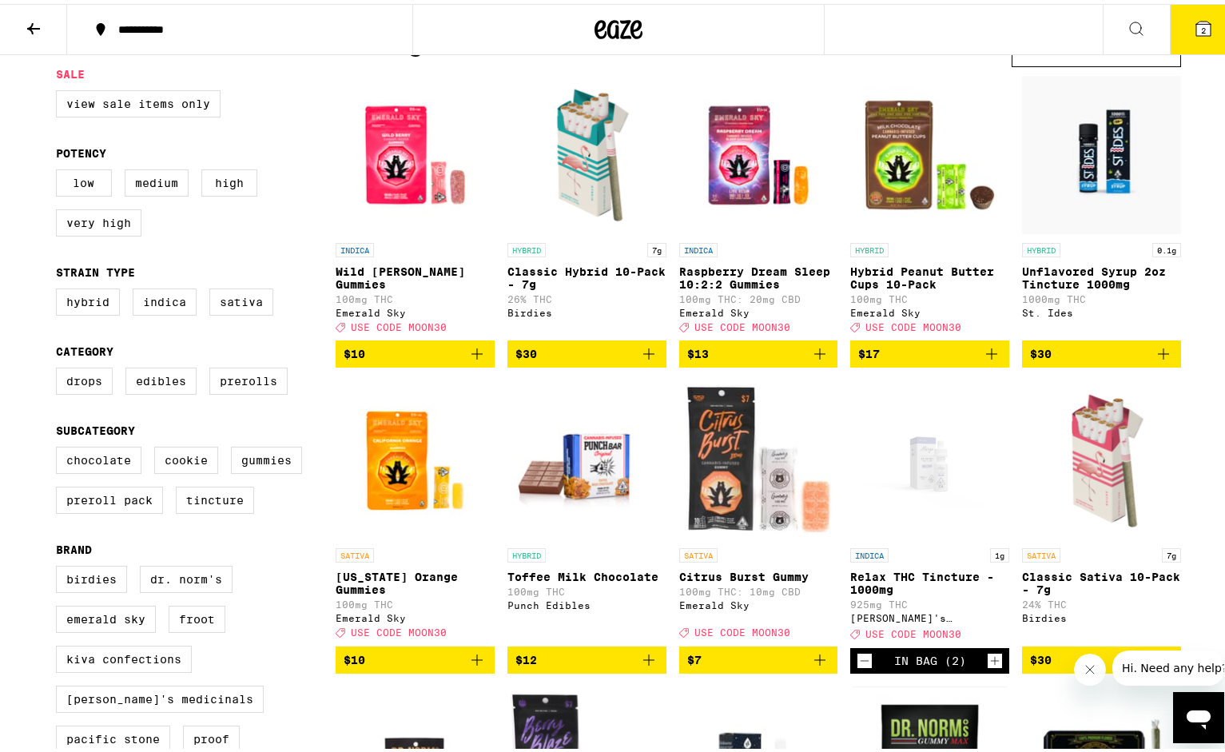
click at [641, 360] on icon "Add to bag" at bounding box center [648, 349] width 19 height 19
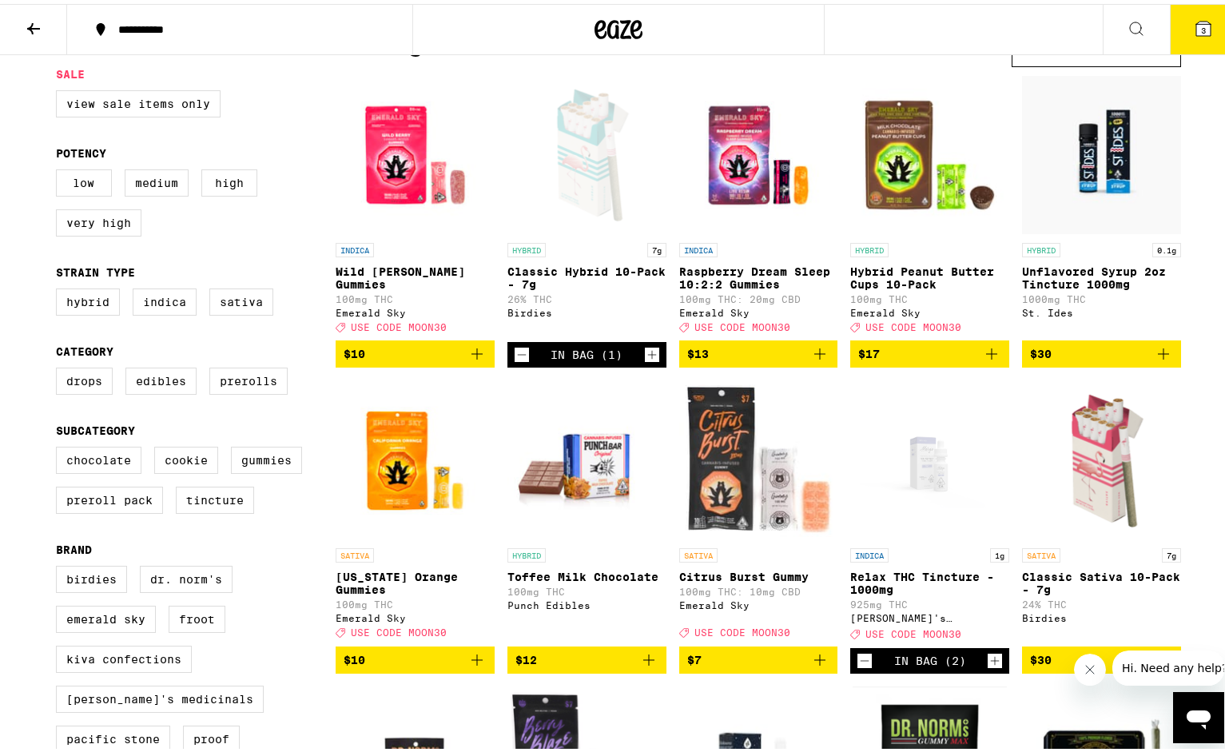
click at [469, 360] on icon "Add to bag" at bounding box center [476, 349] width 19 height 19
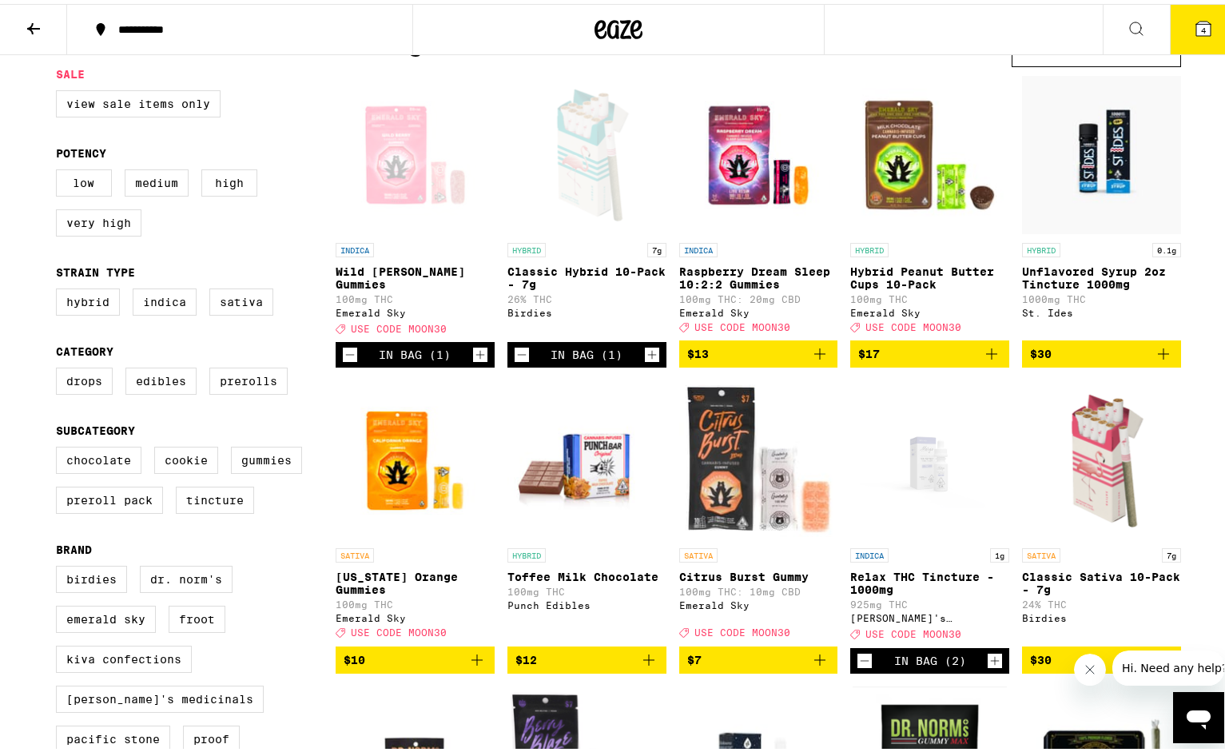
click at [814, 356] on icon "Add to bag" at bounding box center [819, 349] width 11 height 11
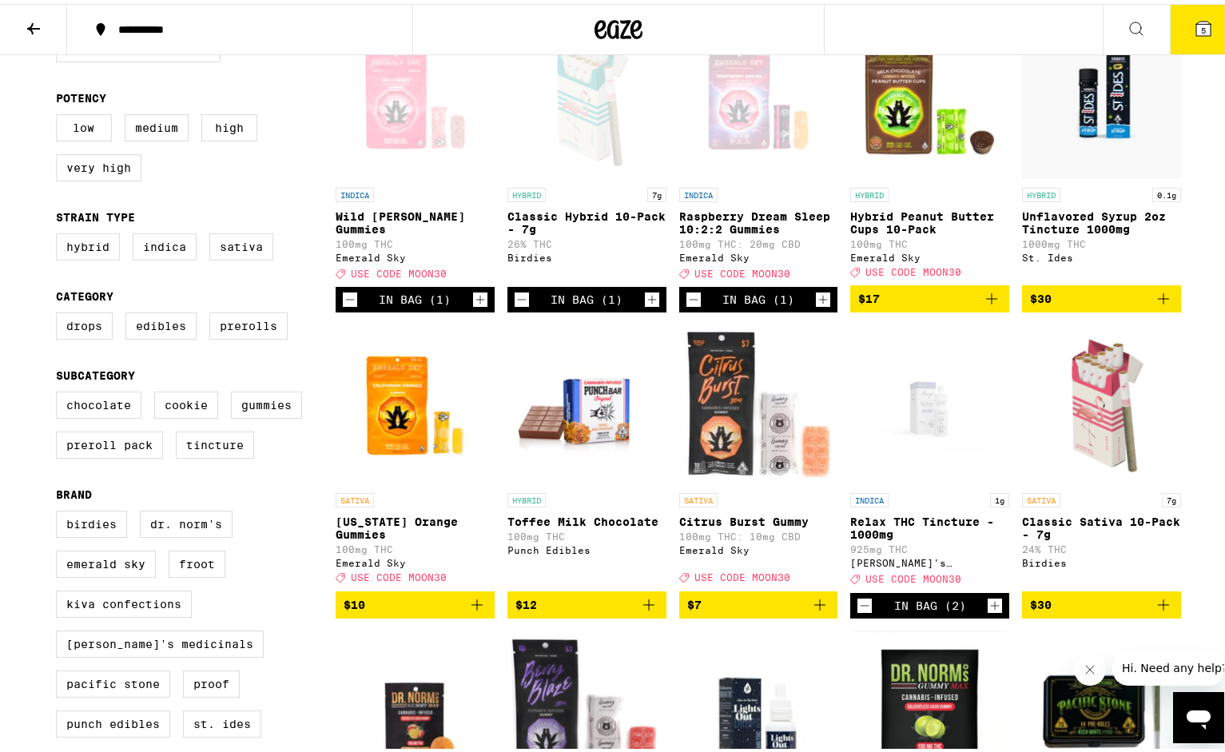
scroll to position [240, 0]
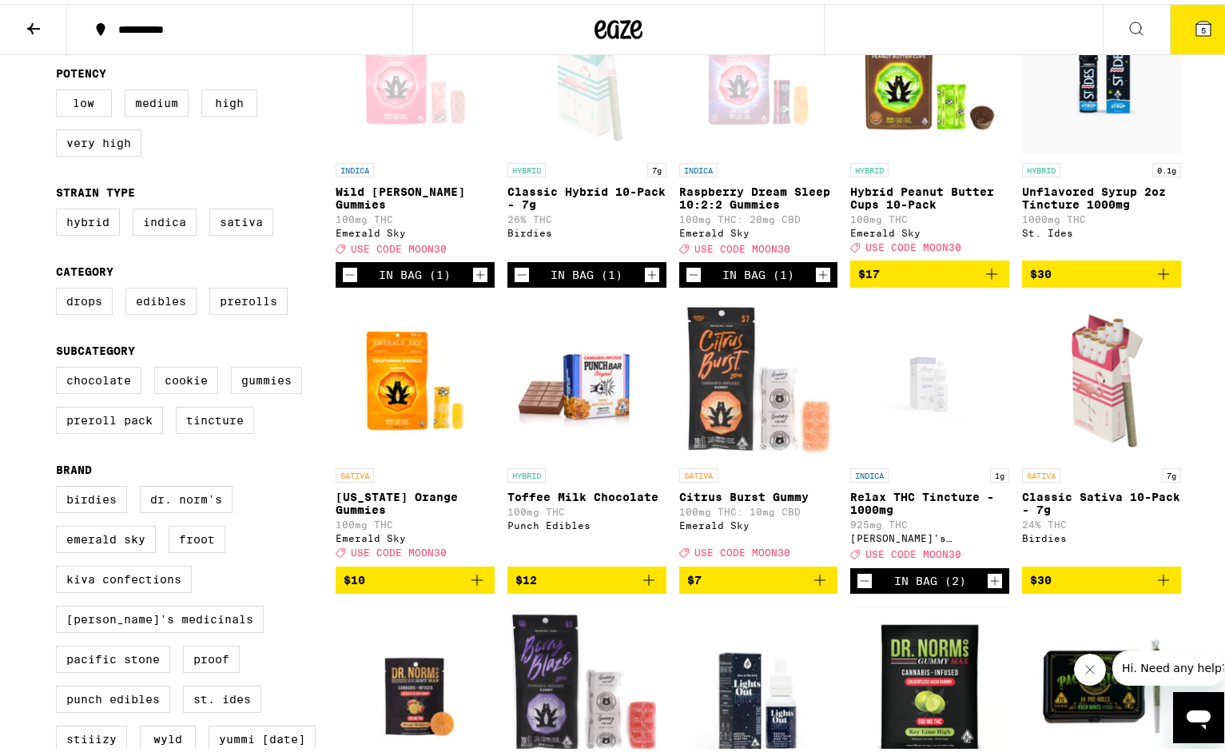
click at [471, 582] on icon "Add to bag" at bounding box center [476, 576] width 11 height 11
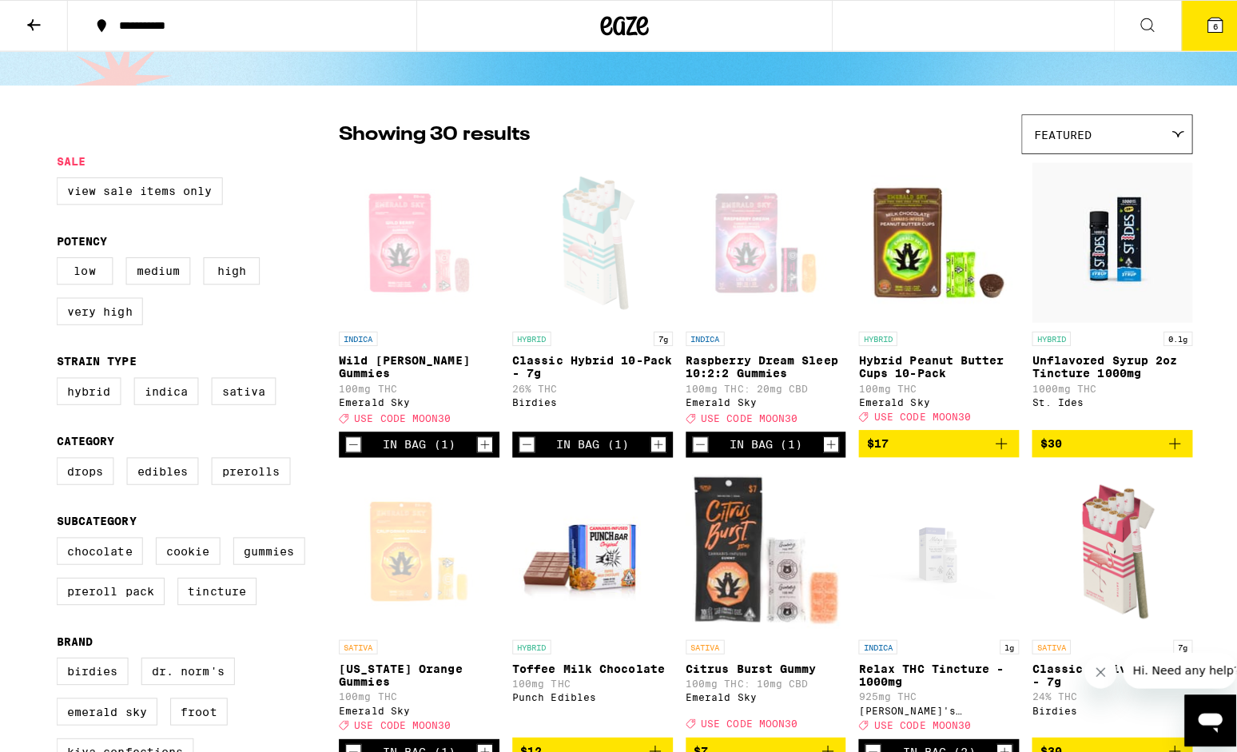
scroll to position [0, 0]
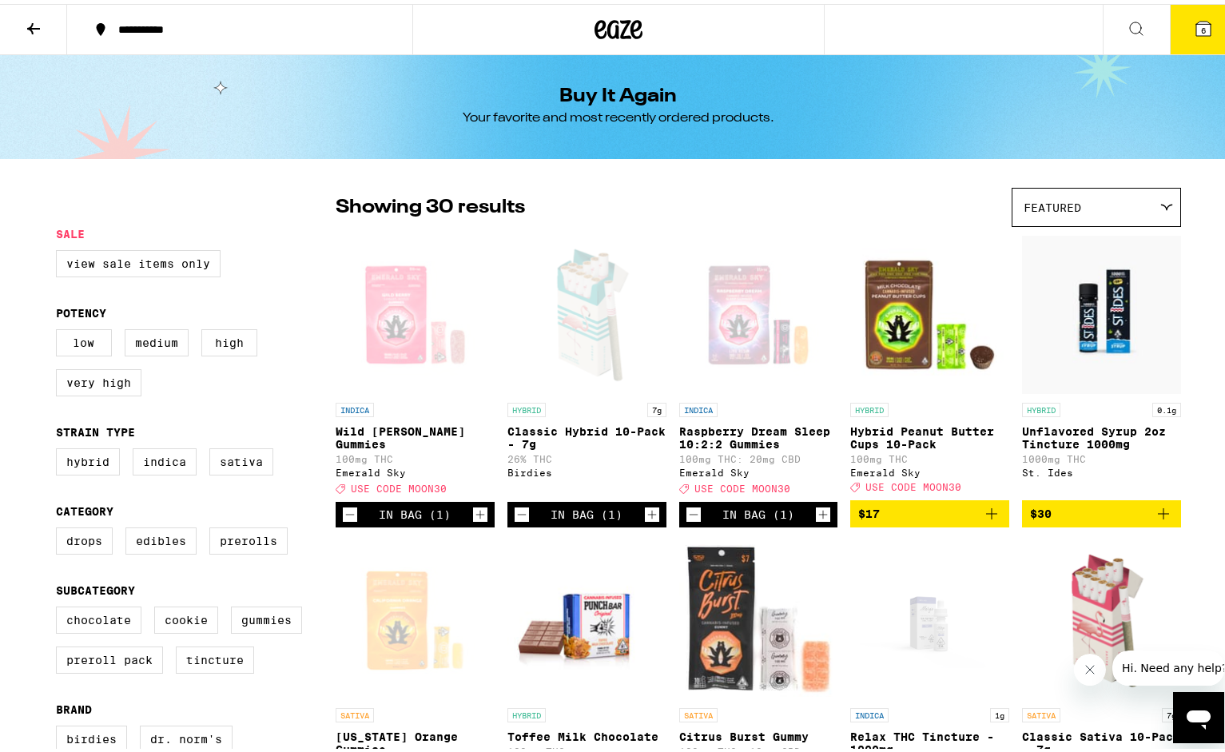
click at [1196, 20] on icon at bounding box center [1203, 25] width 14 height 14
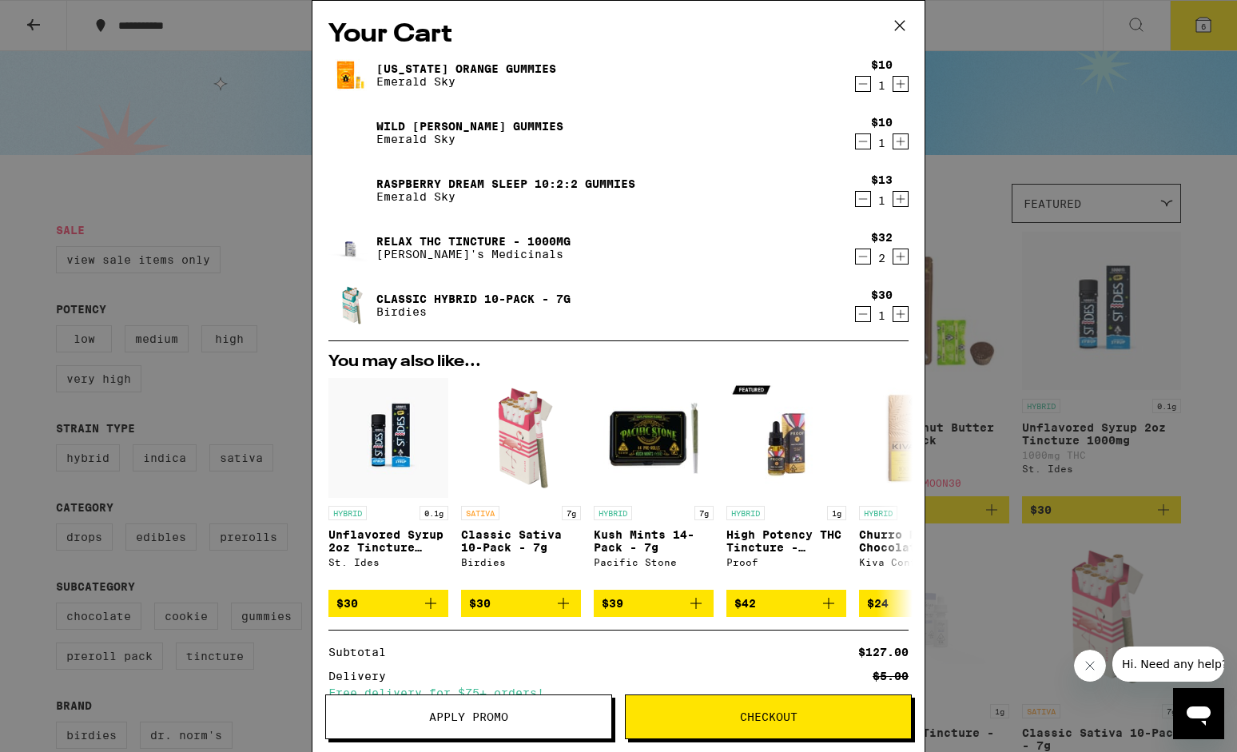
click at [897, 84] on icon "Increment" at bounding box center [901, 84] width 9 height 9
click at [897, 143] on icon "Increment" at bounding box center [901, 141] width 9 height 9
click at [897, 23] on icon at bounding box center [900, 26] width 10 height 10
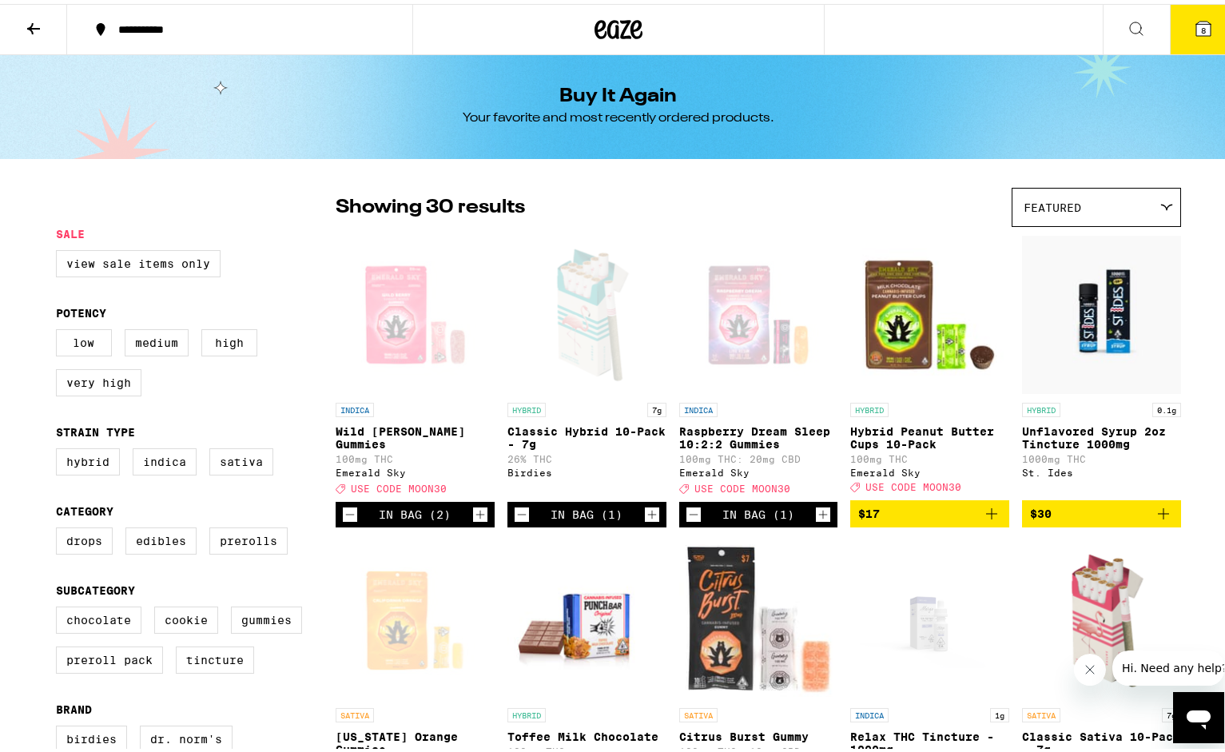
click at [29, 21] on icon at bounding box center [33, 24] width 19 height 19
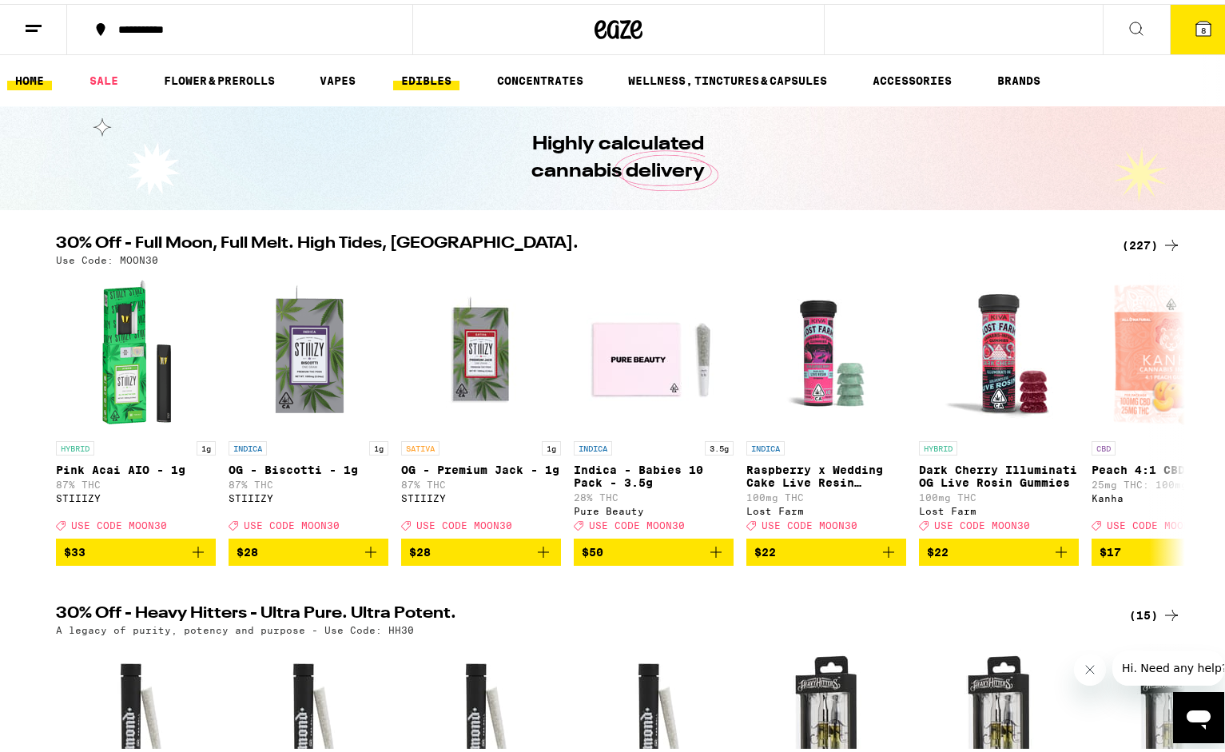
click at [409, 74] on link "EDIBLES" at bounding box center [426, 76] width 66 height 19
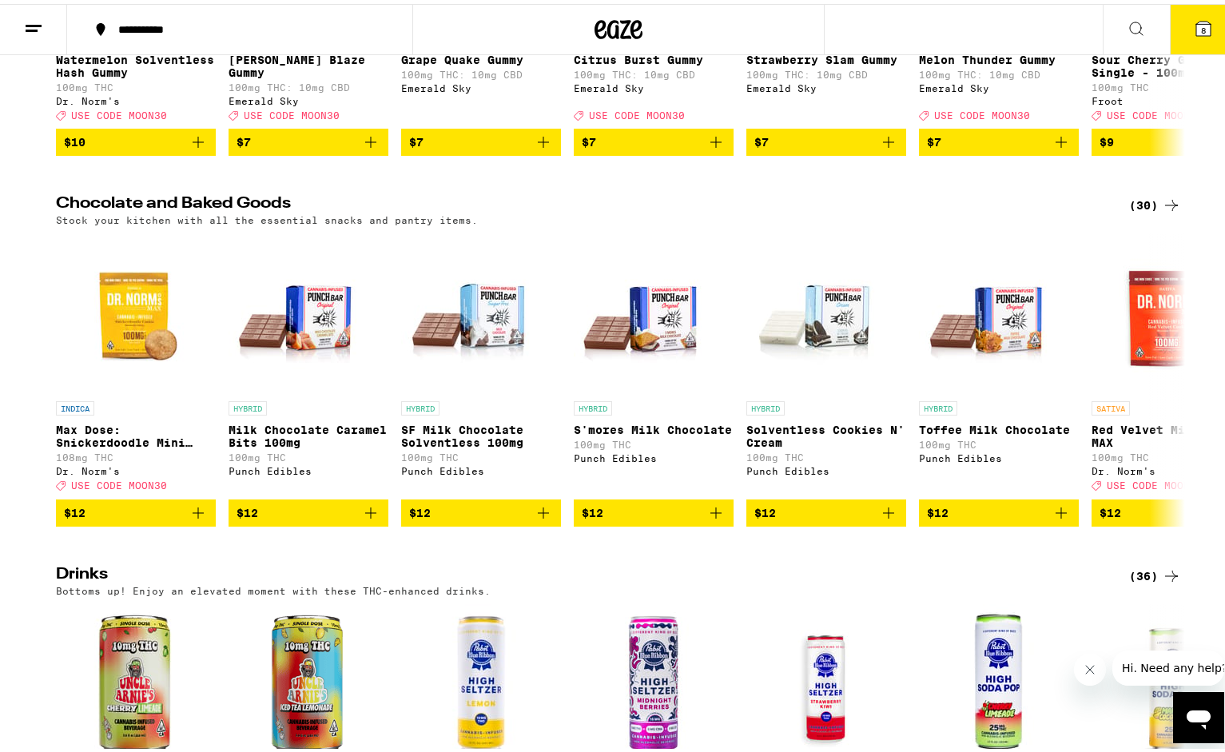
scroll to position [400, 0]
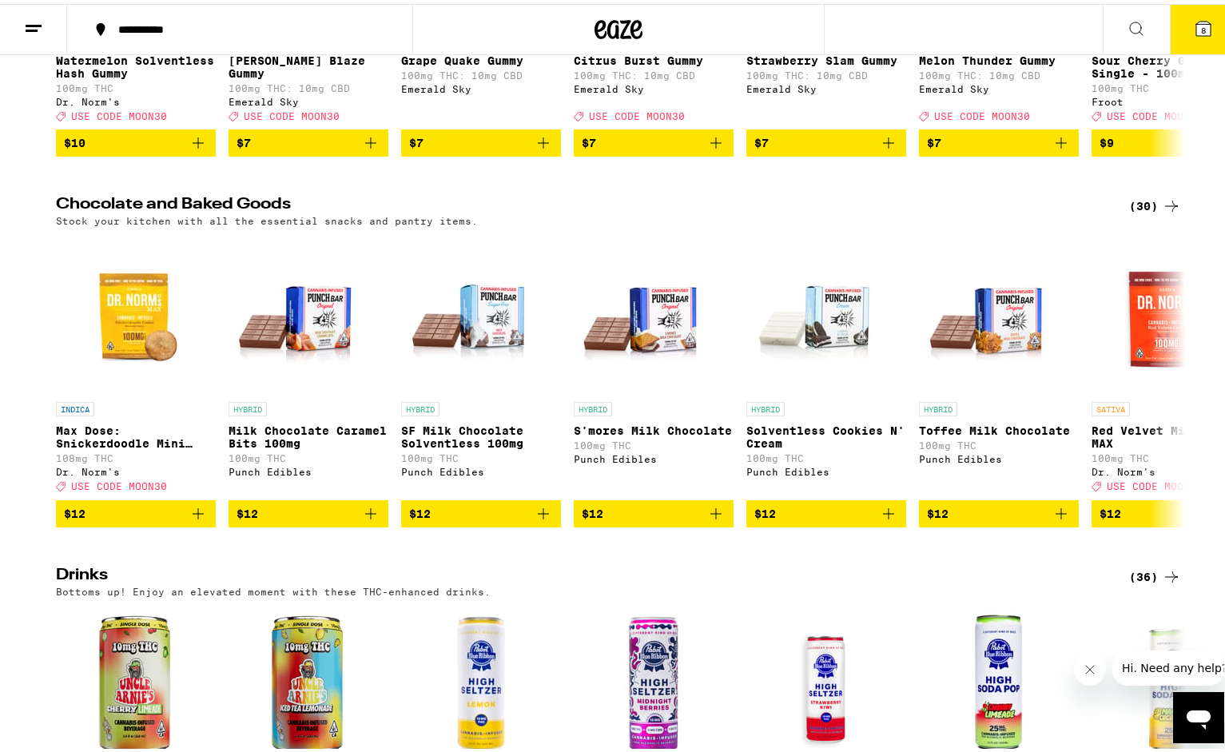
click at [1162, 212] on icon at bounding box center [1171, 202] width 19 height 19
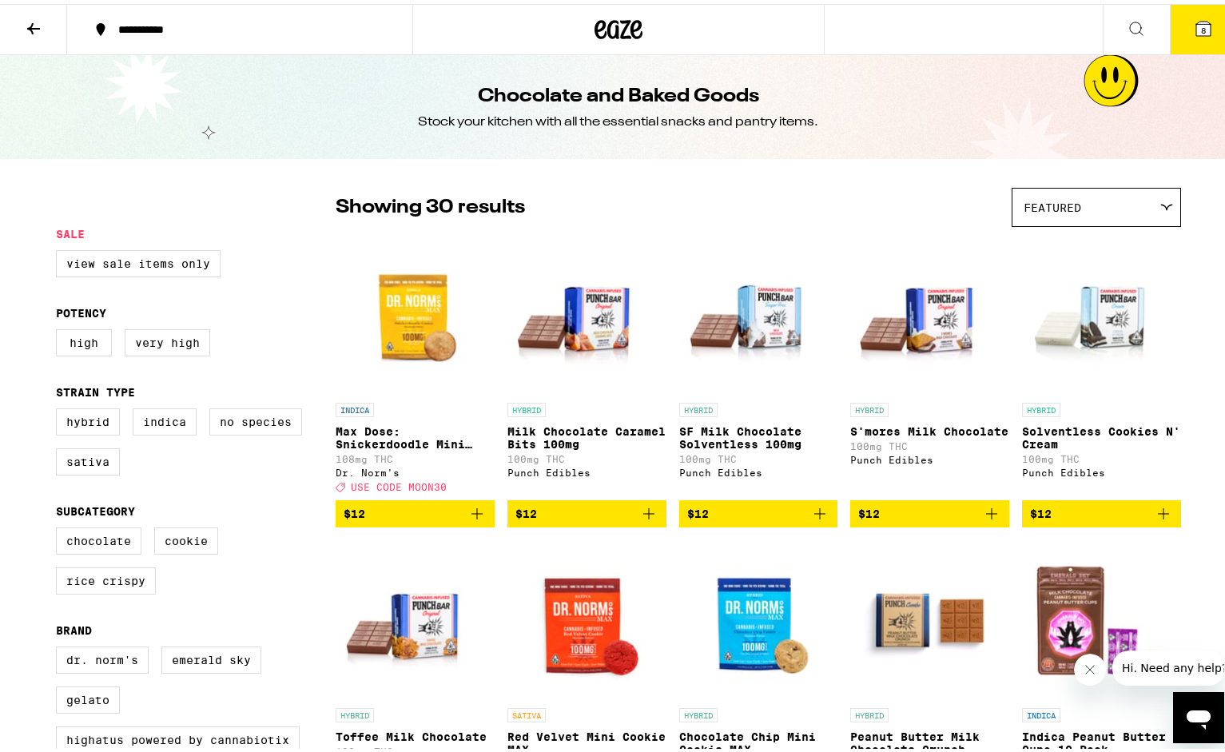
click at [1196, 23] on icon at bounding box center [1203, 25] width 14 height 14
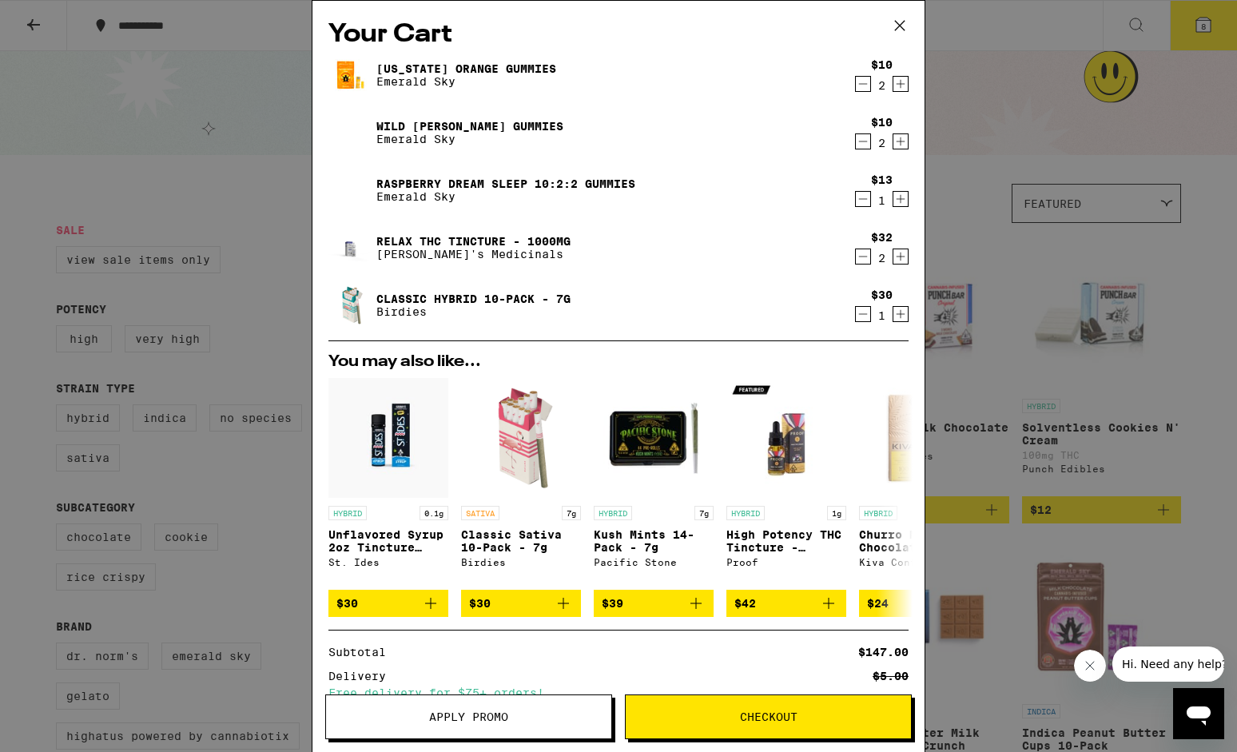
click at [897, 201] on icon "Increment" at bounding box center [901, 199] width 9 height 9
click at [893, 82] on icon "Increment" at bounding box center [900, 83] width 14 height 19
click at [443, 245] on link "Relax THC Tincture - 1000mg" at bounding box center [473, 241] width 194 height 13
click at [898, 21] on icon at bounding box center [900, 26] width 24 height 24
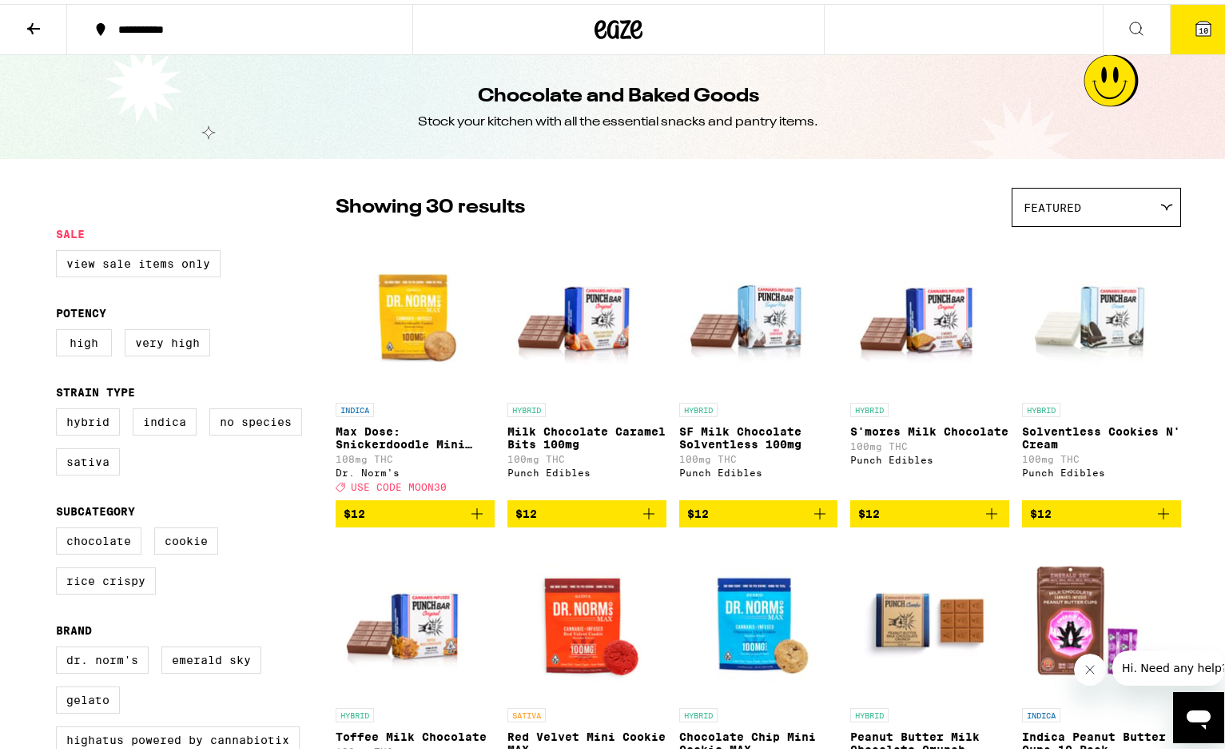
click at [789, 106] on div "Chocolate and Baked Goods Stock your kitchen with all the essential snacks and …" at bounding box center [619, 103] width 614 height 104
